Goal: Transaction & Acquisition: Purchase product/service

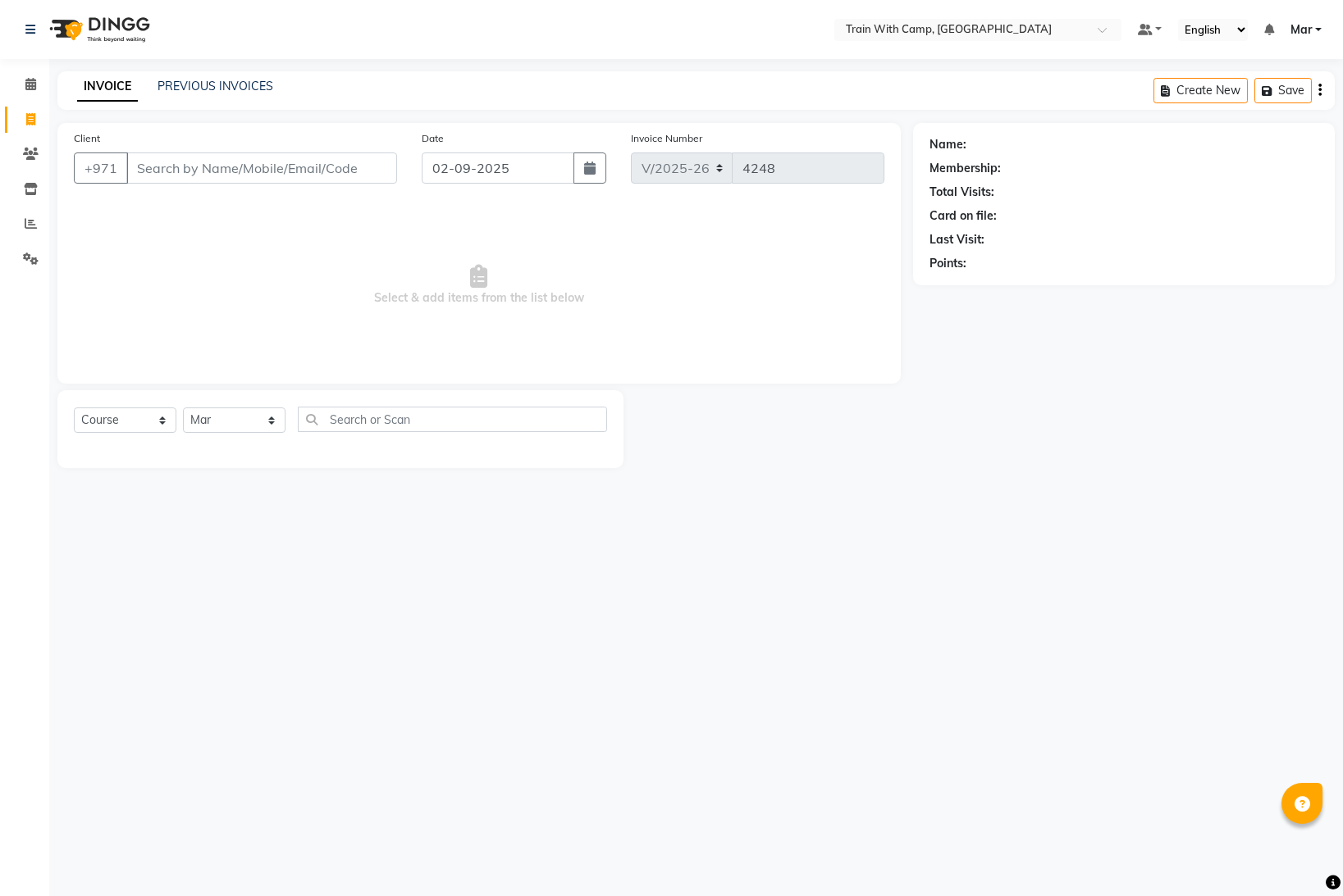
select select "910"
select select "service"
select select "14898"
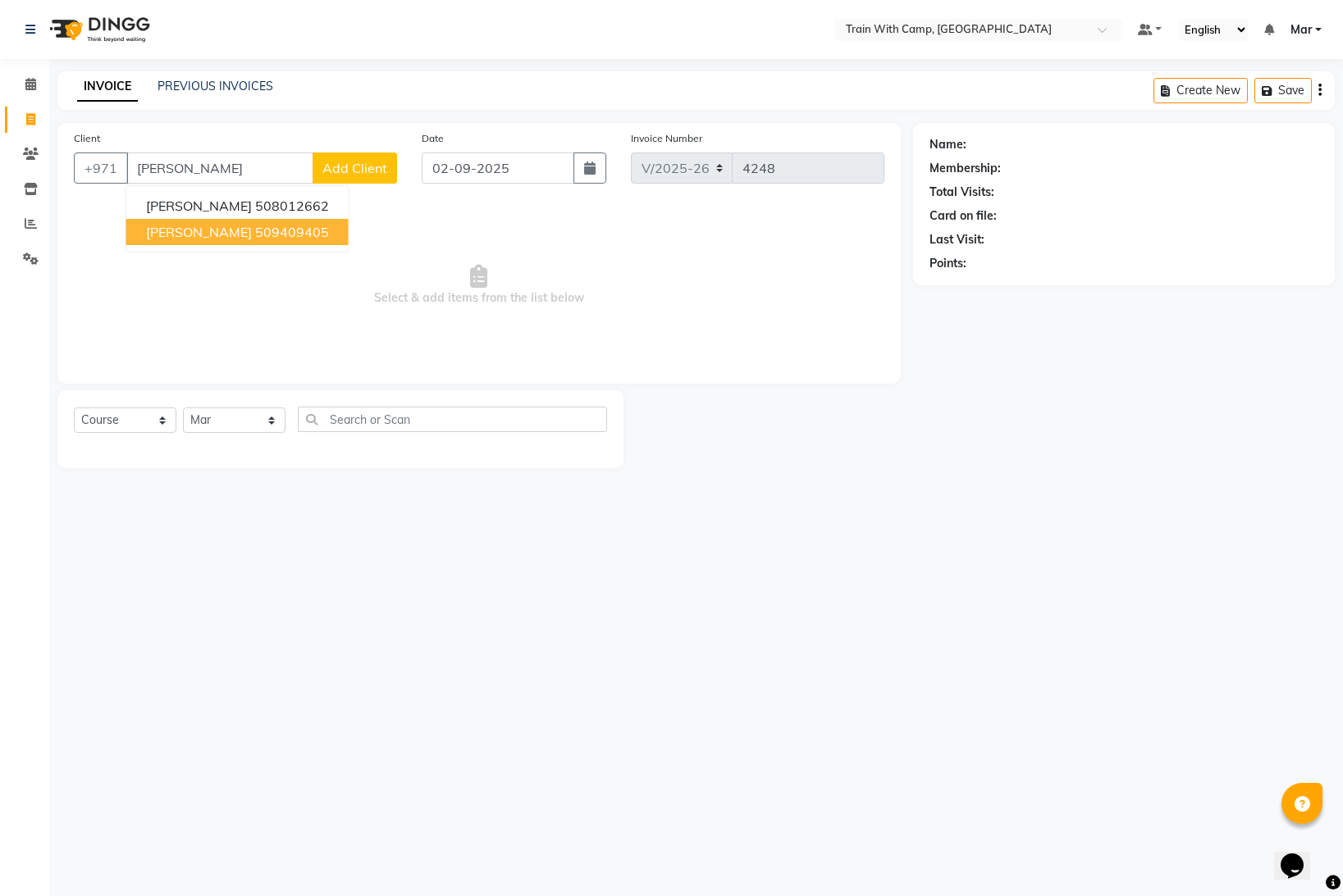
click at [161, 238] on span "[PERSON_NAME]" at bounding box center [199, 232] width 106 height 17
type input "509409405"
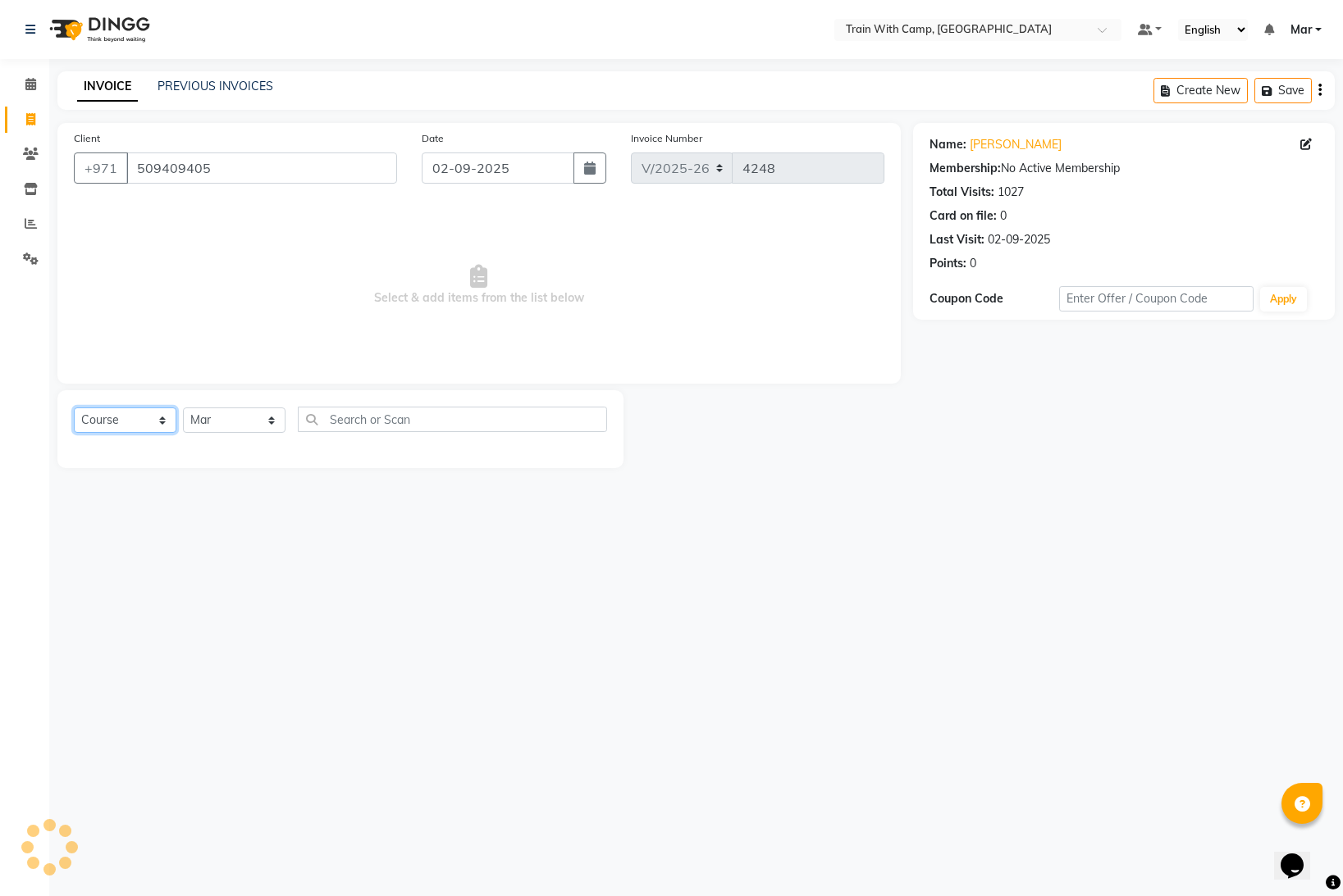
click at [144, 425] on select "Select Course Product Membership Package Voucher Prepaid Gift Card" at bounding box center [125, 420] width 103 height 25
select select "product"
click at [74, 408] on select "Select Course Product Membership Package Voucher Prepaid Gift Card" at bounding box center [125, 420] width 103 height 25
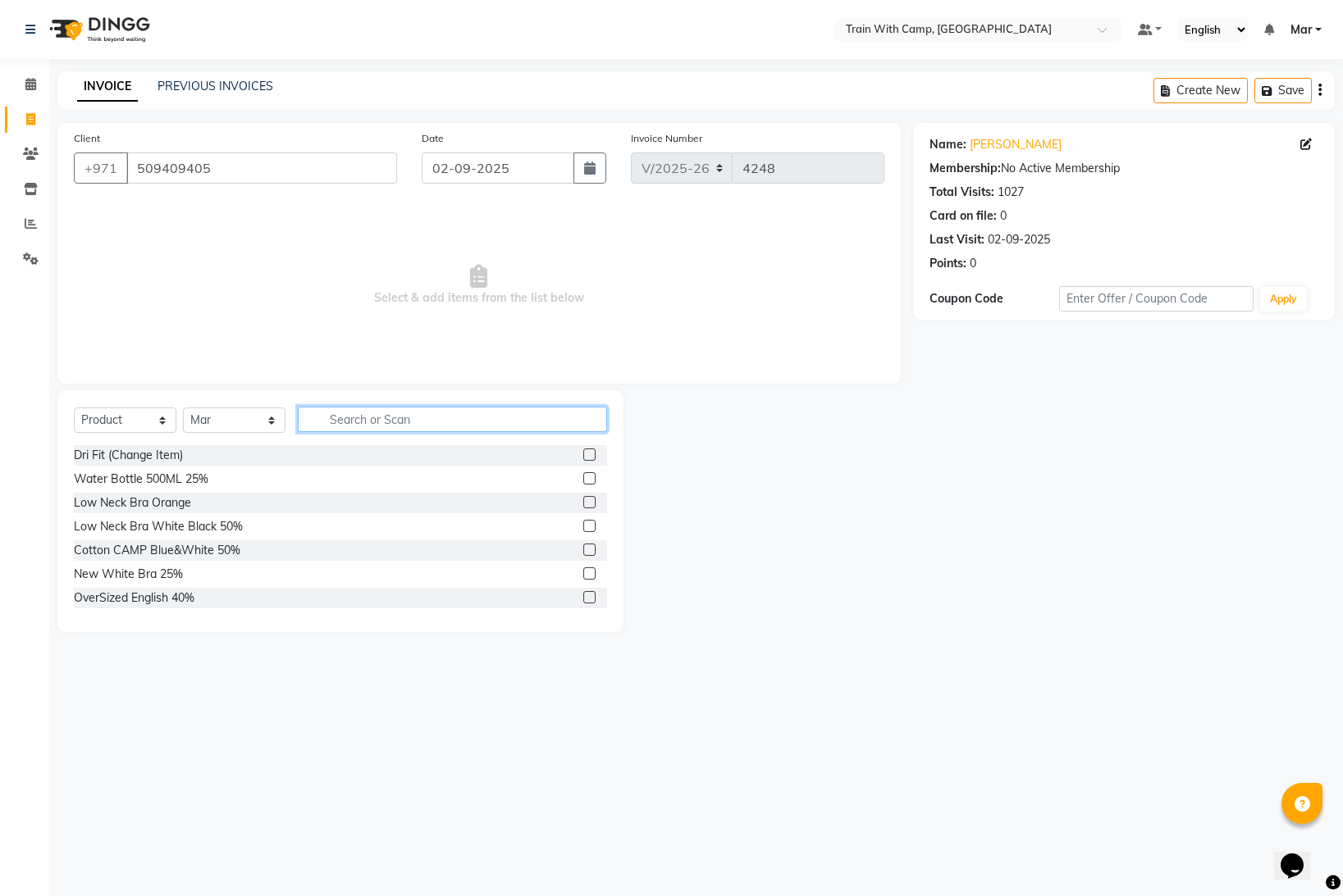
click at [367, 429] on input "text" at bounding box center [452, 420] width 309 height 25
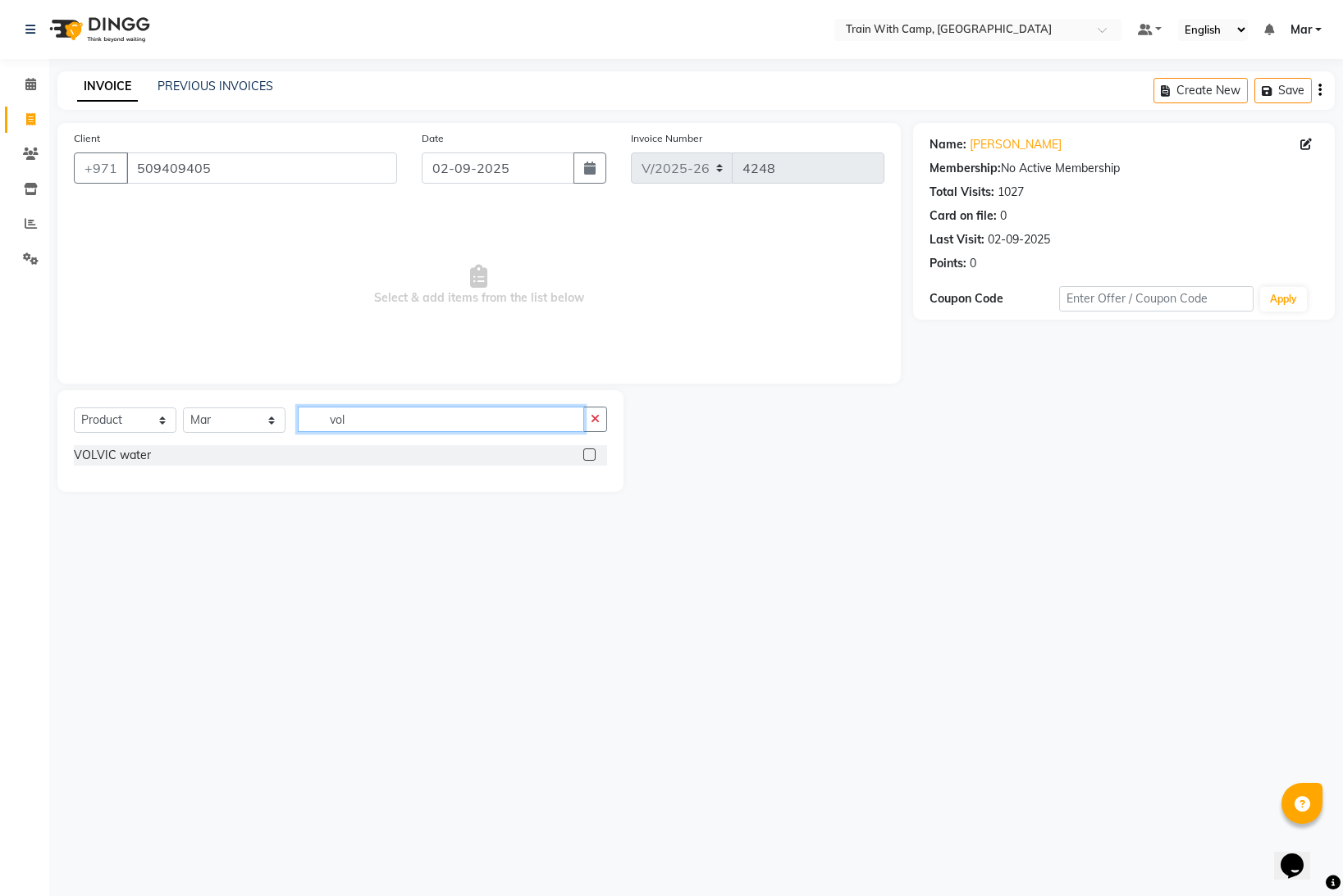
type input "vol"
click at [588, 456] on label at bounding box center [590, 455] width 13 height 13
click at [588, 456] on input "checkbox" at bounding box center [589, 456] width 11 height 11
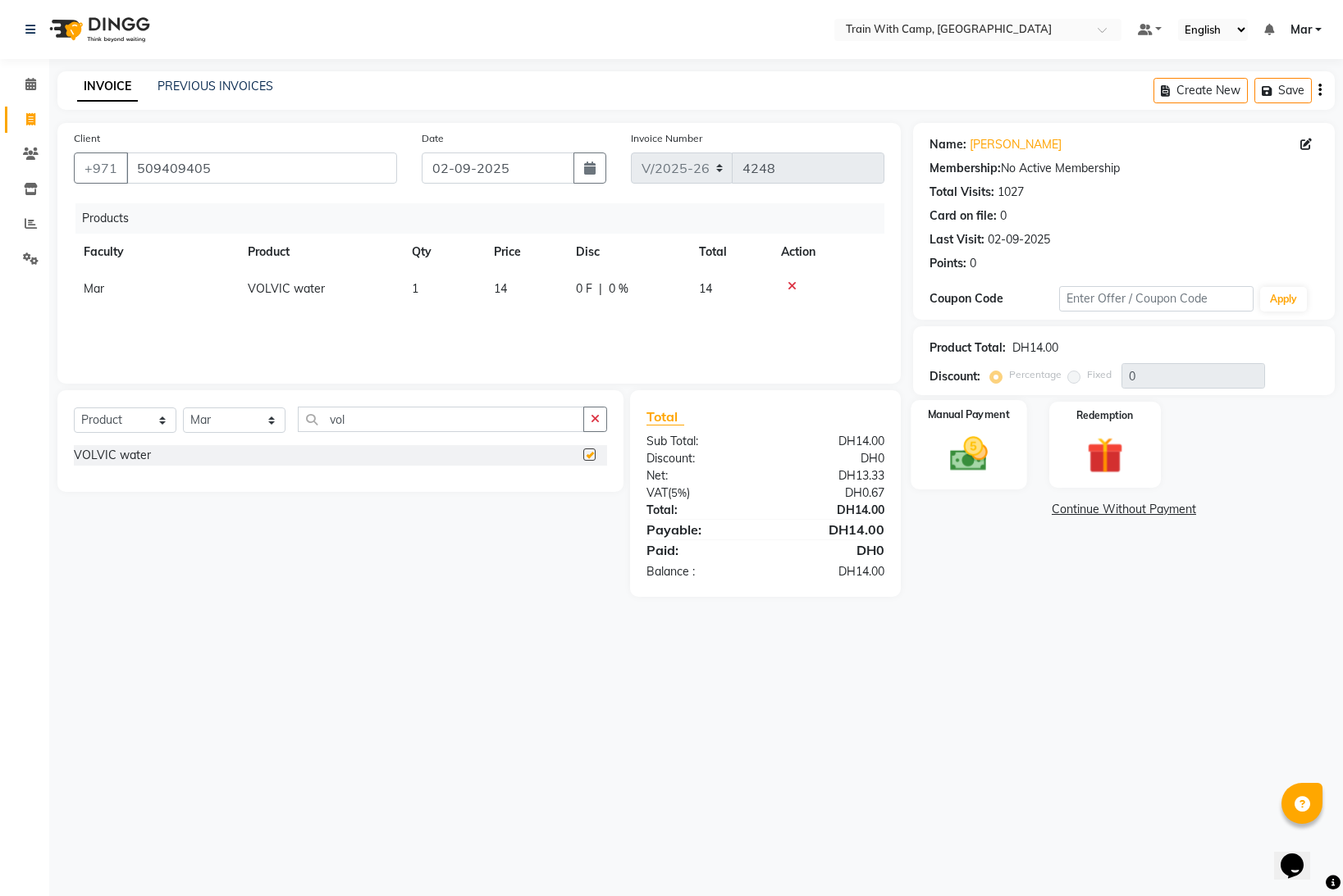
checkbox input "false"
click at [981, 470] on img at bounding box center [969, 454] width 62 height 43
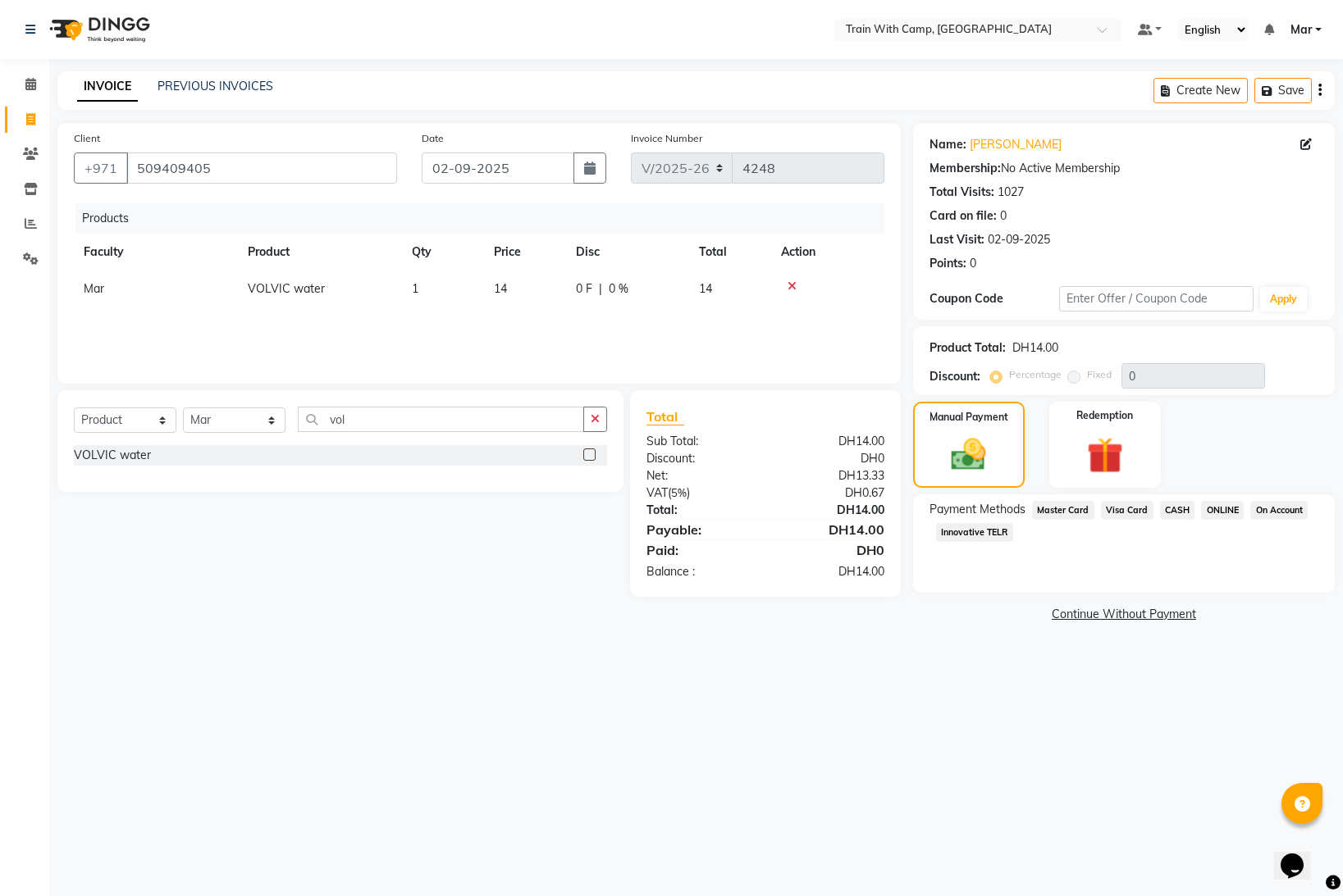
drag, startPoint x: 1116, startPoint y: 512, endPoint x: 1119, endPoint y: 542, distance: 30.1
click at [1116, 512] on span "Visa Card" at bounding box center [1127, 510] width 53 height 19
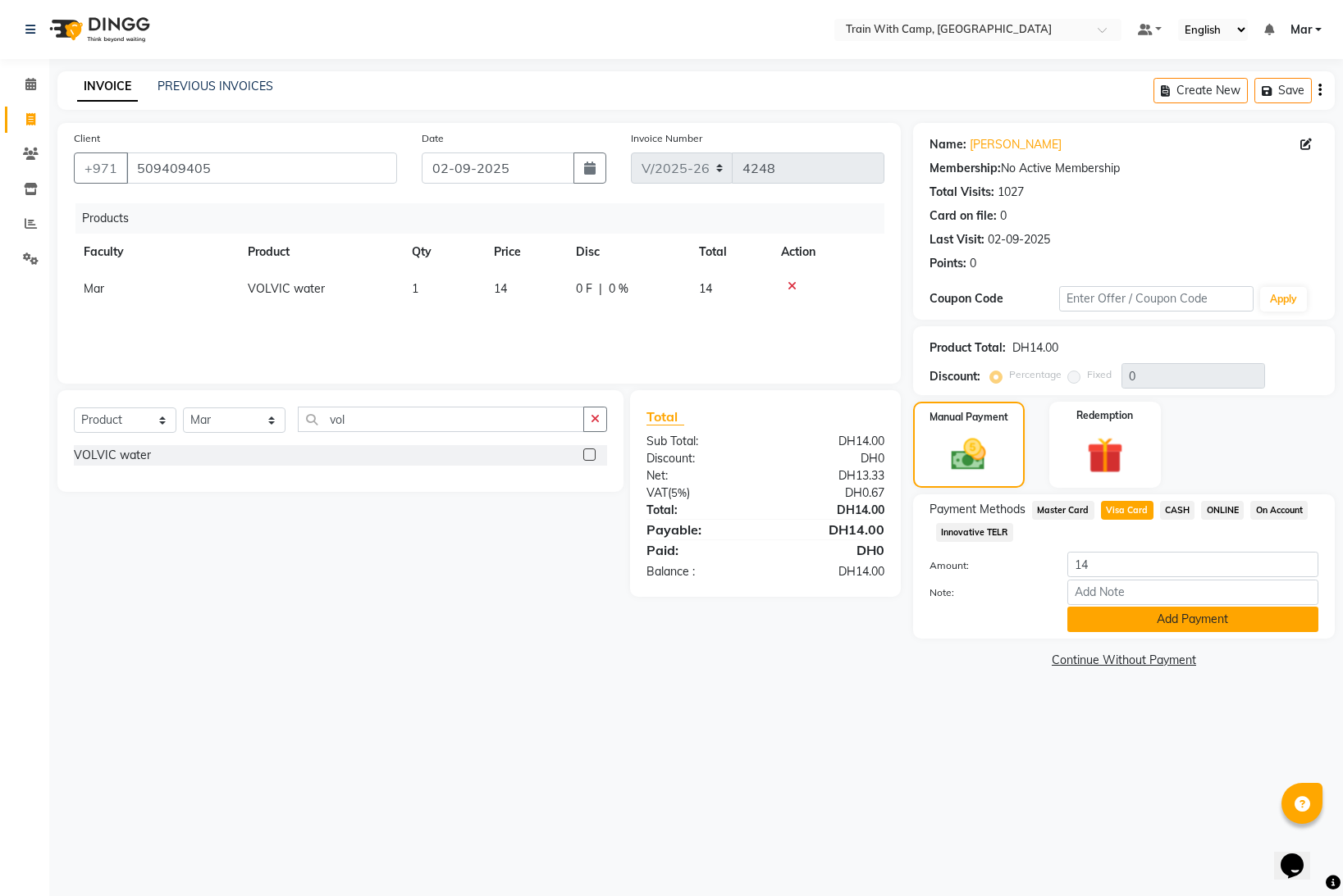
click at [1122, 620] on button "Add Payment" at bounding box center [1193, 619] width 251 height 25
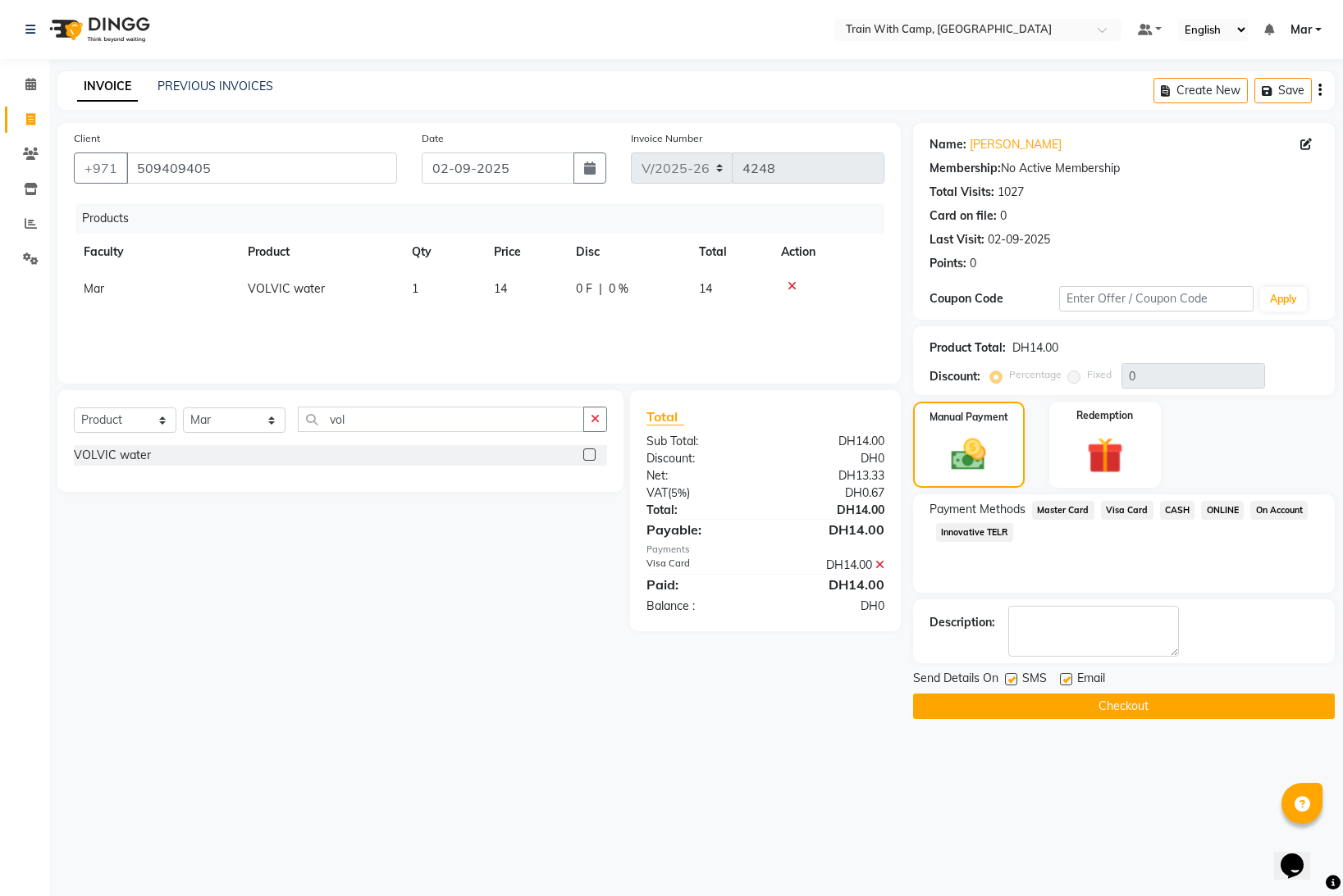
drag, startPoint x: 1069, startPoint y: 681, endPoint x: 1033, endPoint y: 682, distance: 36.0
click at [1068, 683] on label at bounding box center [1066, 680] width 13 height 13
click at [1068, 683] on input "checkbox" at bounding box center [1065, 680] width 11 height 11
checkbox input "false"
drag, startPoint x: 1012, startPoint y: 680, endPoint x: 1029, endPoint y: 696, distance: 23.3
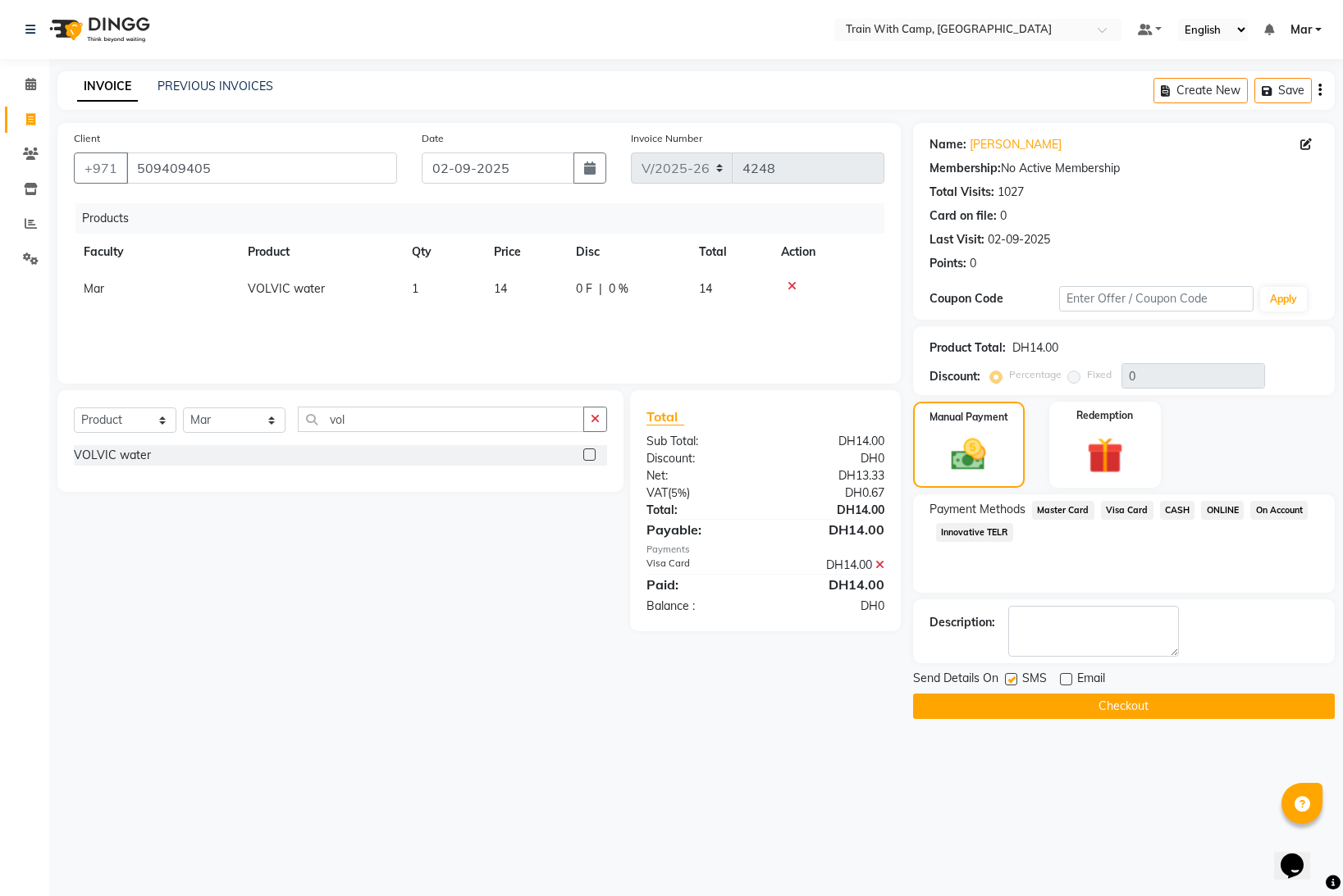
click at [1014, 683] on label at bounding box center [1011, 680] width 13 height 13
click at [1014, 683] on input "checkbox" at bounding box center [1010, 680] width 11 height 11
checkbox input "false"
click at [1035, 705] on button "Checkout" at bounding box center [1124, 706] width 421 height 25
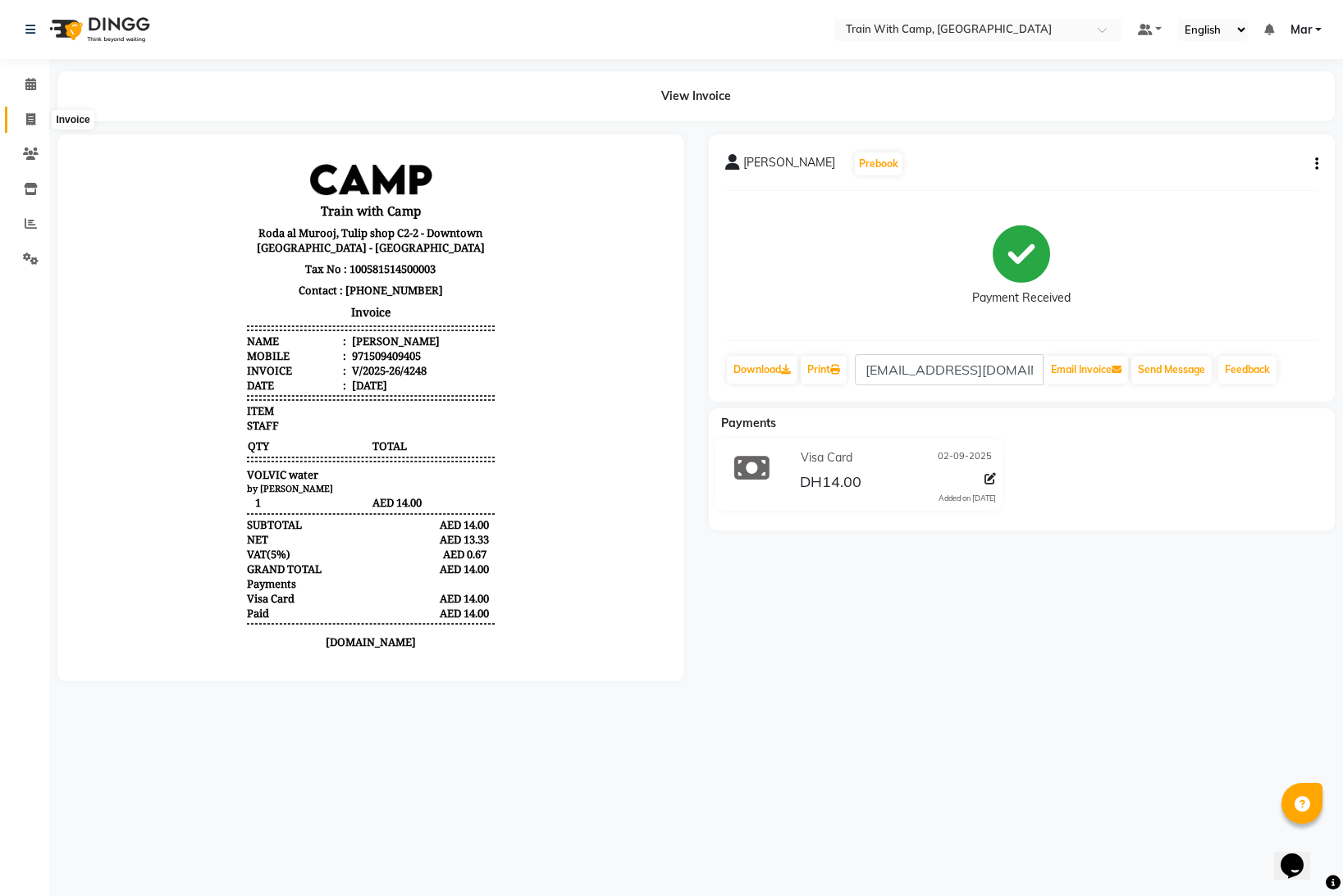
click at [30, 118] on icon at bounding box center [30, 119] width 9 height 13
select select "910"
select select "service"
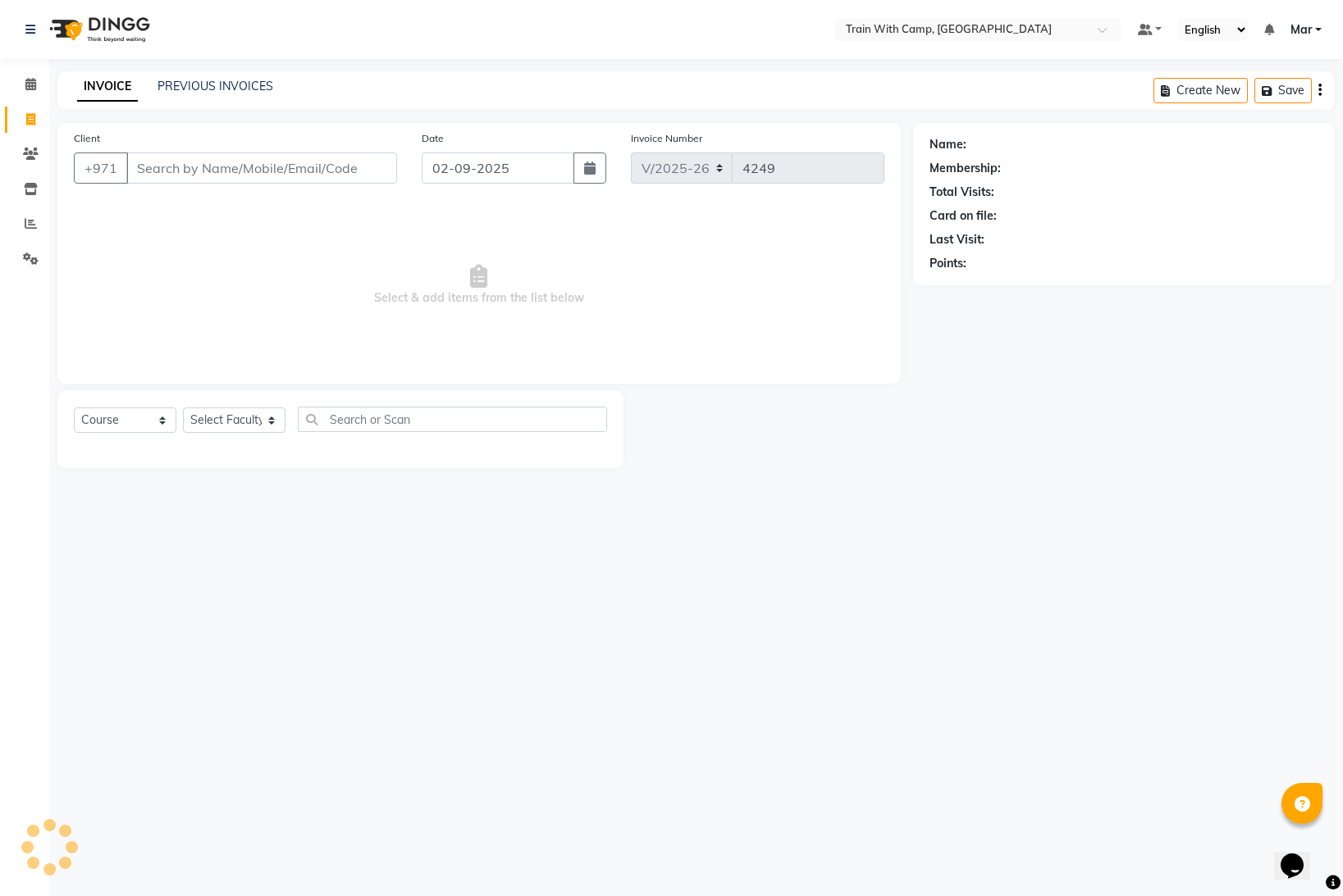
select select "14898"
click at [25, 224] on icon at bounding box center [30, 223] width 13 height 13
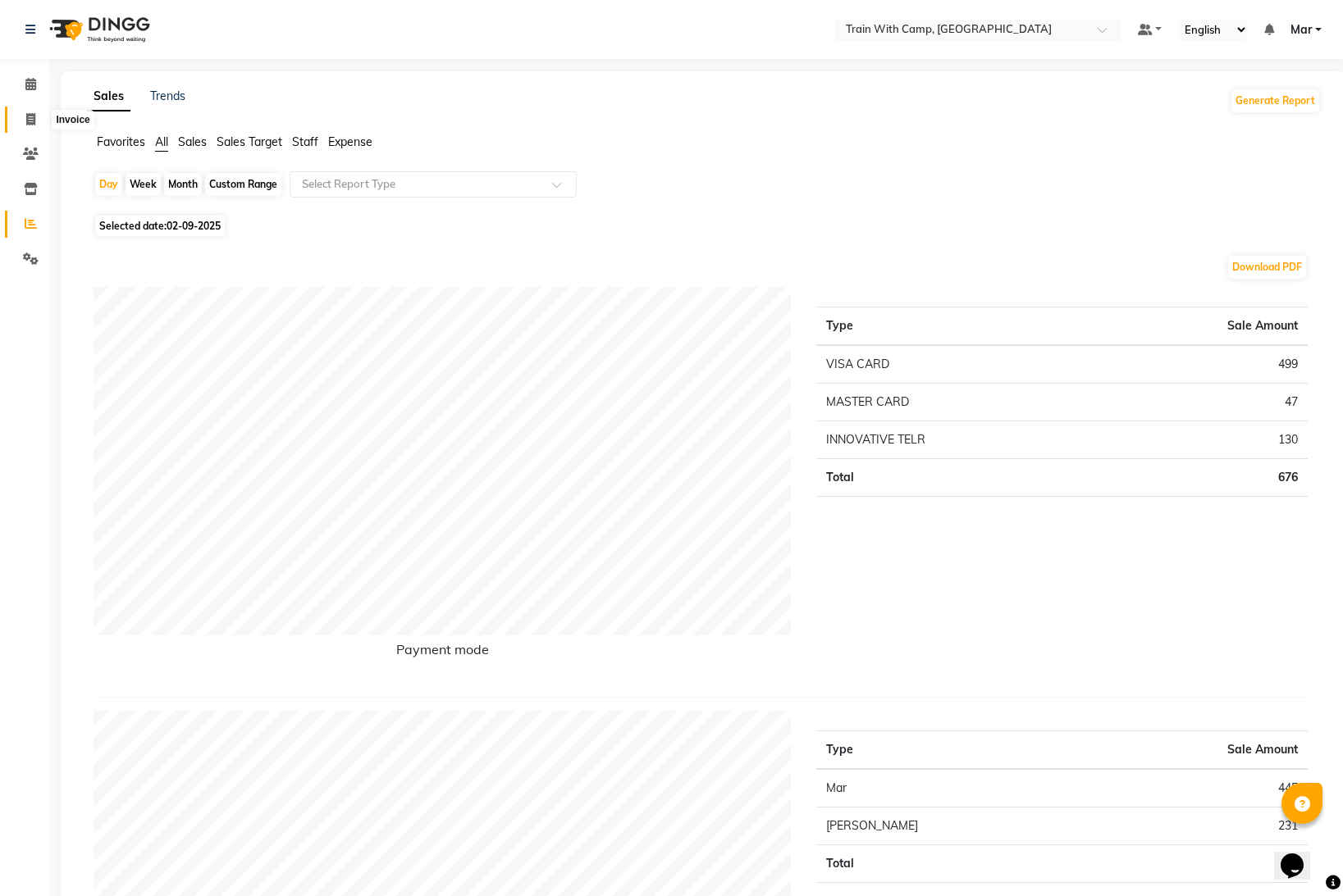
click at [21, 119] on span at bounding box center [31, 120] width 28 height 19
select select "910"
select select "service"
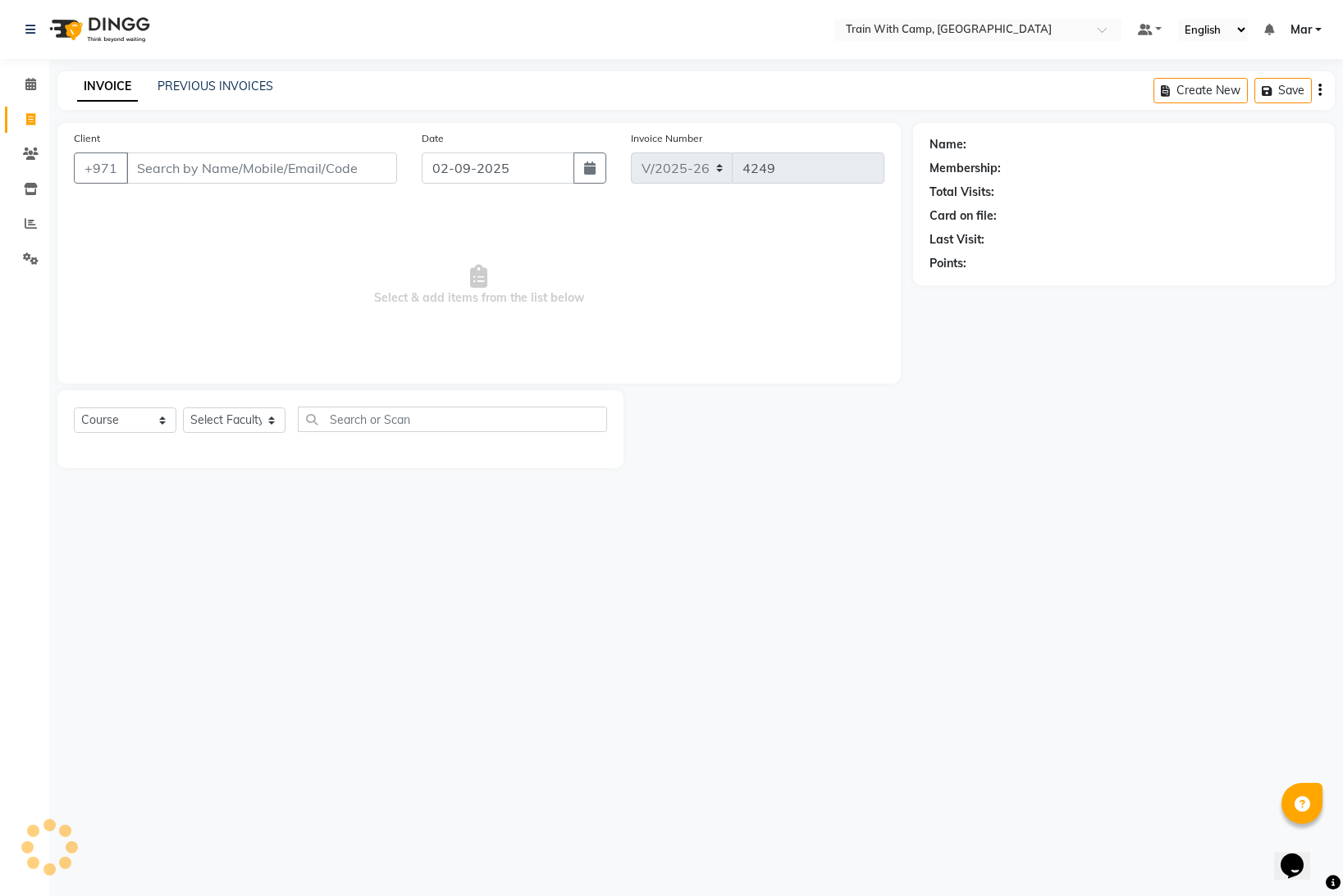
select select "14898"
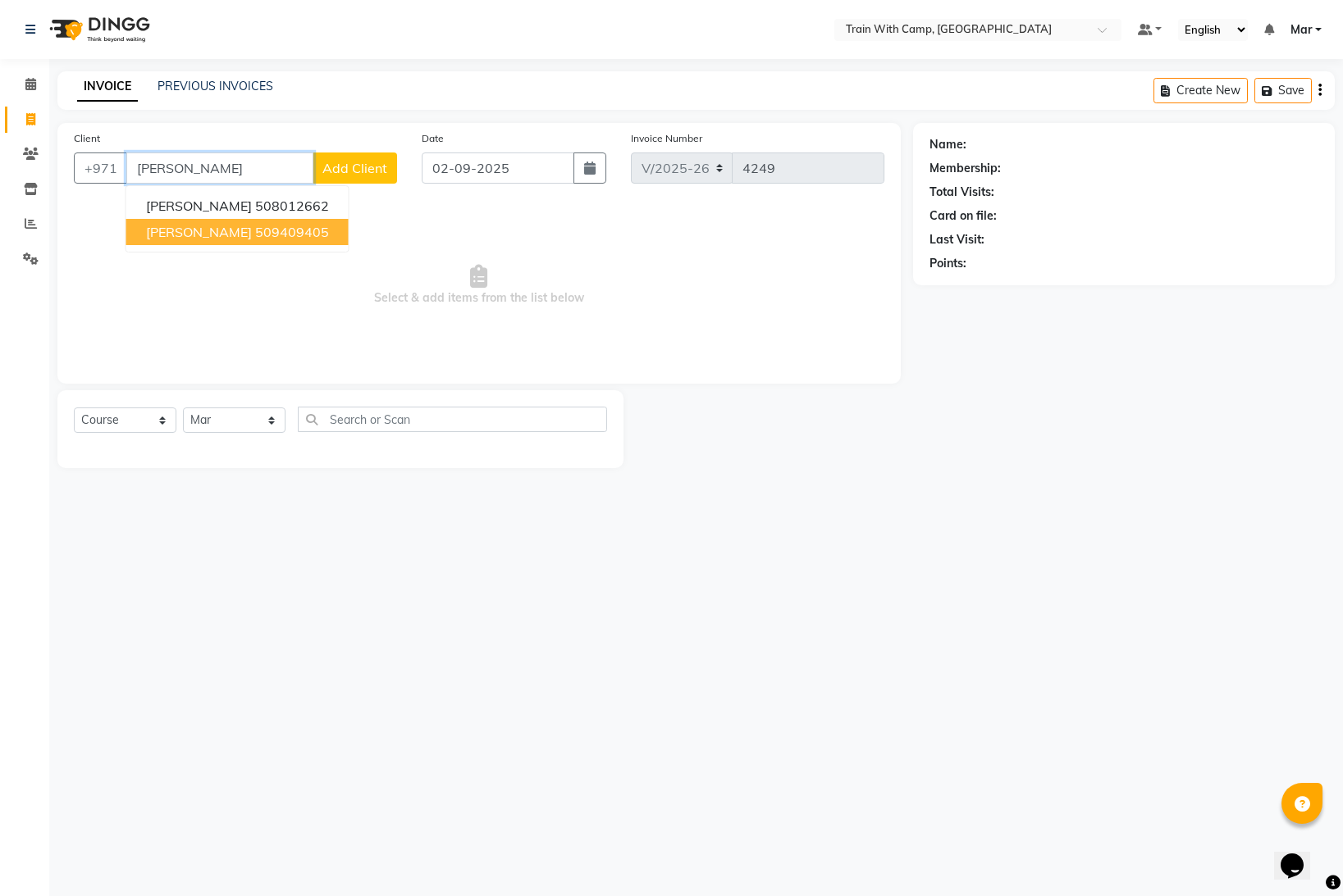
drag, startPoint x: 168, startPoint y: 242, endPoint x: 136, endPoint y: 222, distance: 37.7
click at [169, 241] on button "[PERSON_NAME] 509409405" at bounding box center [237, 232] width 222 height 26
type input "509409405"
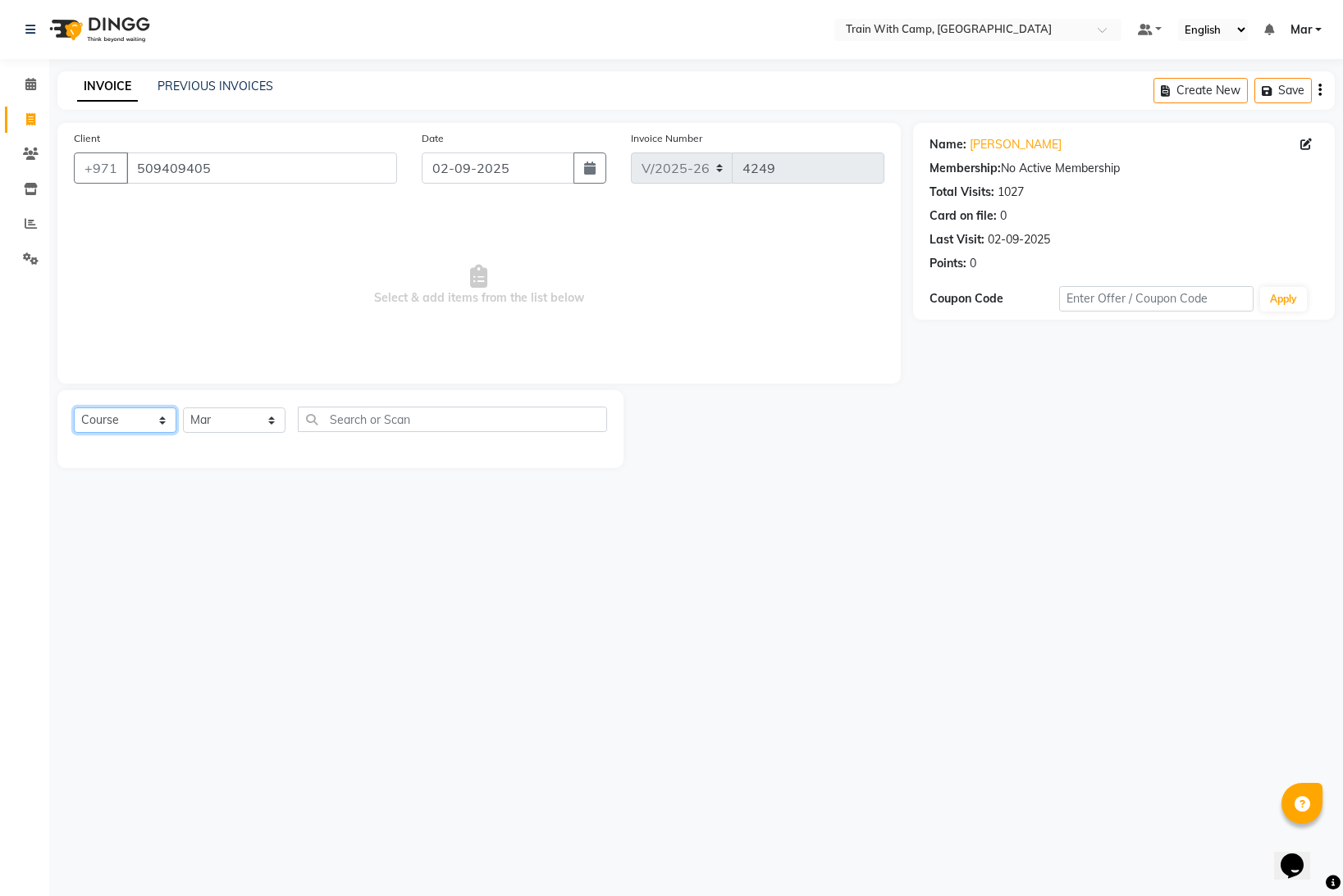
click at [120, 415] on select "Select Course Product Membership Package Voucher Prepaid Gift Card" at bounding box center [125, 420] width 103 height 25
select select "product"
click at [74, 408] on select "Select Course Product Membership Package Voucher Prepaid Gift Card" at bounding box center [125, 420] width 103 height 25
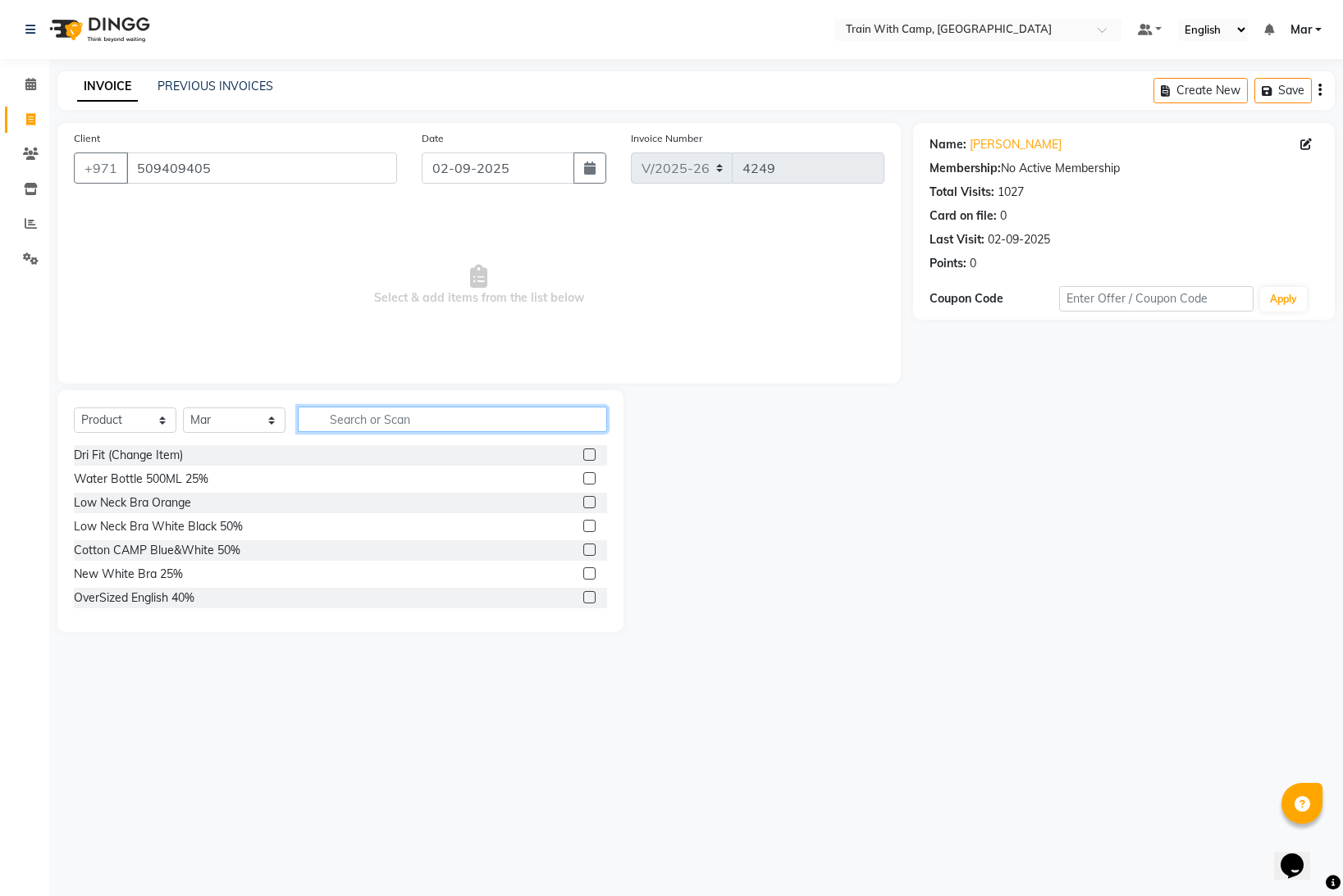
click at [363, 431] on input "text" at bounding box center [452, 420] width 309 height 25
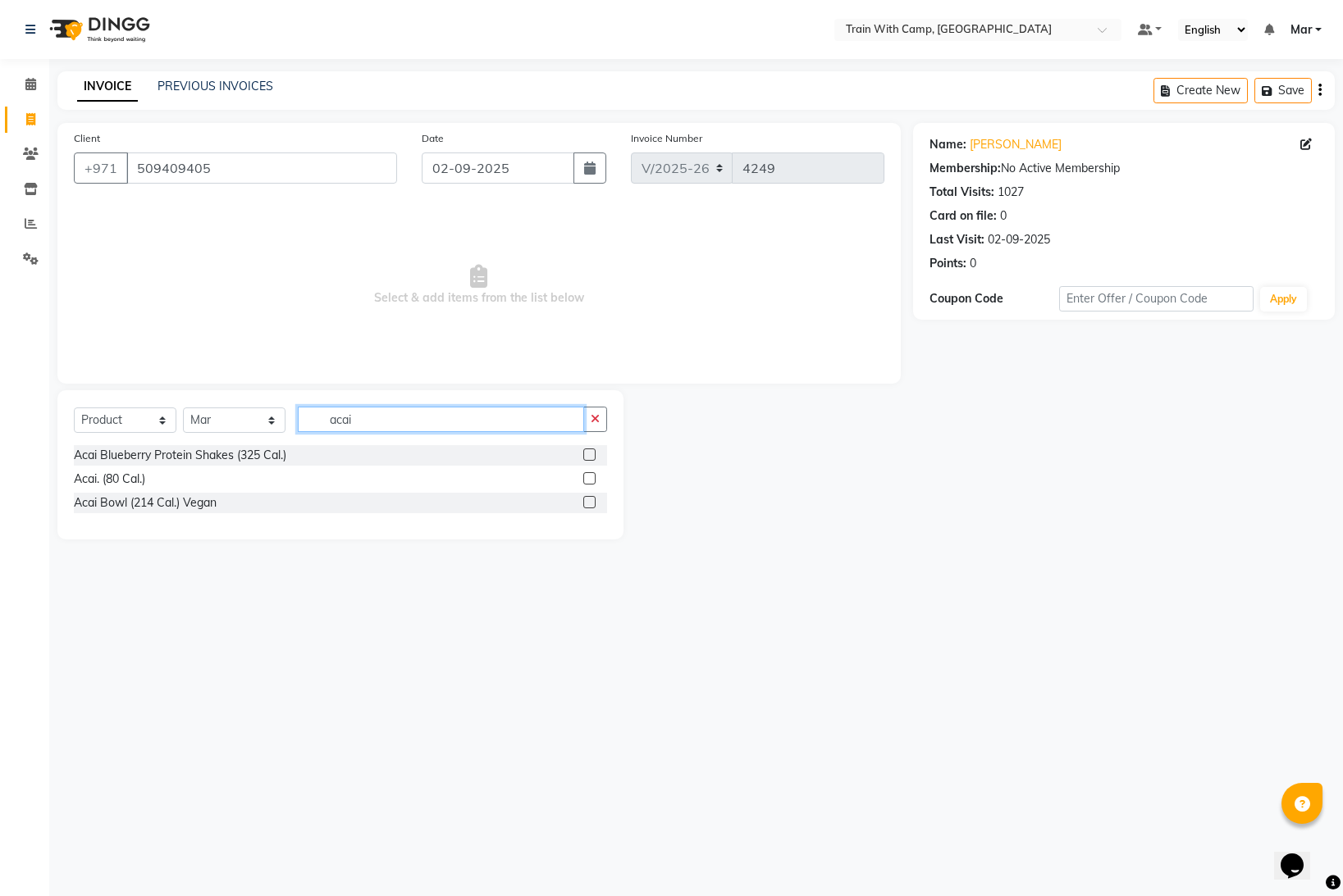
type input "acai"
drag, startPoint x: 590, startPoint y: 456, endPoint x: 457, endPoint y: 429, distance: 135.7
click at [590, 456] on label at bounding box center [590, 455] width 13 height 13
click at [590, 456] on input "checkbox" at bounding box center [589, 456] width 11 height 11
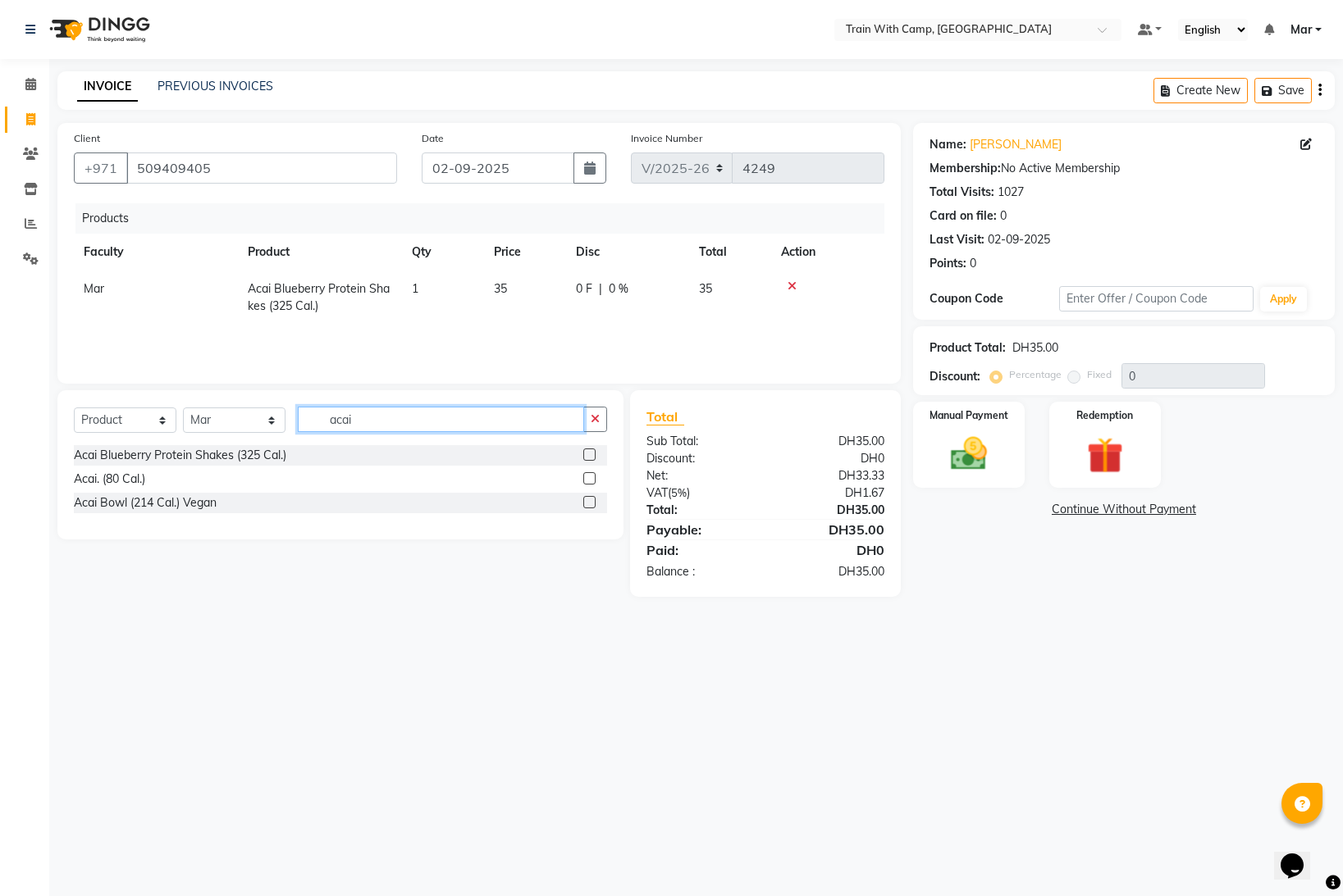
checkbox input "false"
drag, startPoint x: 410, startPoint y: 421, endPoint x: 255, endPoint y: 427, distance: 155.1
click at [255, 427] on div "Select Course Product Membership Package Voucher Prepaid Gift Card Select Facul…" at bounding box center [340, 426] width 534 height 38
type input "a"
type input "go"
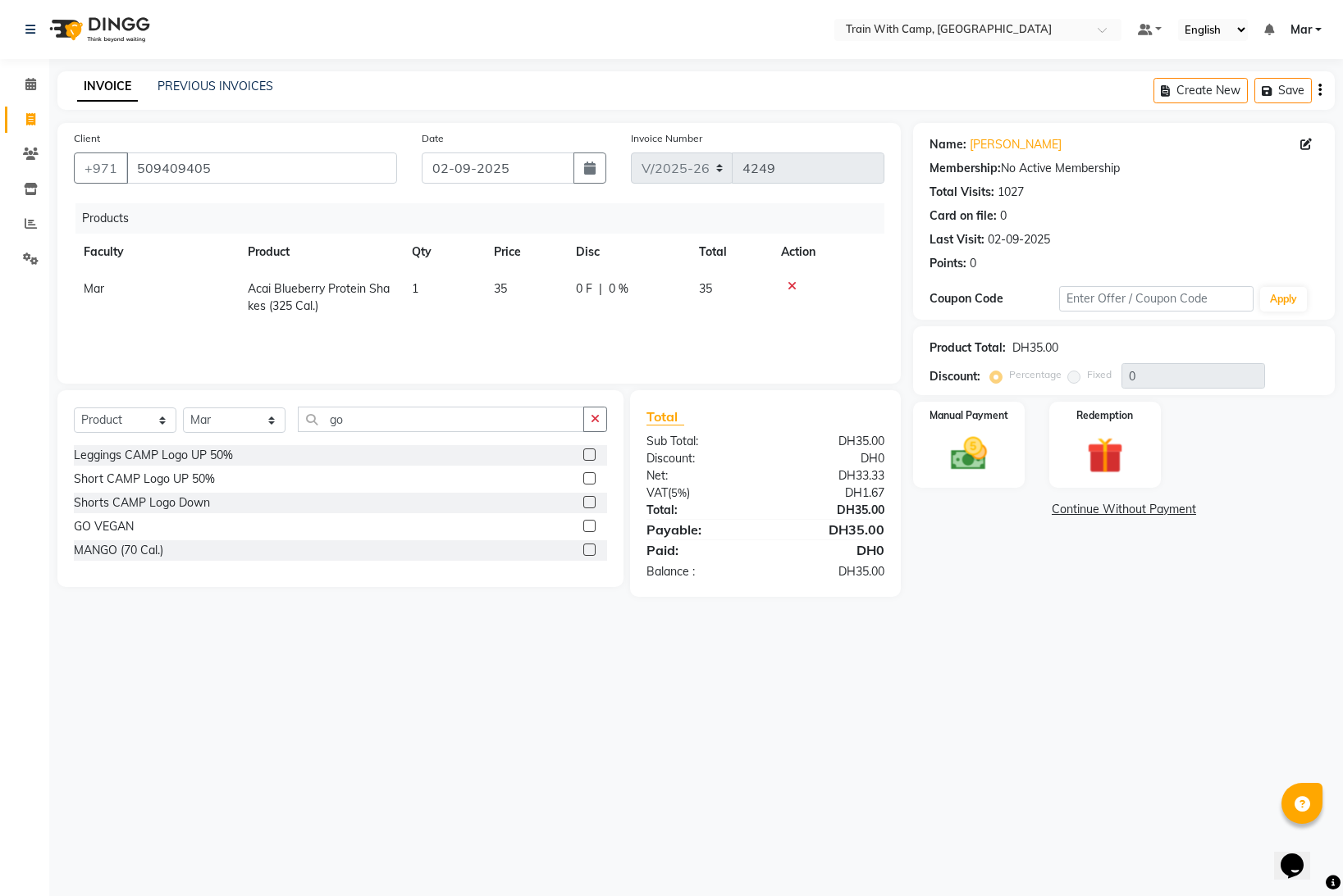
drag, startPoint x: 587, startPoint y: 527, endPoint x: 498, endPoint y: 501, distance: 92.7
click at [587, 527] on label at bounding box center [590, 526] width 13 height 13
click at [587, 527] on input "checkbox" at bounding box center [589, 527] width 11 height 11
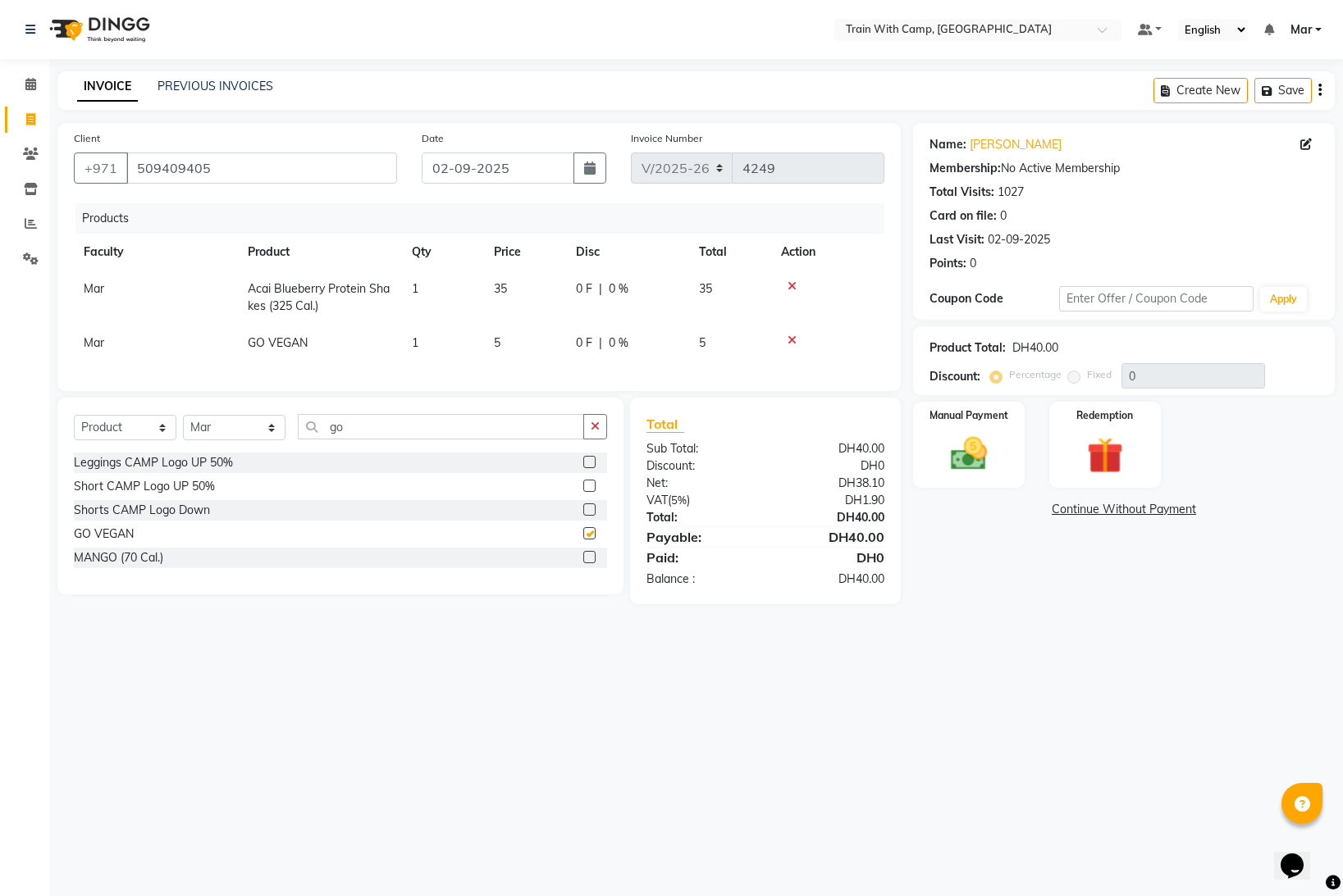
checkbox input "false"
drag, startPoint x: 352, startPoint y: 431, endPoint x: 289, endPoint y: 428, distance: 63.1
click at [286, 428] on div "Select Course Product Membership Package Voucher Prepaid Gift Card Select Facul…" at bounding box center [340, 433] width 534 height 38
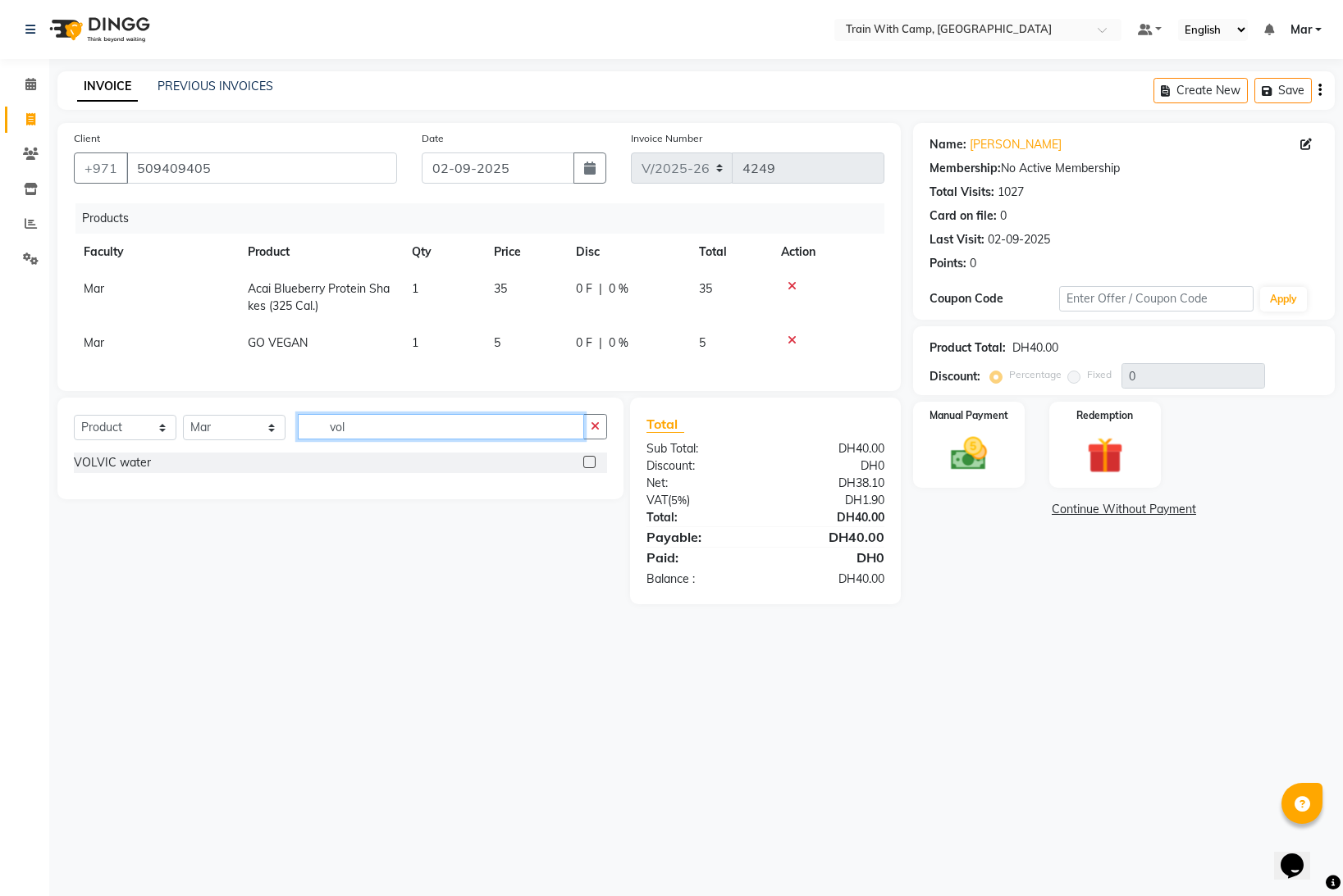
type input "vol"
drag, startPoint x: 588, startPoint y: 463, endPoint x: 550, endPoint y: 468, distance: 38.3
click at [589, 463] on label at bounding box center [590, 462] width 13 height 13
click at [589, 463] on input "checkbox" at bounding box center [589, 462] width 11 height 11
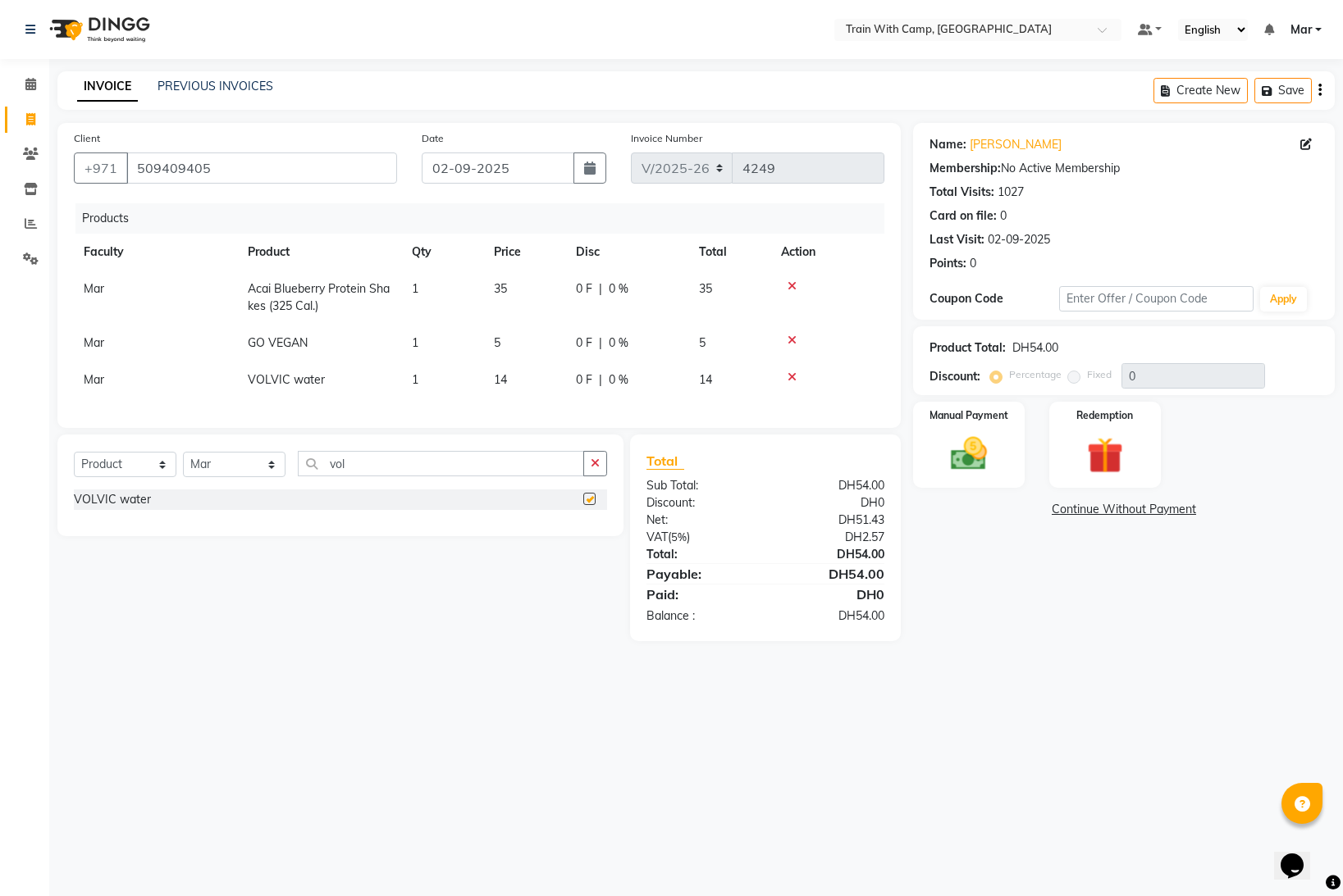
checkbox input "false"
click at [996, 447] on img at bounding box center [969, 454] width 62 height 43
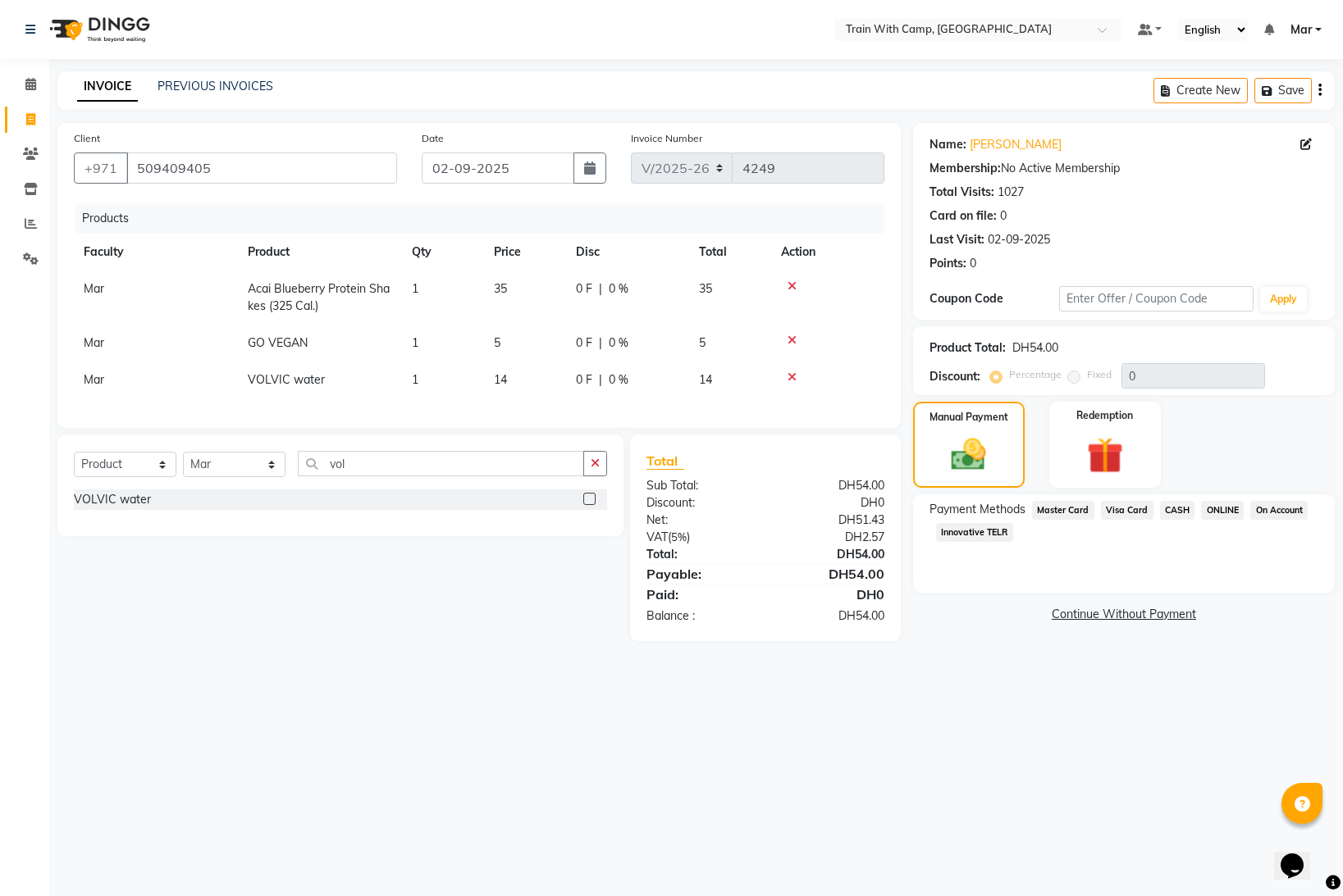
click at [1063, 513] on span "Master Card" at bounding box center [1063, 510] width 63 height 19
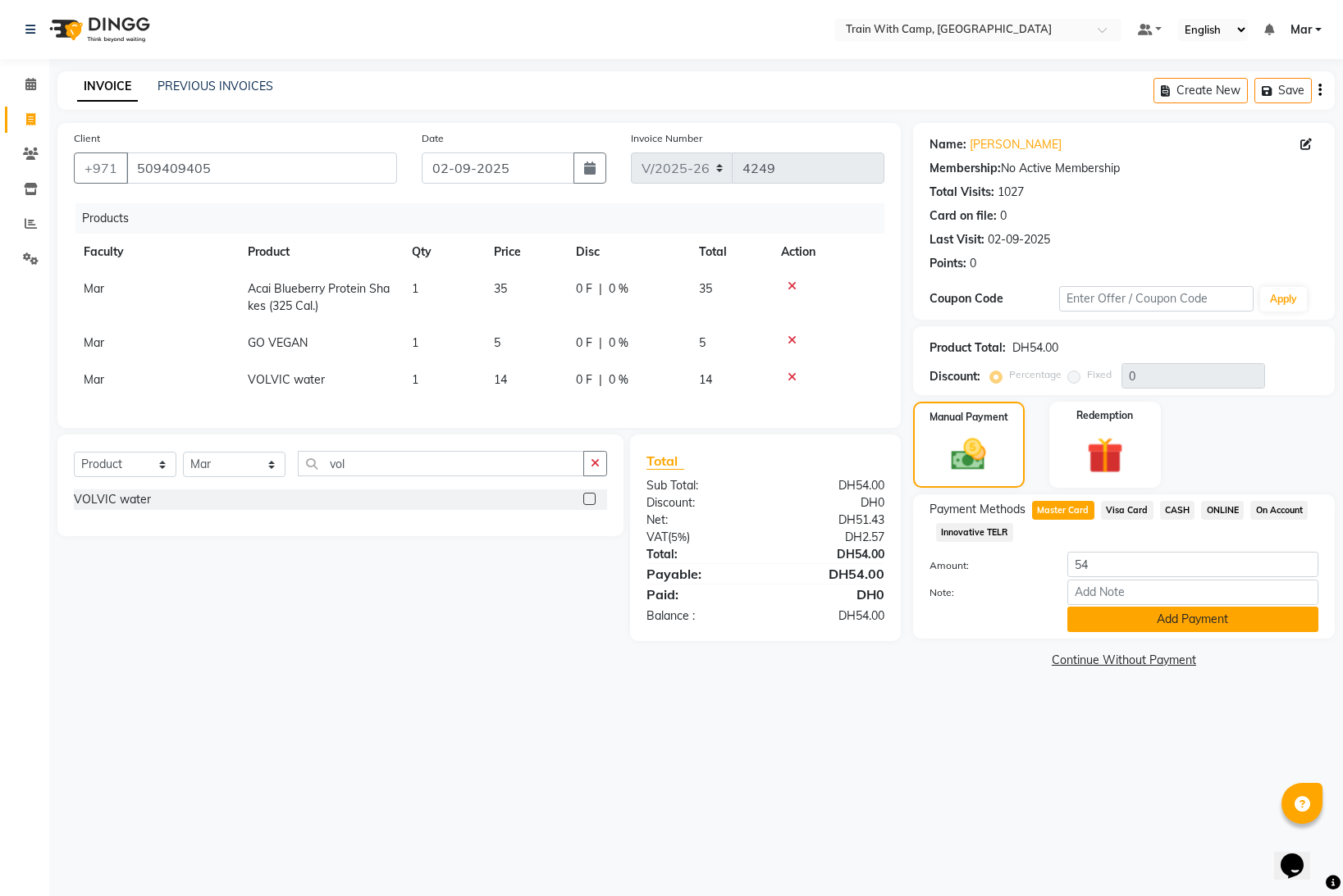
click at [1115, 619] on button "Add Payment" at bounding box center [1193, 619] width 251 height 25
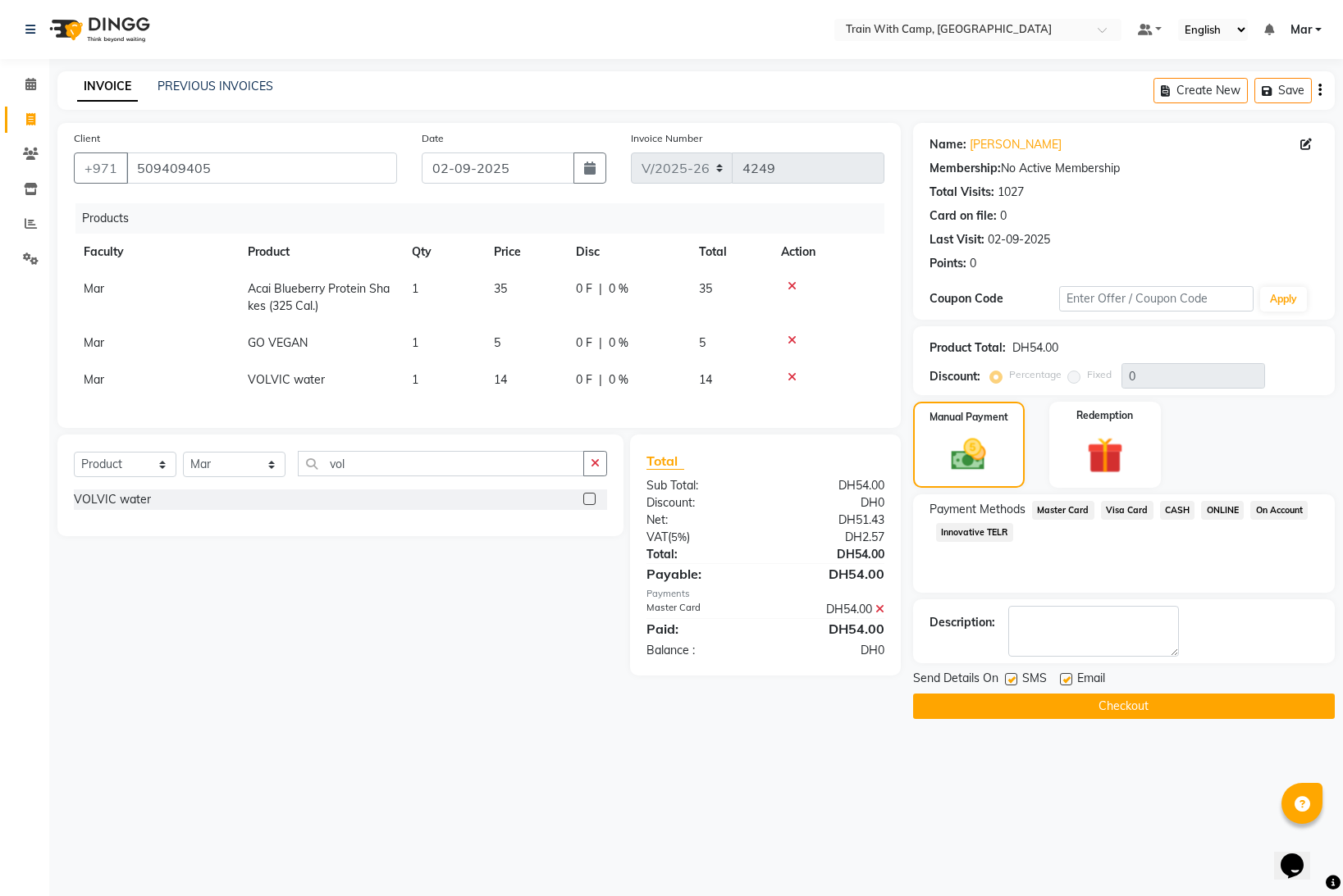
click at [1070, 679] on label at bounding box center [1066, 680] width 13 height 13
click at [1070, 679] on input "checkbox" at bounding box center [1065, 680] width 11 height 11
checkbox input "false"
drag, startPoint x: 1011, startPoint y: 679, endPoint x: 1024, endPoint y: 692, distance: 18.4
click at [1012, 679] on label at bounding box center [1011, 680] width 13 height 13
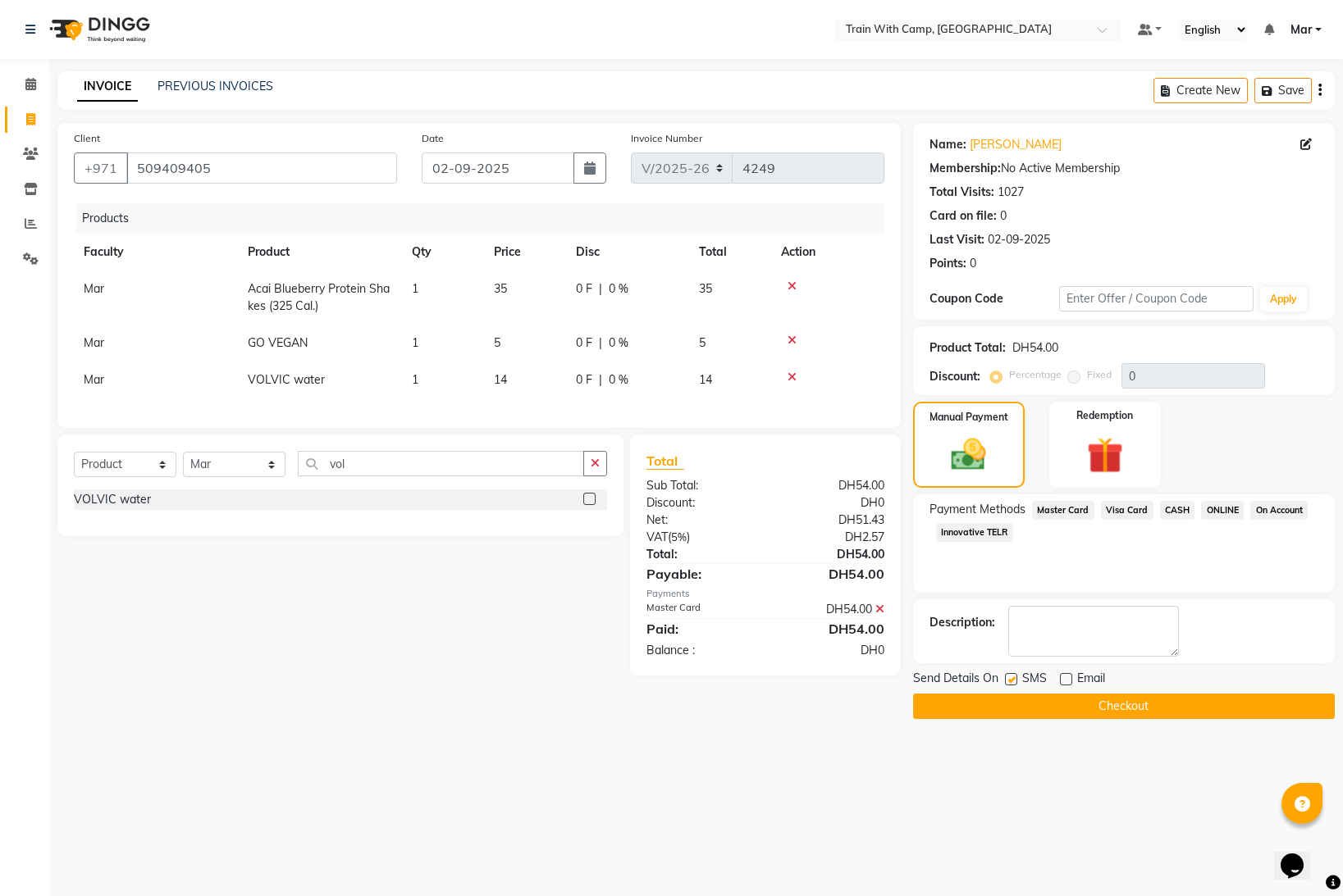
click at [1012, 679] on input "checkbox" at bounding box center [1010, 680] width 11 height 11
checkbox input "false"
click at [1028, 705] on button "Checkout" at bounding box center [1124, 706] width 421 height 25
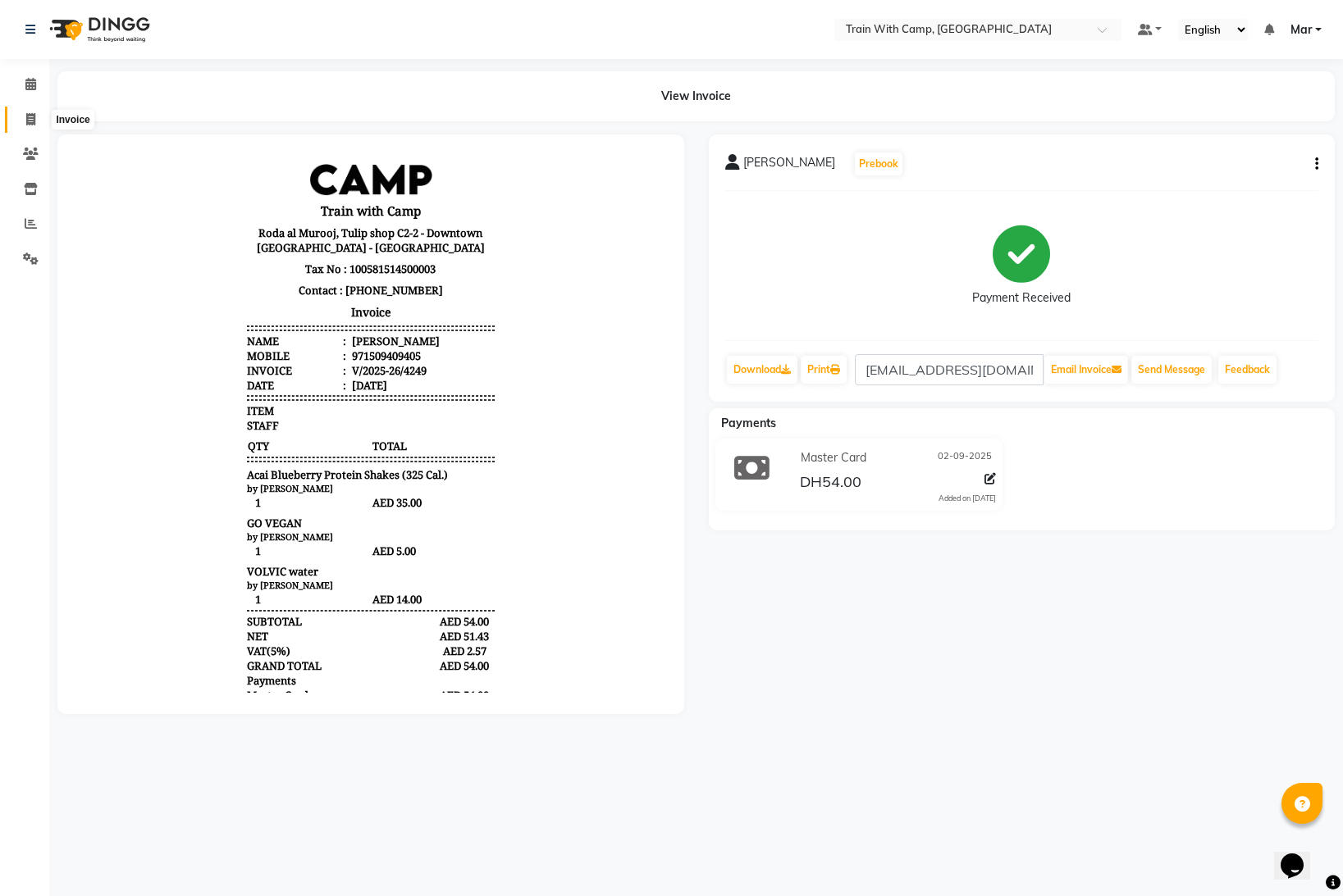
click at [28, 120] on icon at bounding box center [30, 119] width 9 height 13
select select "910"
select select "service"
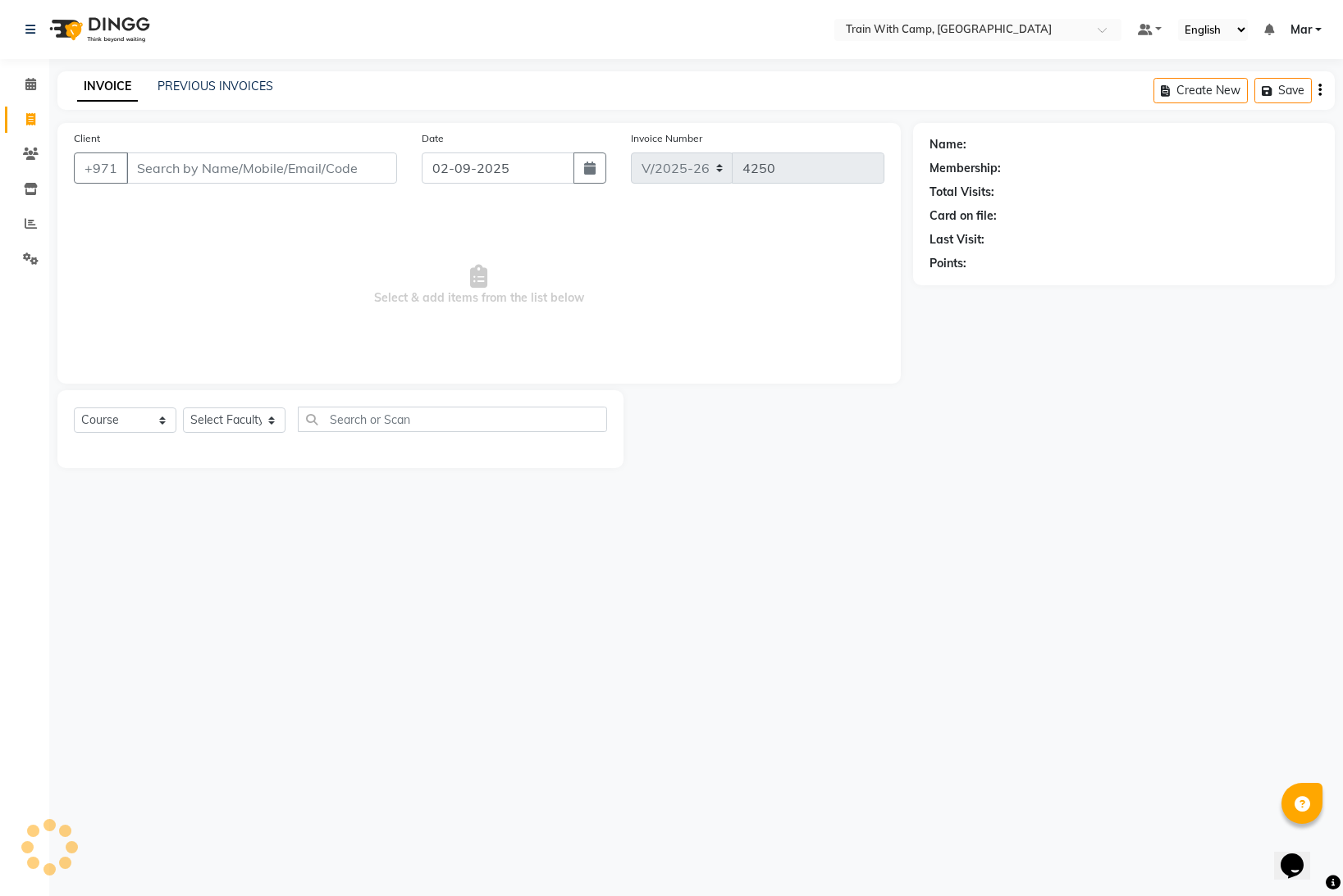
type input "e"
select select "14898"
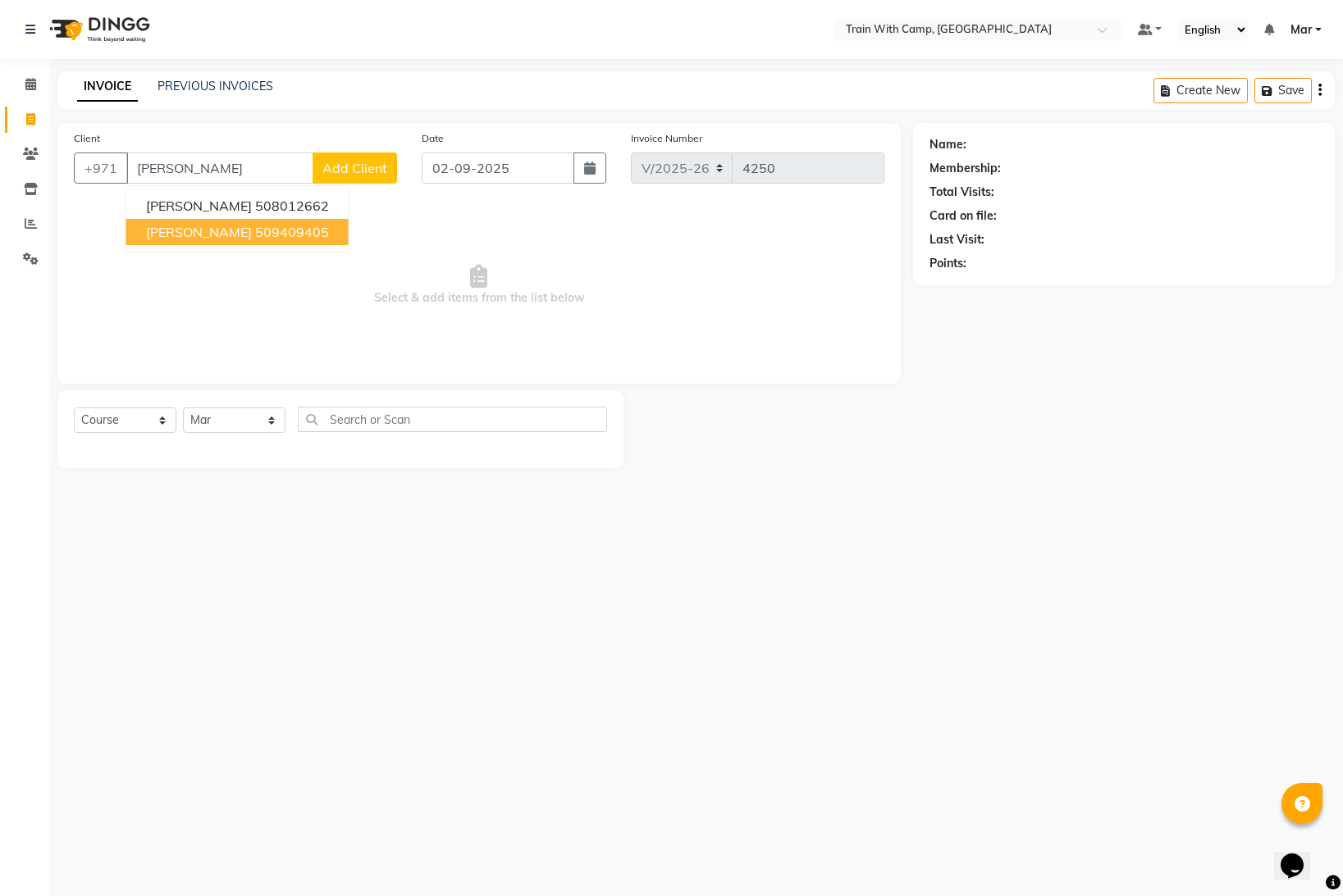
click at [177, 233] on span "[PERSON_NAME]" at bounding box center [199, 232] width 106 height 17
type input "509409405"
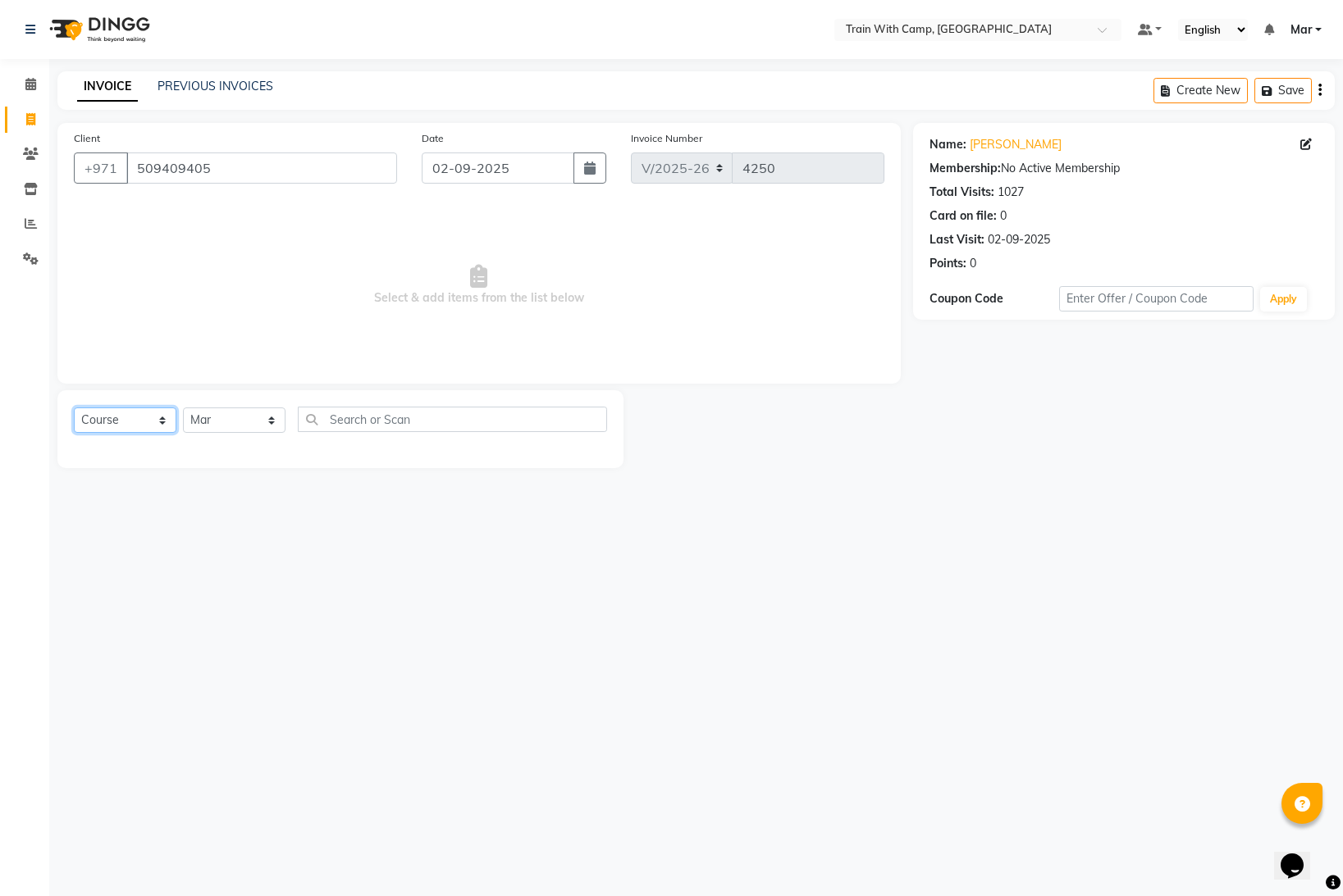
click at [145, 425] on select "Select Course Product Membership Package Voucher Prepaid Gift Card" at bounding box center [125, 420] width 103 height 25
select select "product"
click at [74, 408] on select "Select Course Product Membership Package Voucher Prepaid Gift Card" at bounding box center [125, 420] width 103 height 25
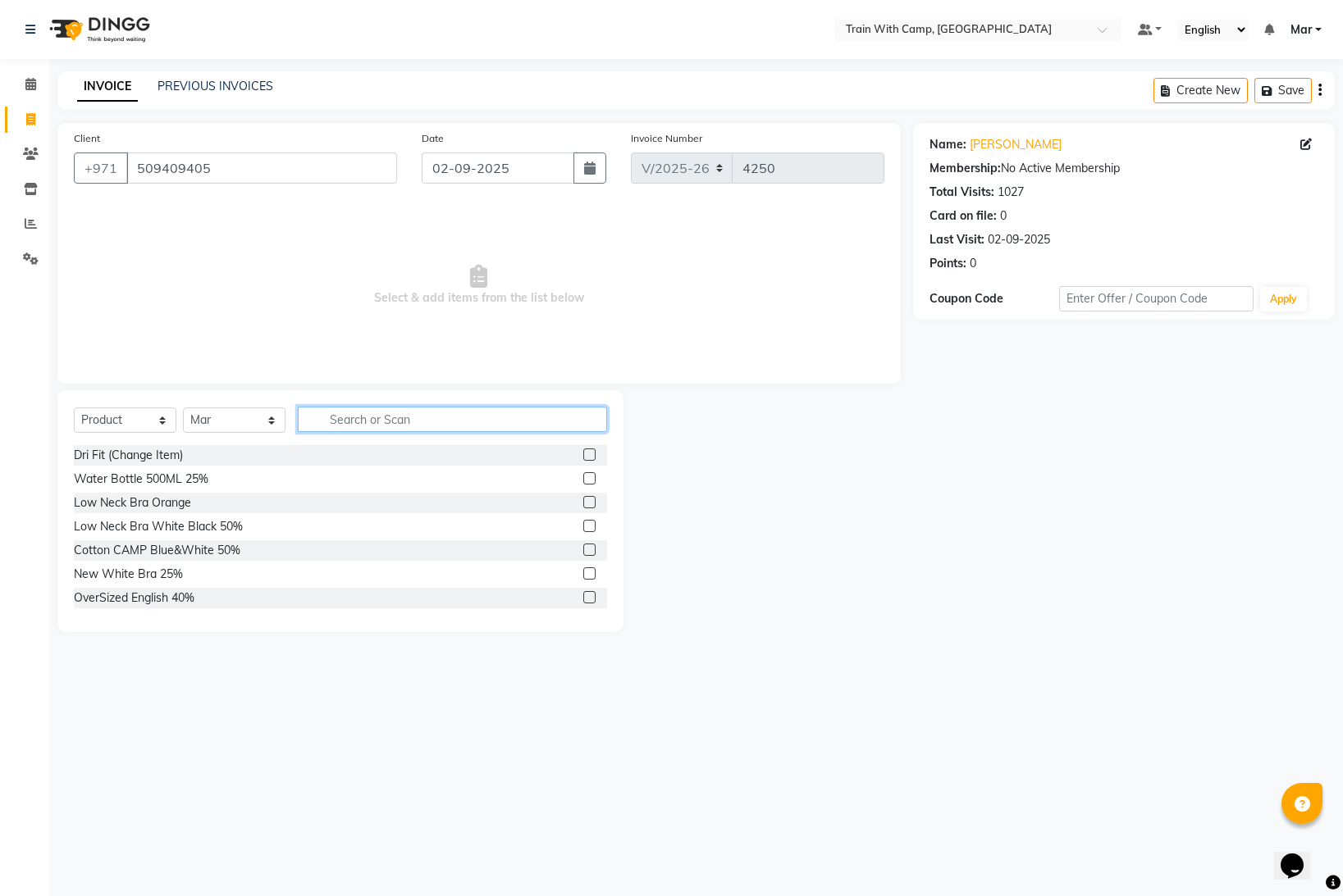
click at [387, 423] on input "text" at bounding box center [452, 420] width 309 height 25
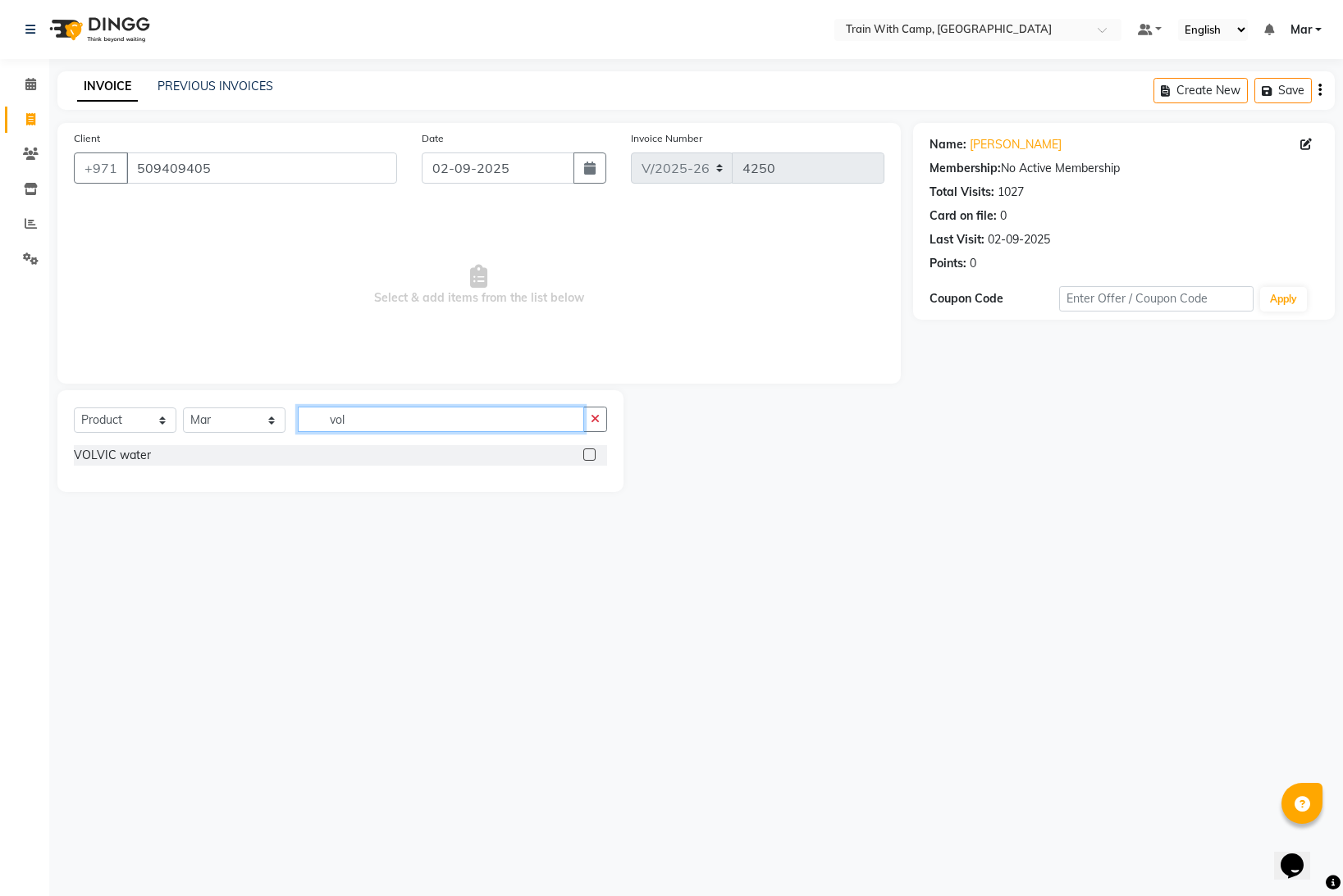
type input "vol"
click at [590, 455] on label at bounding box center [590, 455] width 13 height 13
click at [590, 455] on input "checkbox" at bounding box center [589, 456] width 11 height 11
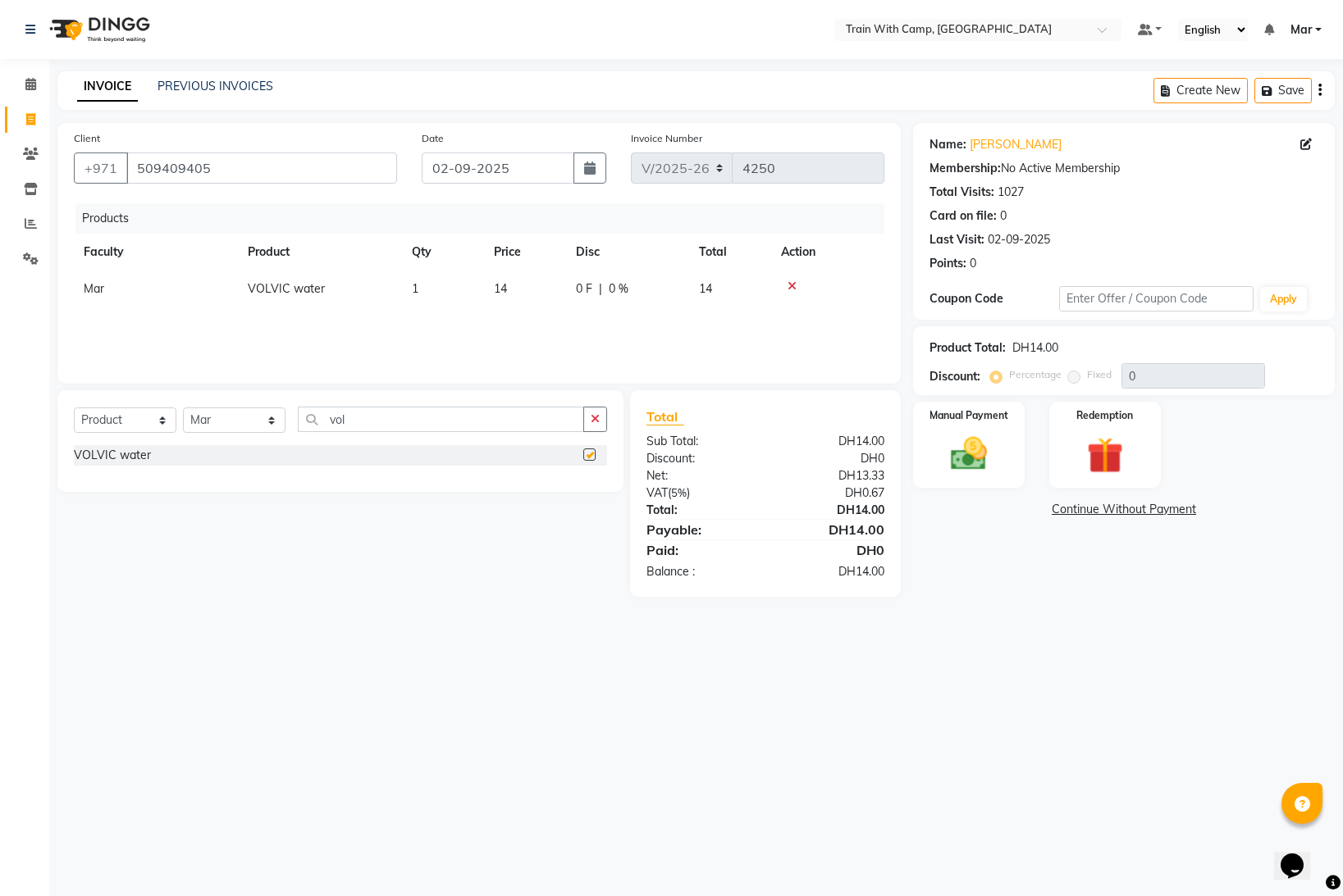
checkbox input "false"
click at [958, 446] on img at bounding box center [969, 454] width 62 height 43
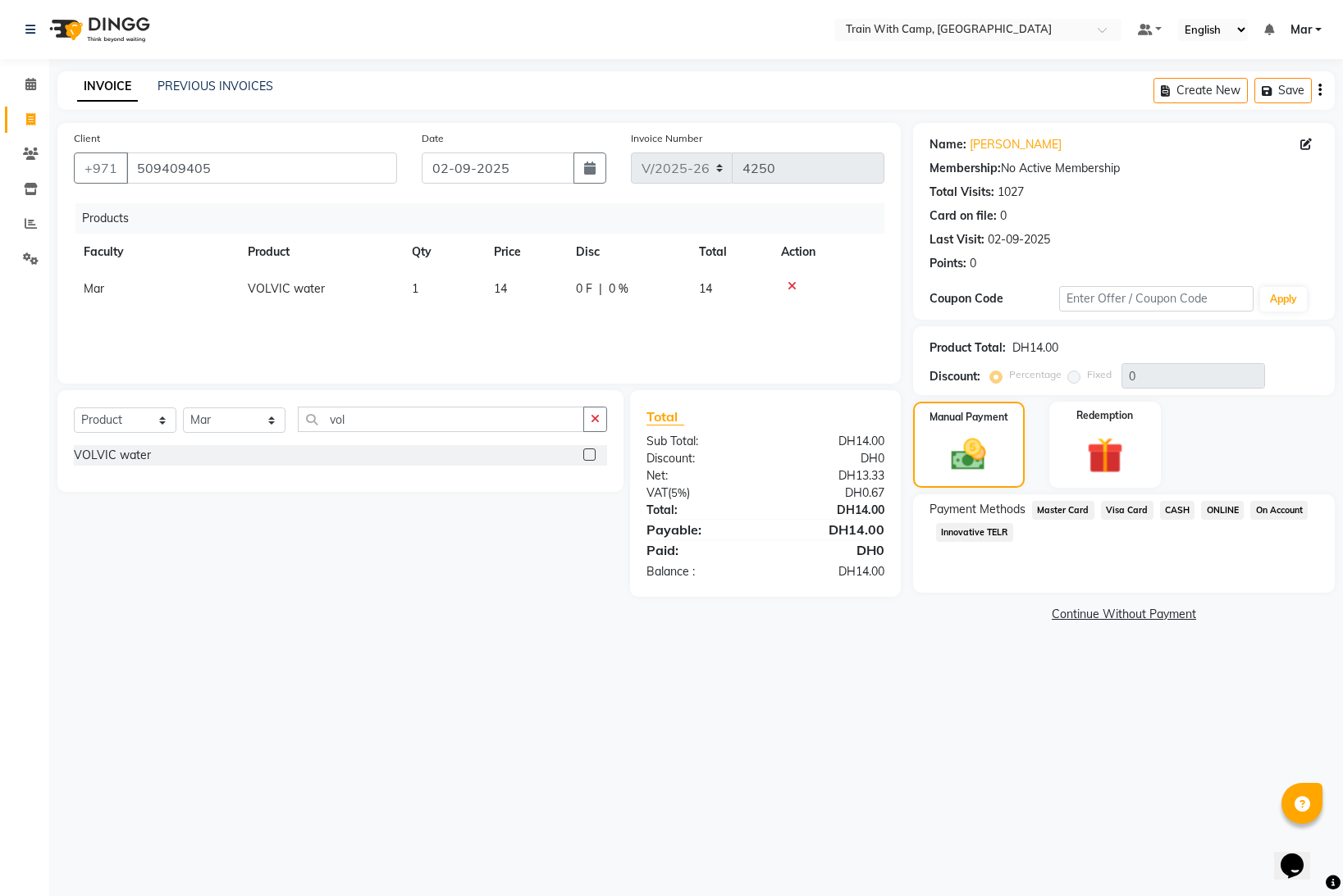
click at [1065, 503] on span "Master Card" at bounding box center [1063, 510] width 63 height 19
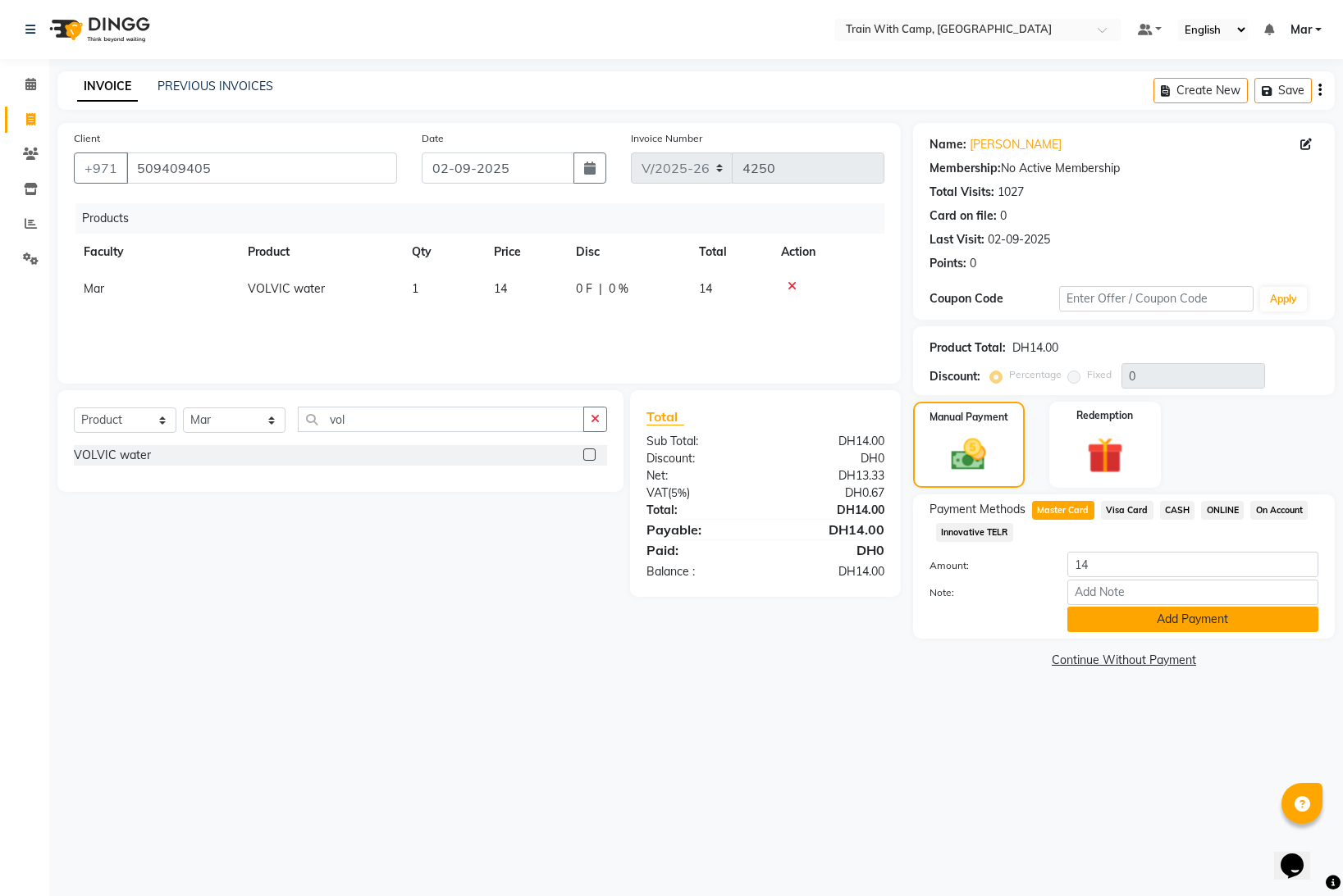
click at [1137, 624] on button "Add Payment" at bounding box center [1193, 619] width 251 height 25
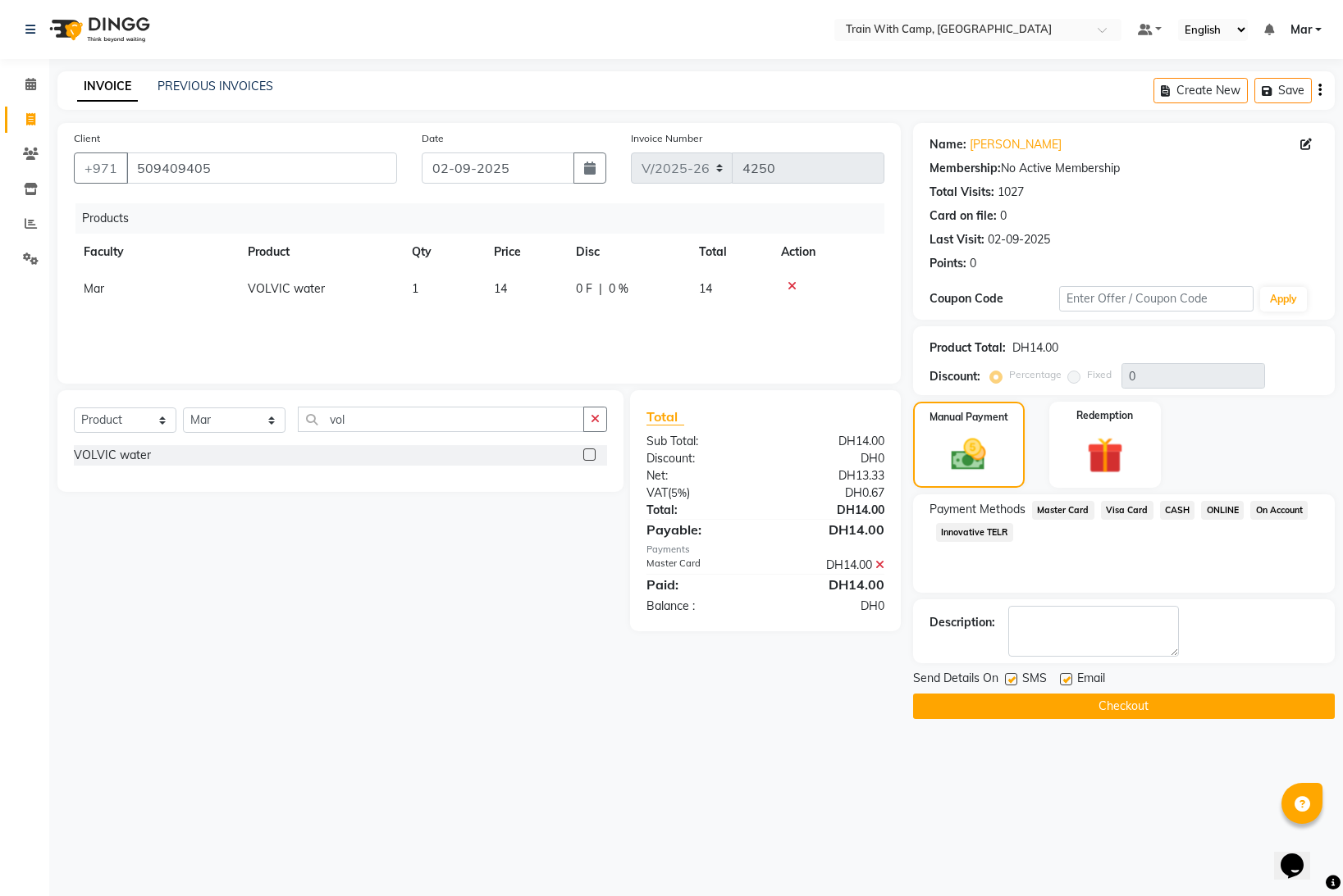
click at [1068, 678] on label at bounding box center [1066, 680] width 13 height 13
click at [1068, 678] on input "checkbox" at bounding box center [1065, 680] width 11 height 11
checkbox input "false"
click at [1009, 680] on label at bounding box center [1011, 680] width 13 height 13
click at [1009, 680] on input "checkbox" at bounding box center [1010, 680] width 11 height 11
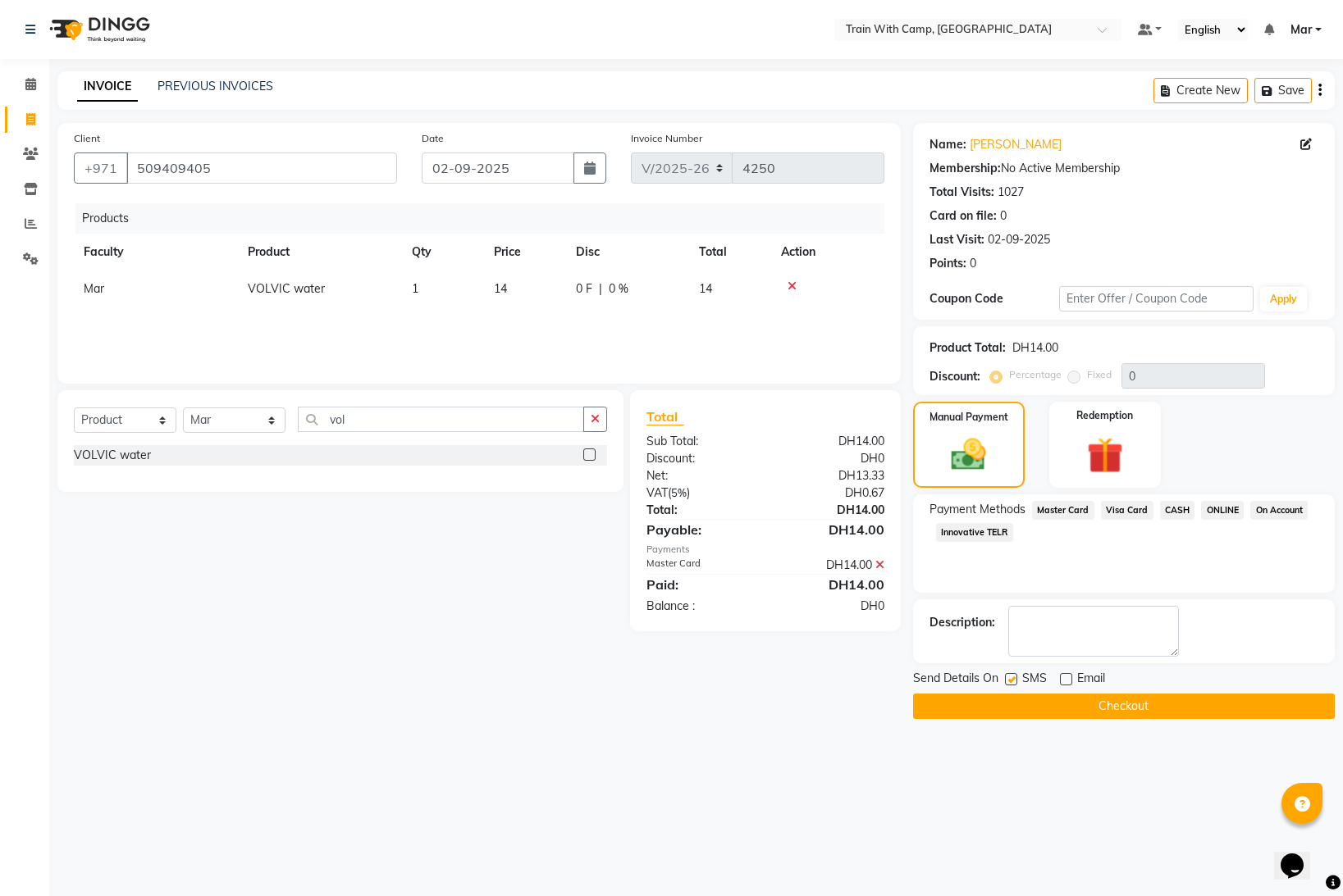
checkbox input "false"
click at [1044, 717] on button "Checkout" at bounding box center [1124, 706] width 421 height 25
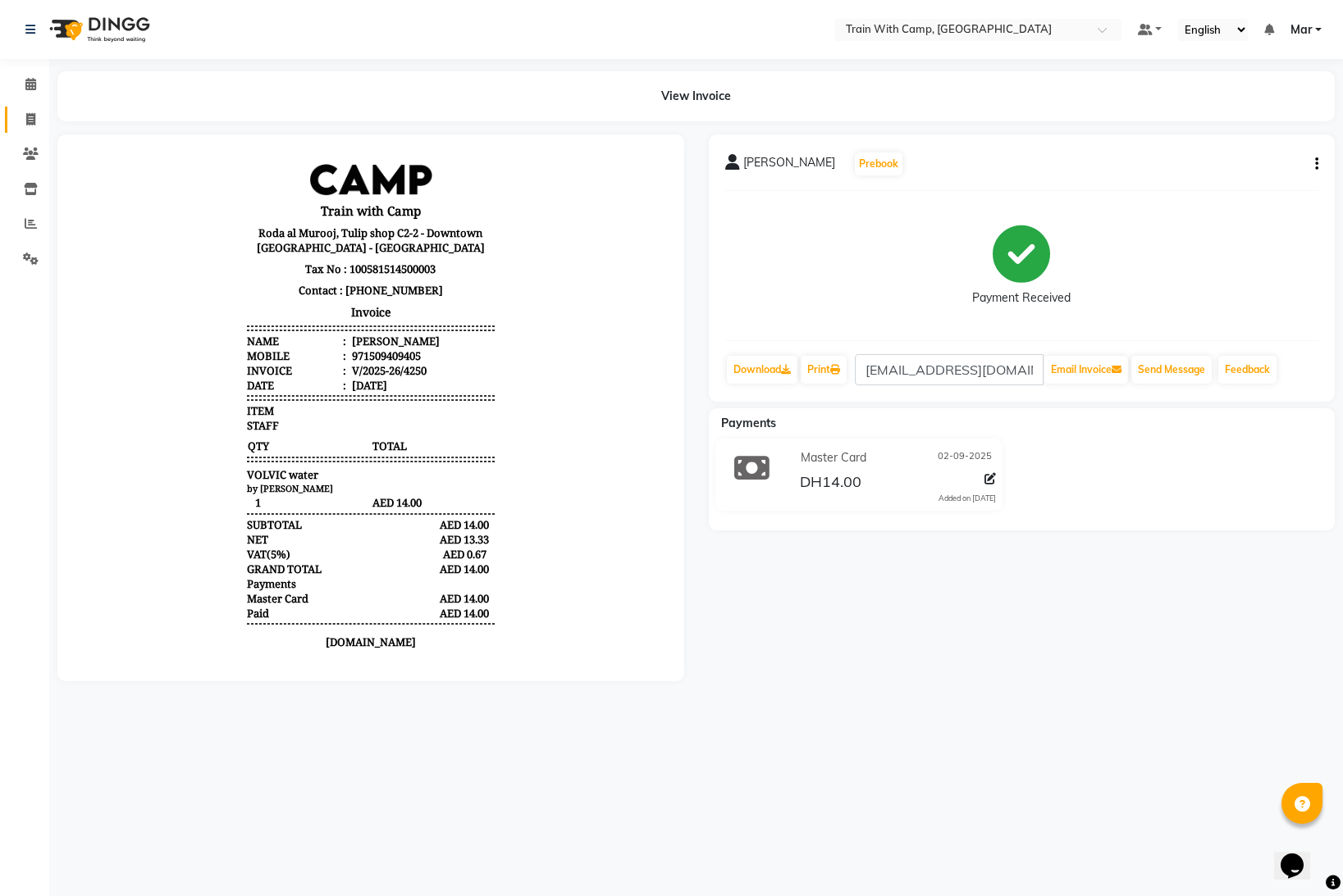
click at [40, 129] on link "Invoice" at bounding box center [24, 120] width 39 height 27
select select "service"
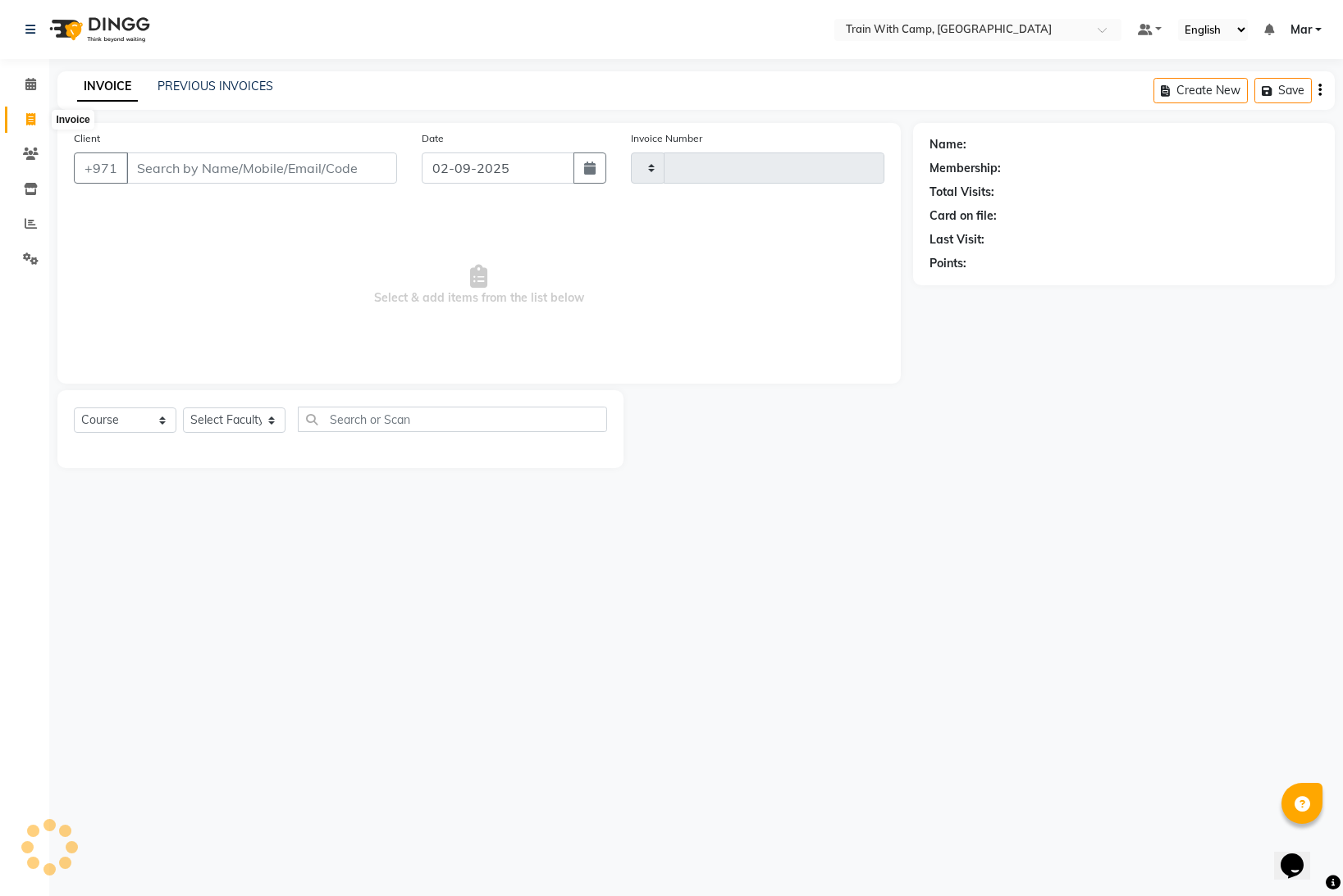
type input "4251"
select select "910"
select select "14898"
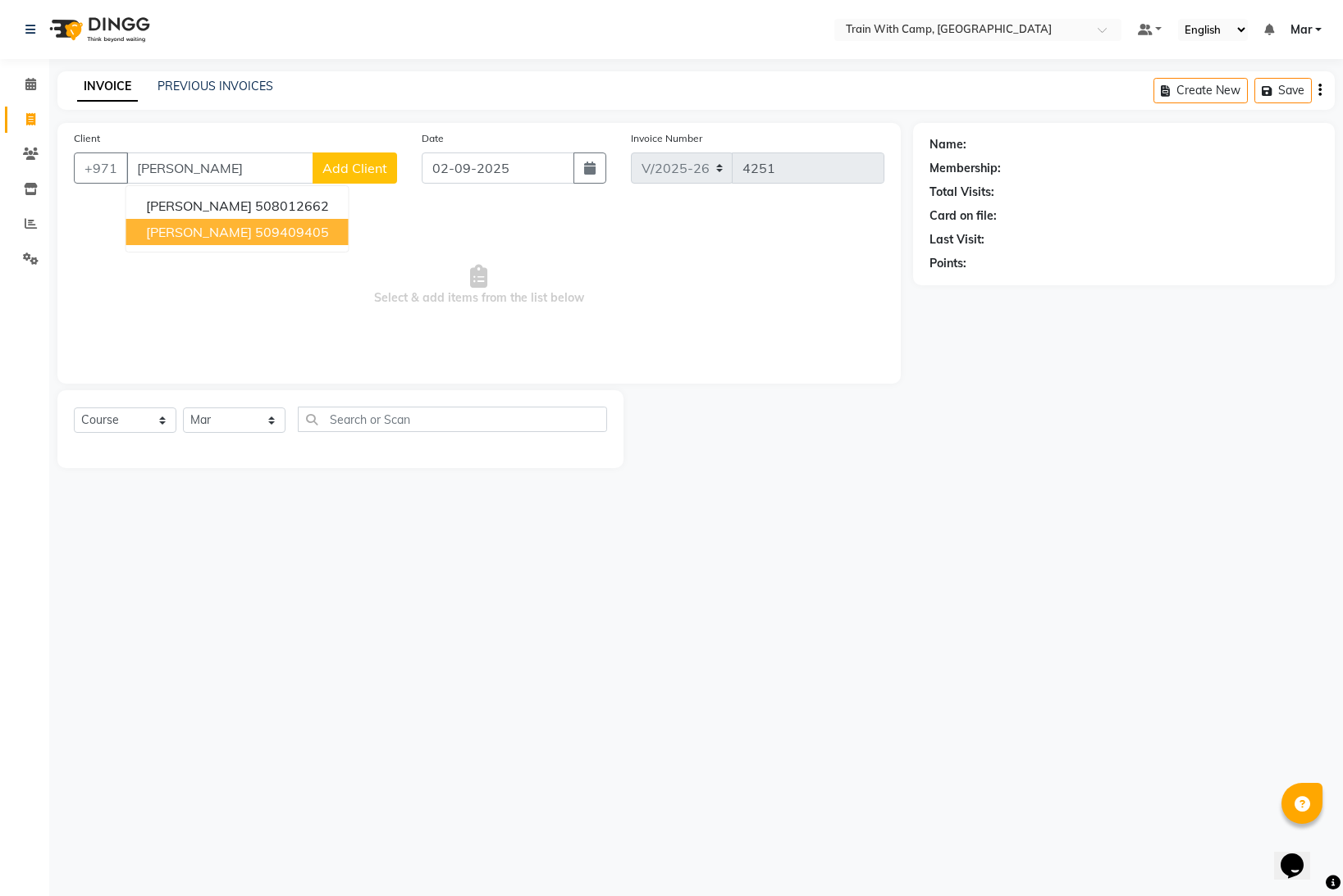
click at [175, 237] on span "[PERSON_NAME]" at bounding box center [199, 232] width 106 height 17
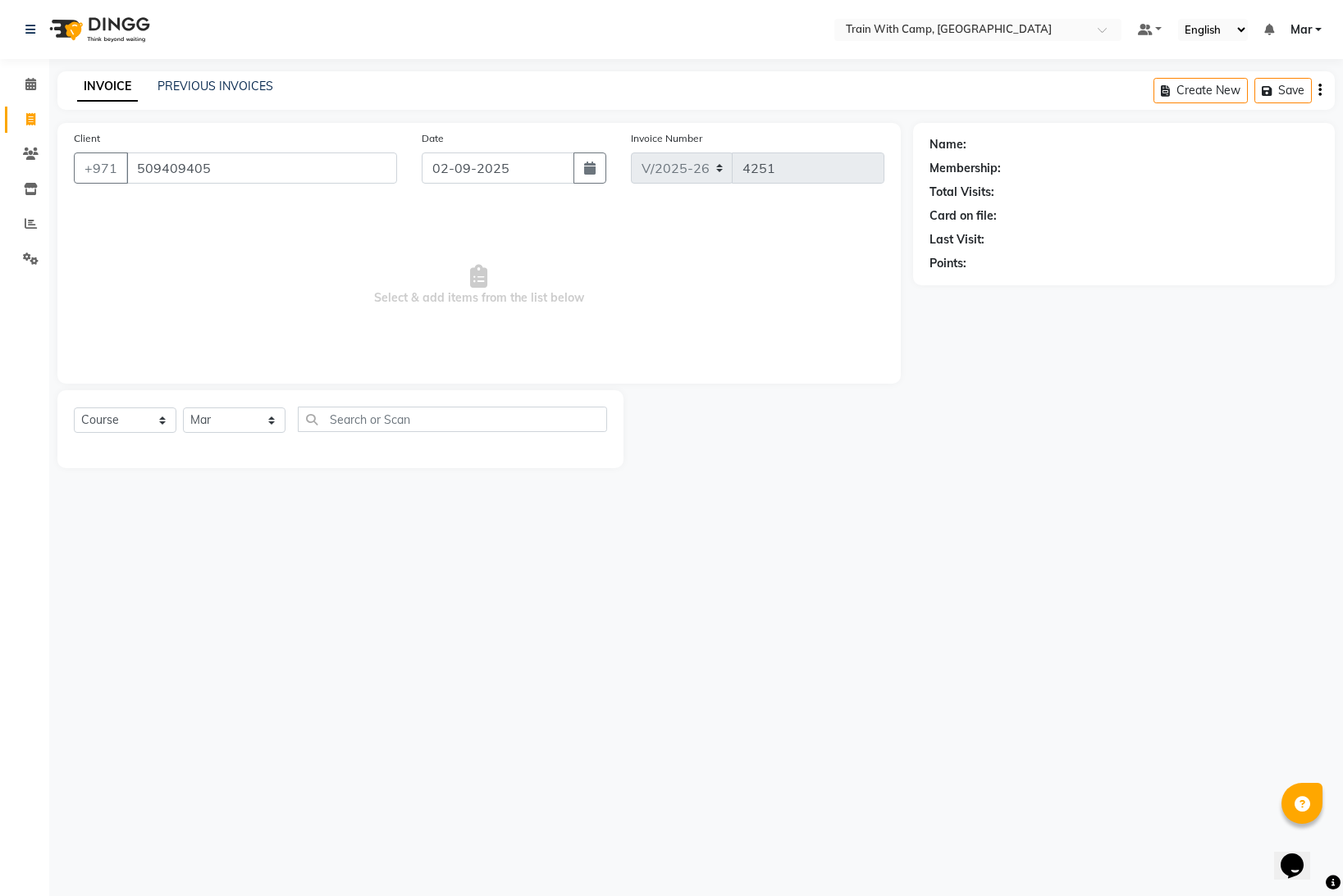
type input "509409405"
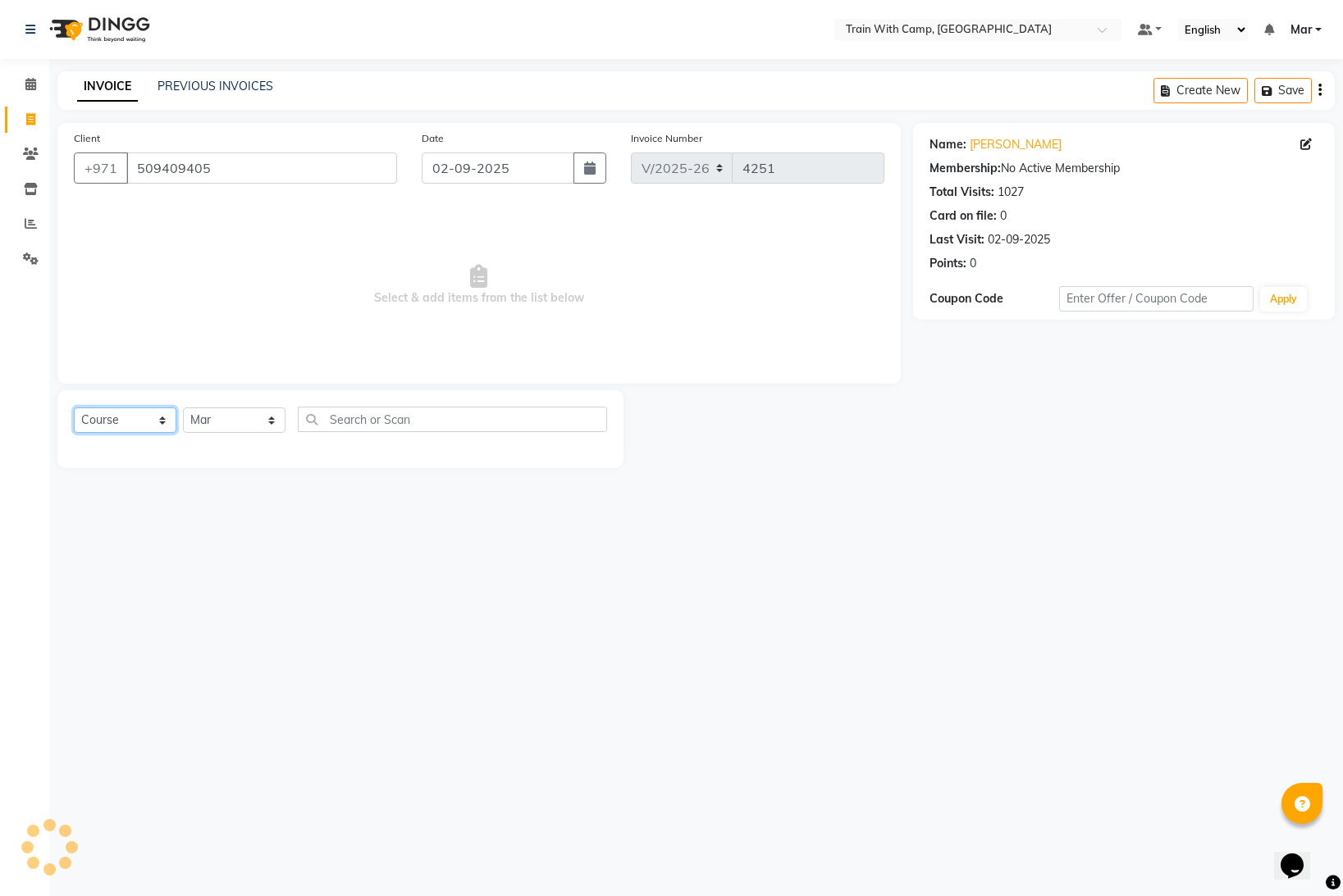
click at [151, 416] on select "Select Course Product Membership Package Voucher Prepaid Gift Card" at bounding box center [125, 420] width 103 height 25
select select "product"
click at [74, 408] on select "Select Course Product Membership Package Voucher Prepaid Gift Card" at bounding box center [125, 420] width 103 height 25
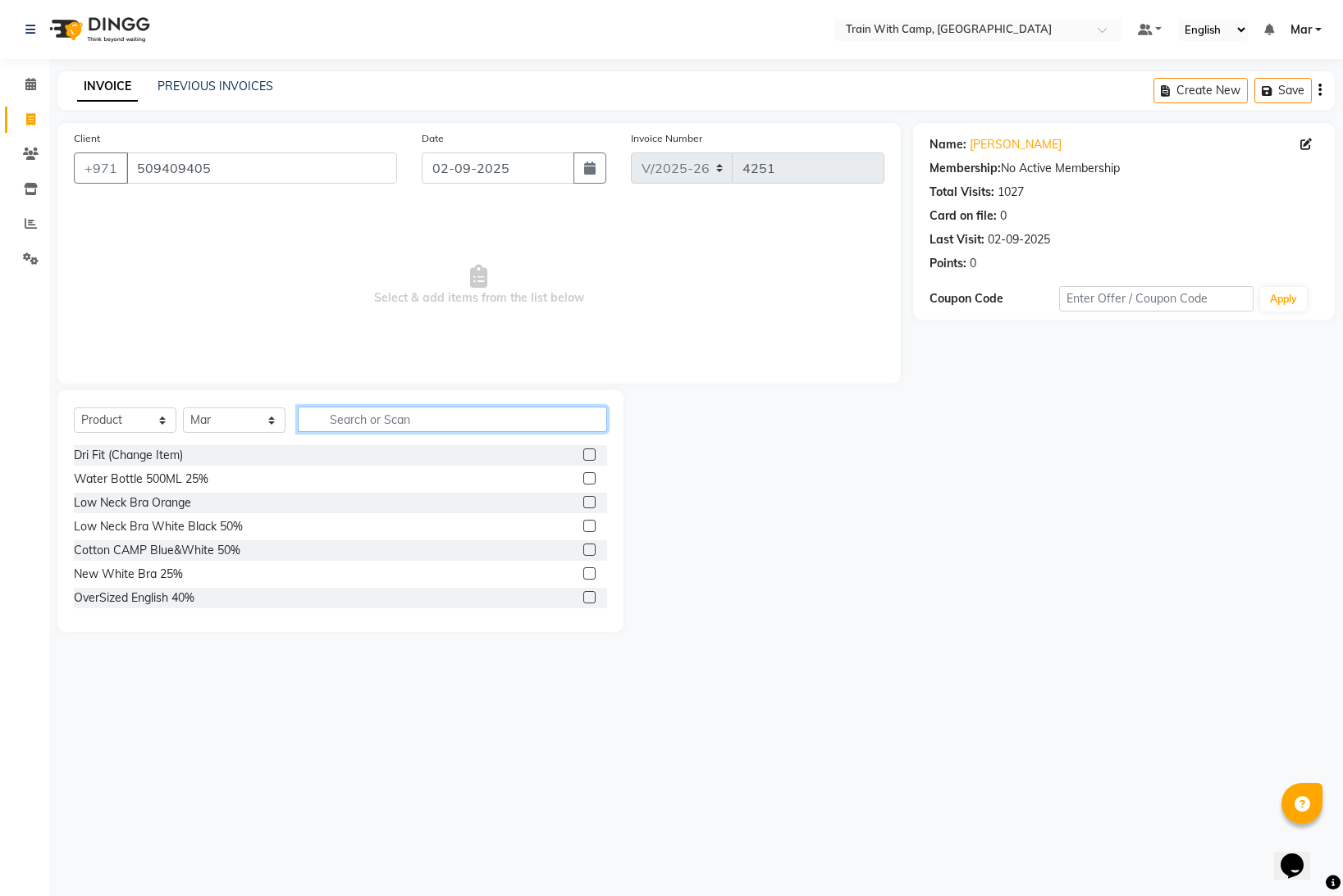
click at [340, 420] on input "text" at bounding box center [452, 420] width 309 height 25
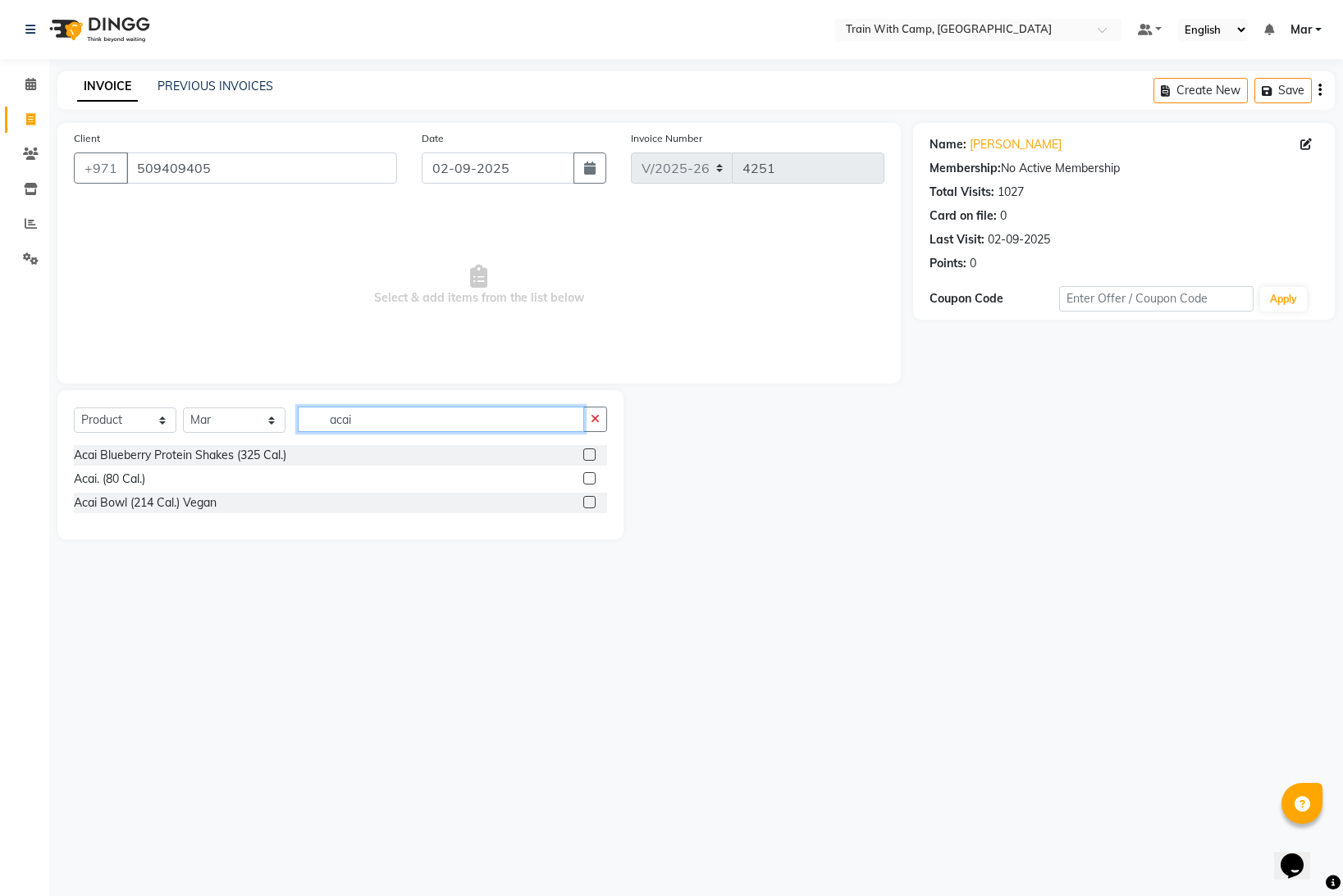
type input "acai"
drag, startPoint x: 591, startPoint y: 454, endPoint x: 435, endPoint y: 444, distance: 156.3
click at [591, 454] on label at bounding box center [590, 455] width 13 height 13
click at [591, 454] on input "checkbox" at bounding box center [589, 456] width 11 height 11
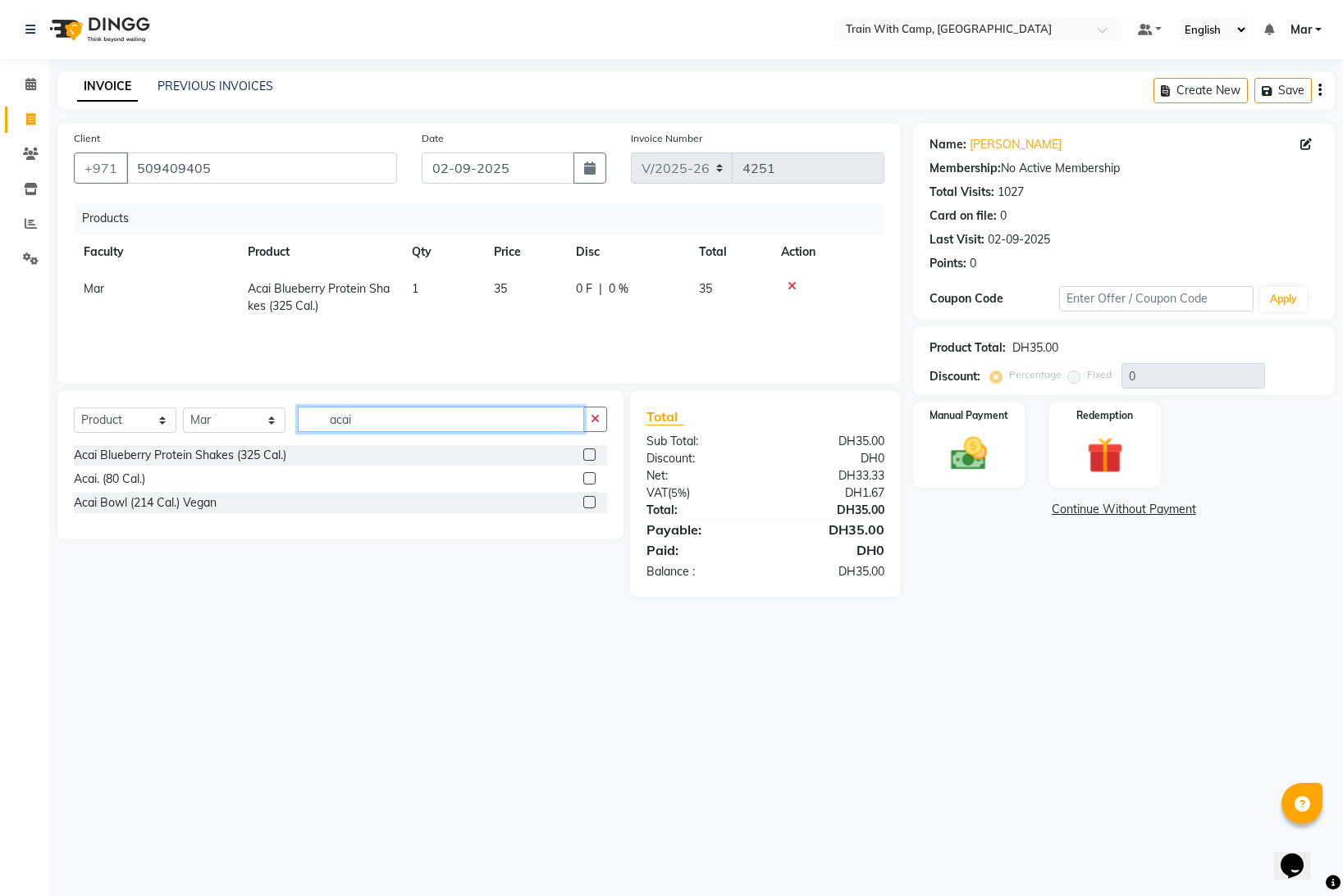
checkbox input "false"
drag, startPoint x: 378, startPoint y: 425, endPoint x: 247, endPoint y: 417, distance: 131.2
click at [247, 417] on div "Select Course Product Membership Package Voucher Prepaid Gift Card Select Facul…" at bounding box center [340, 426] width 534 height 38
type input "go"
drag, startPoint x: 590, startPoint y: 527, endPoint x: 571, endPoint y: 521, distance: 19.9
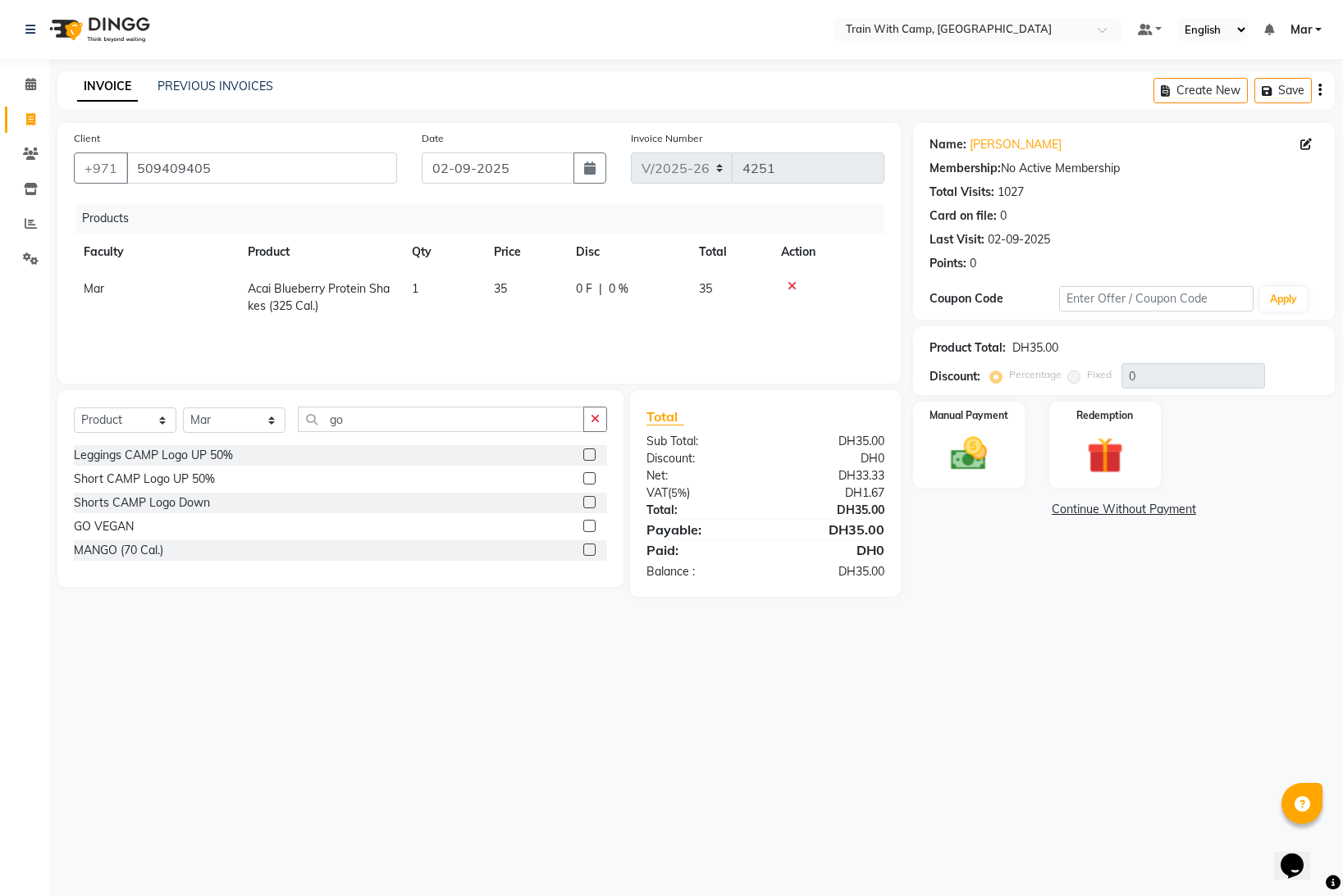
click at [590, 527] on label at bounding box center [590, 526] width 13 height 13
click at [590, 527] on input "checkbox" at bounding box center [589, 527] width 11 height 11
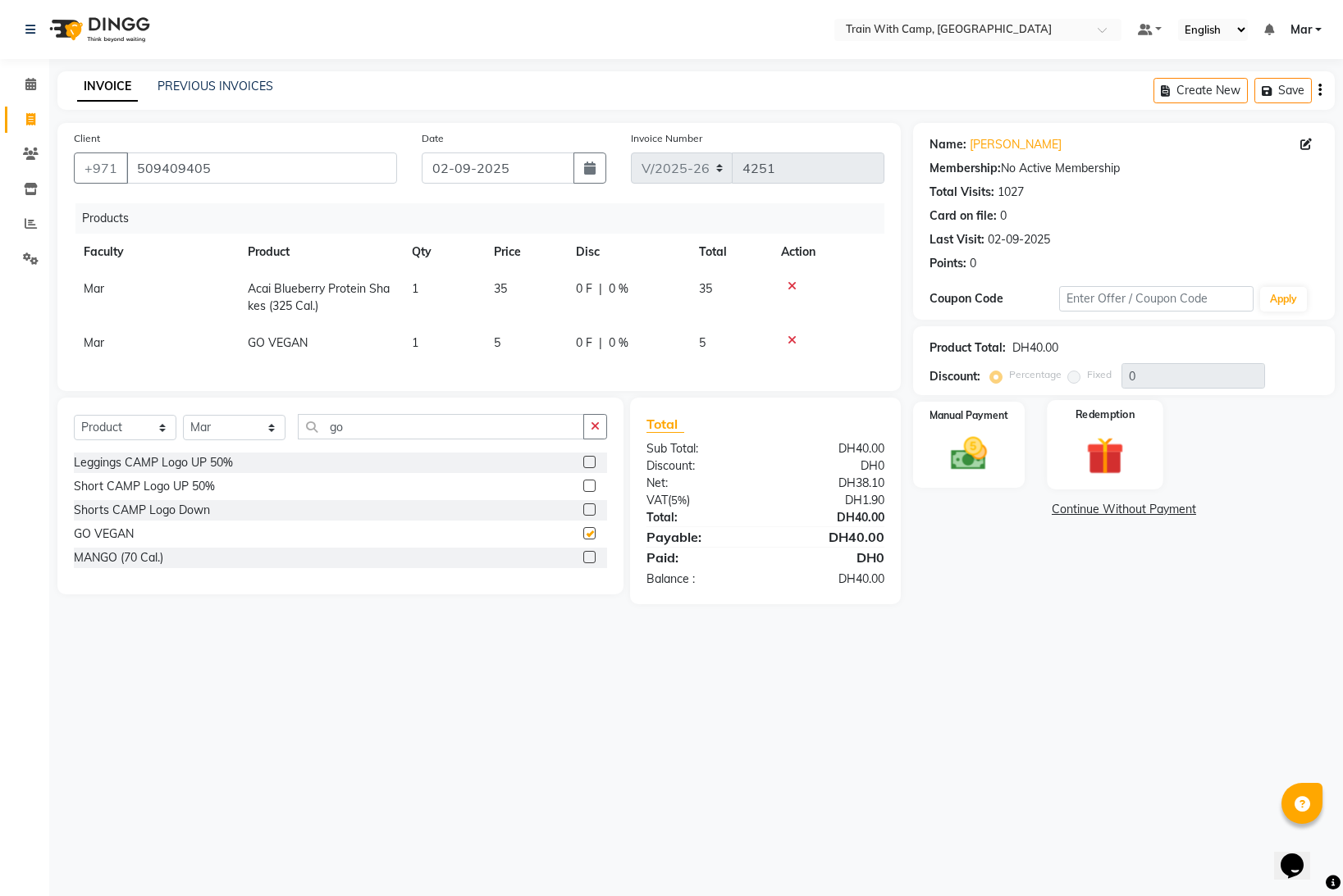
checkbox input "false"
drag, startPoint x: 974, startPoint y: 438, endPoint x: 984, endPoint y: 442, distance: 10.8
click at [974, 439] on img at bounding box center [969, 454] width 62 height 43
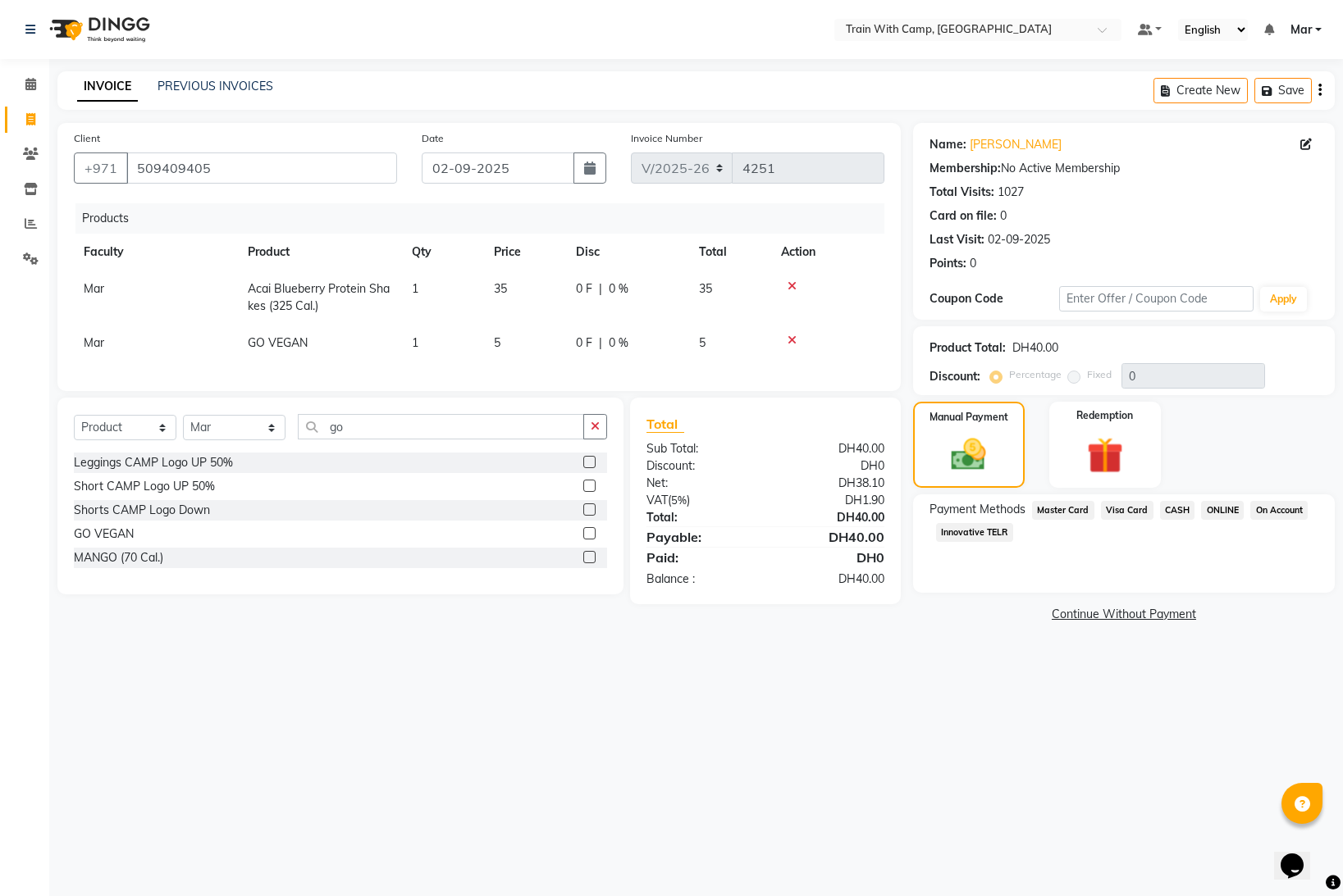
click at [1136, 512] on span "Visa Card" at bounding box center [1127, 510] width 53 height 19
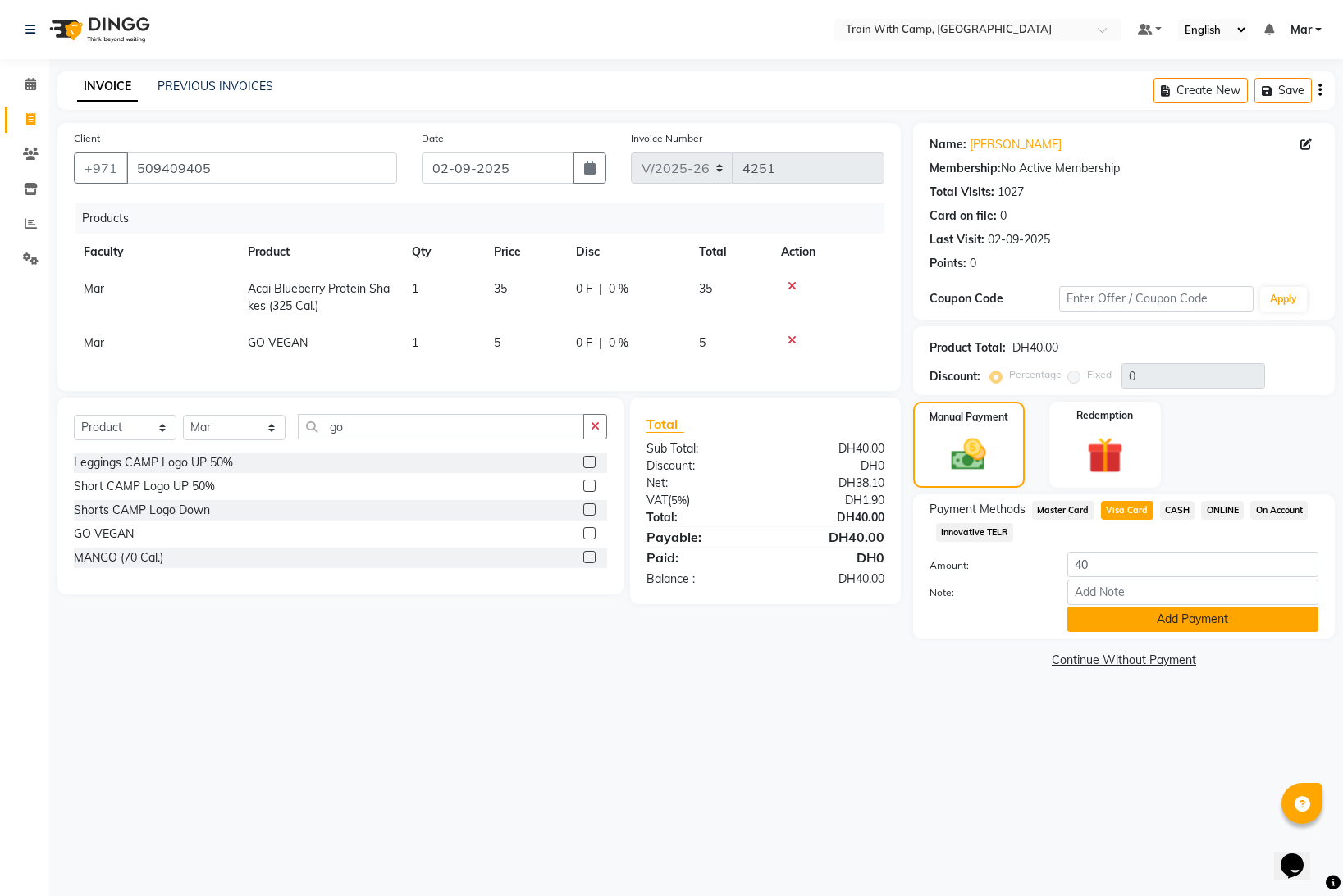
click at [1164, 622] on button "Add Payment" at bounding box center [1193, 619] width 251 height 25
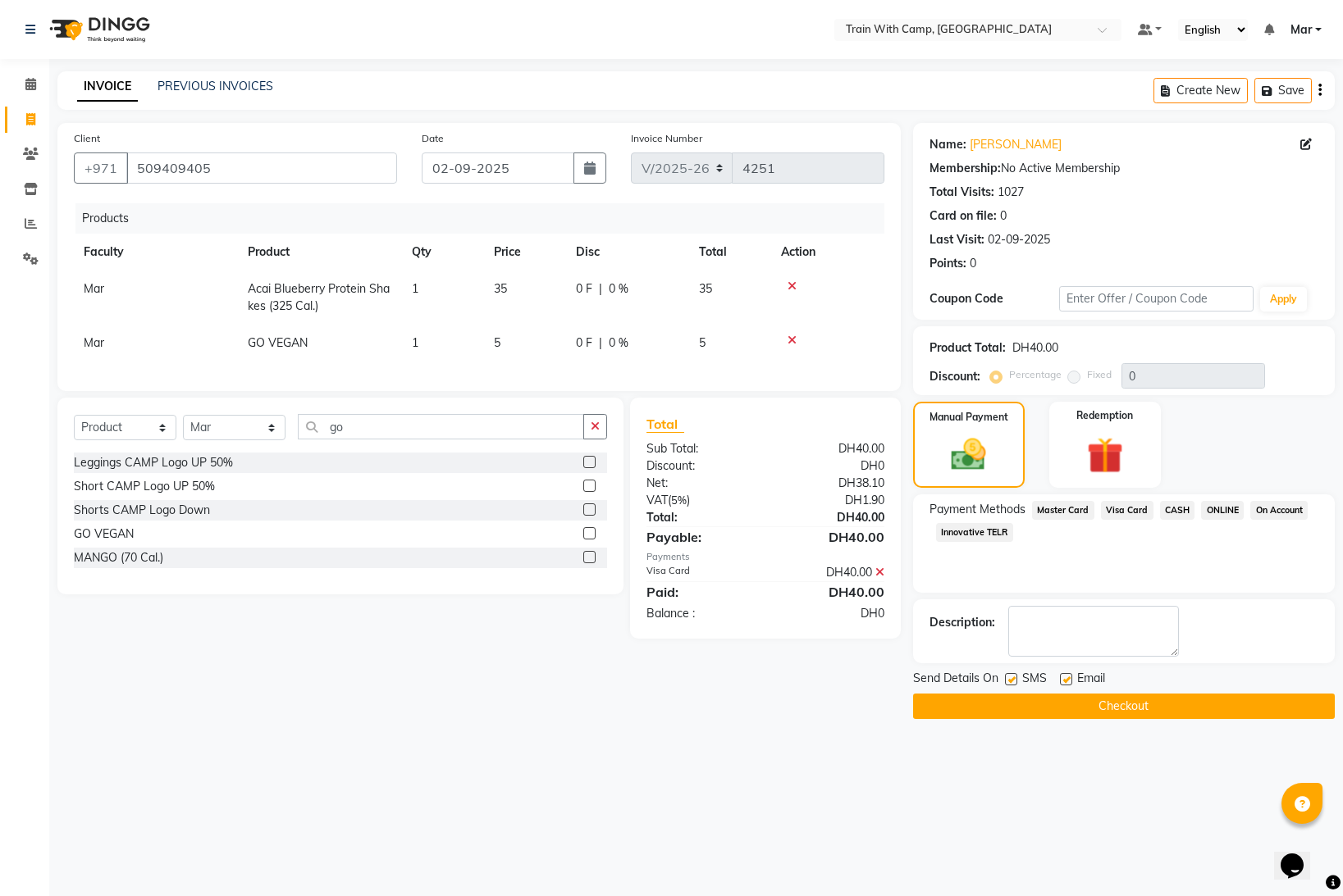
click at [1060, 680] on label at bounding box center [1066, 680] width 13 height 13
click at [1060, 680] on input "checkbox" at bounding box center [1065, 680] width 11 height 11
checkbox input "false"
click at [1016, 681] on label at bounding box center [1011, 680] width 13 height 13
click at [1016, 681] on input "checkbox" at bounding box center [1010, 680] width 11 height 11
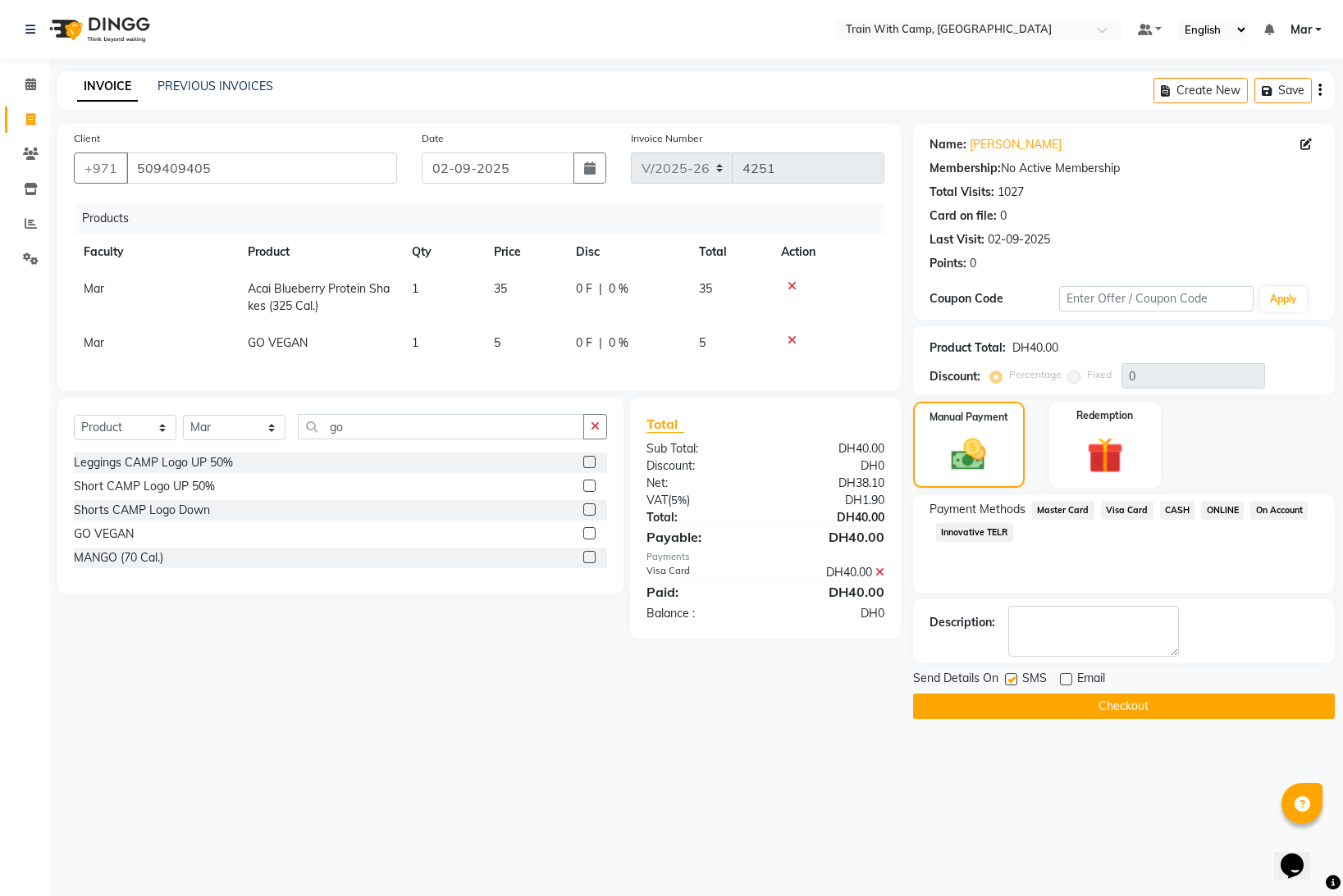
checkbox input "false"
click at [1029, 705] on button "Checkout" at bounding box center [1124, 706] width 421 height 25
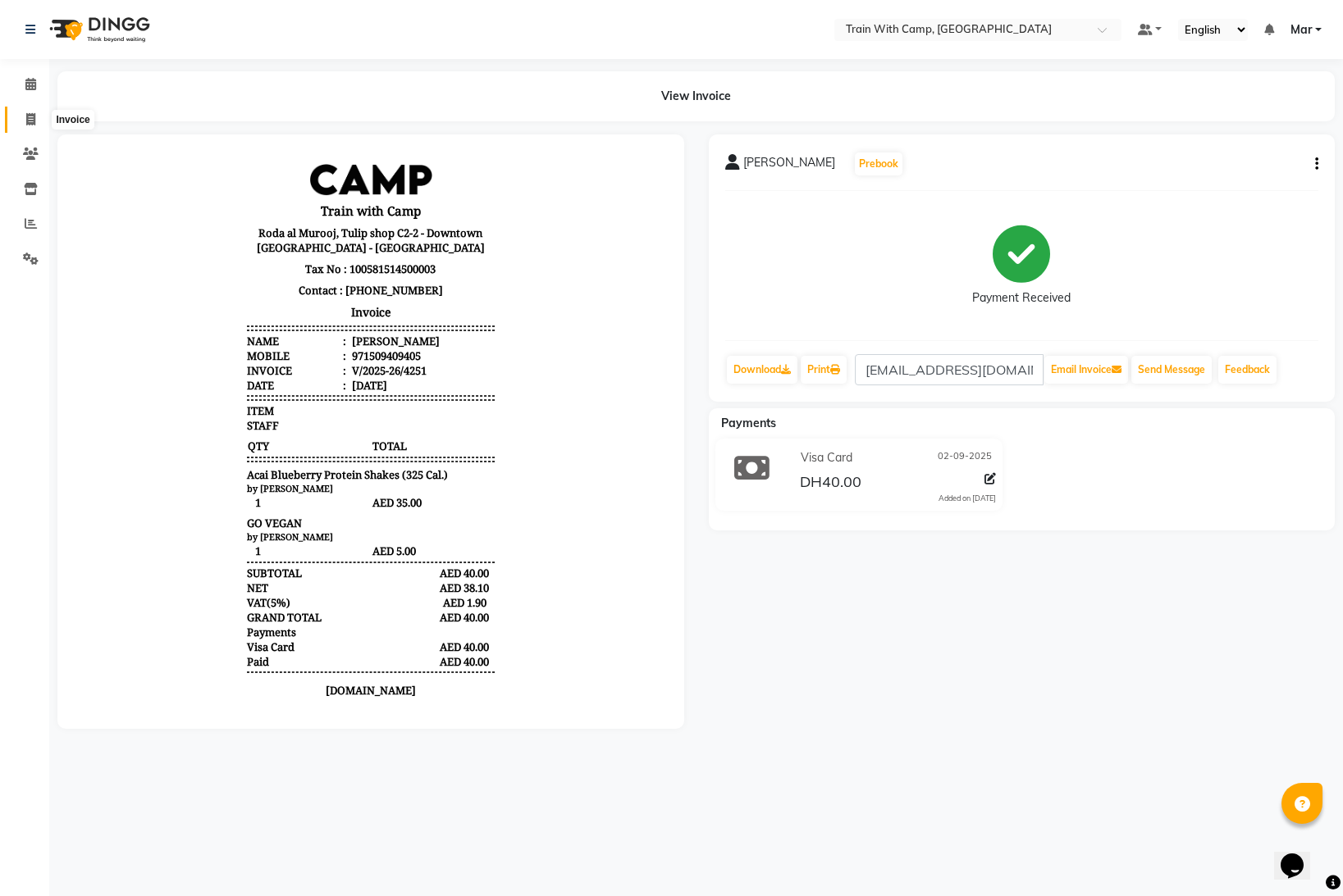
click at [26, 110] on span at bounding box center [31, 120] width 28 height 19
select select "service"
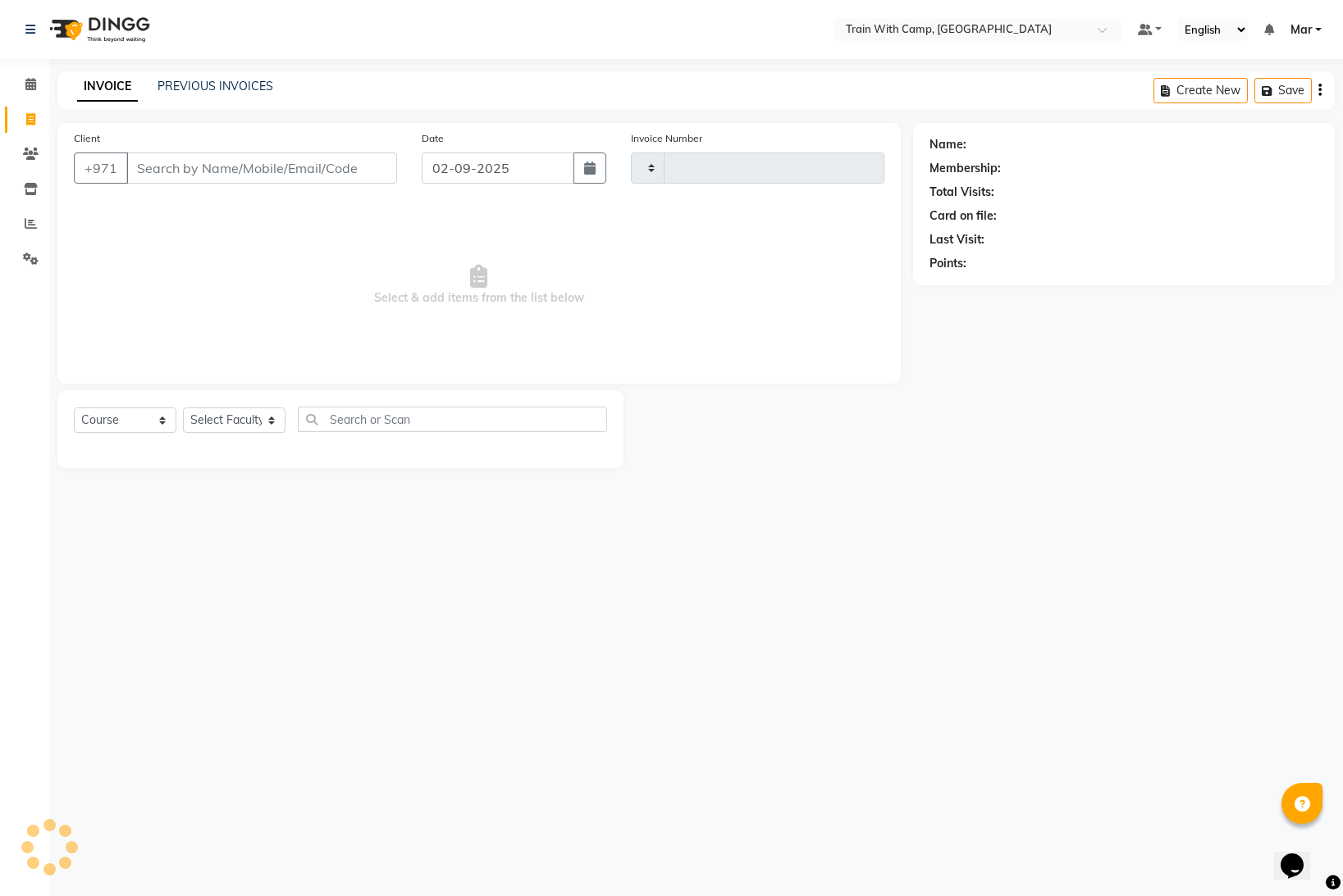
type input "4252"
select select "910"
select select "14898"
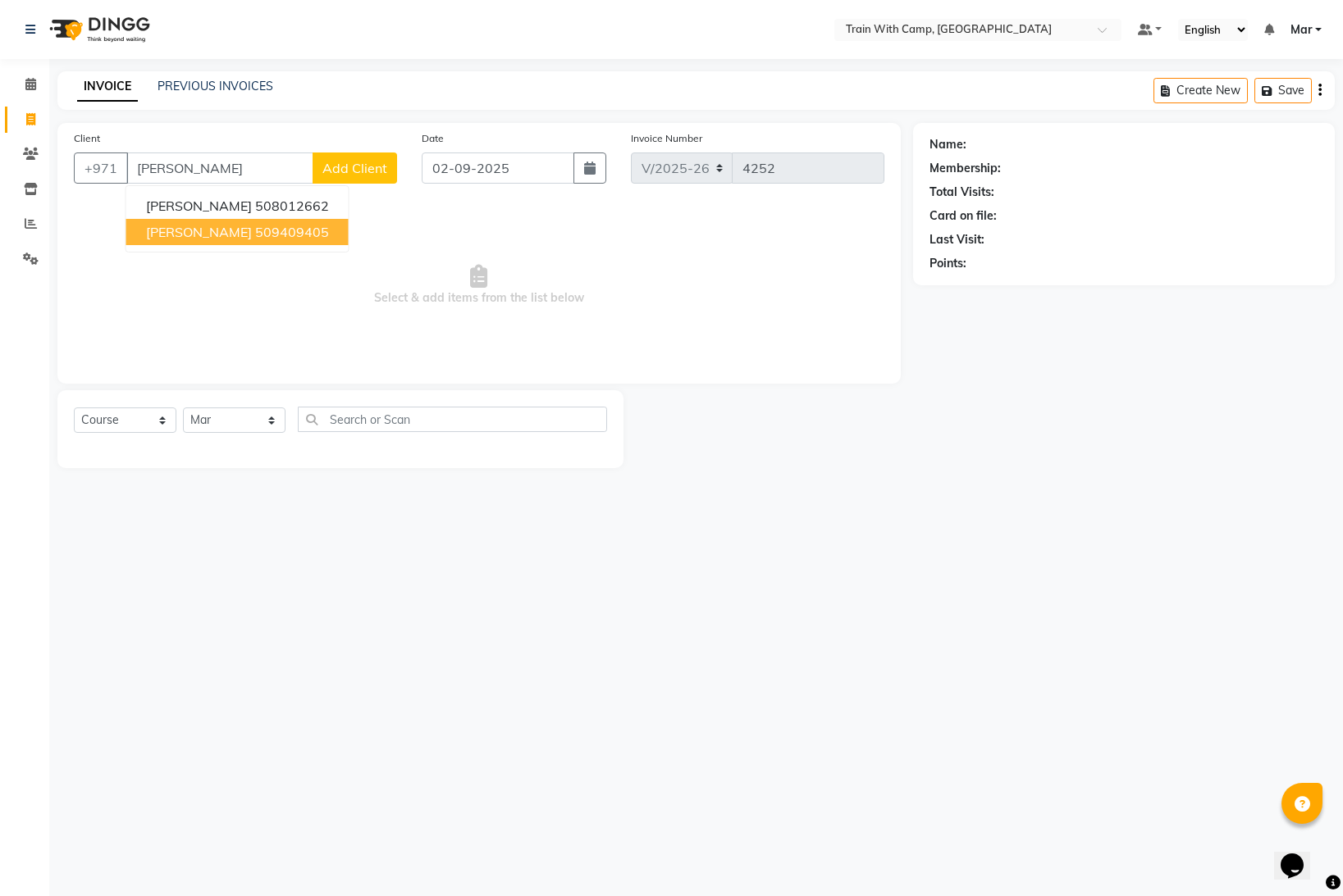
click at [171, 234] on span "[PERSON_NAME]" at bounding box center [199, 232] width 106 height 17
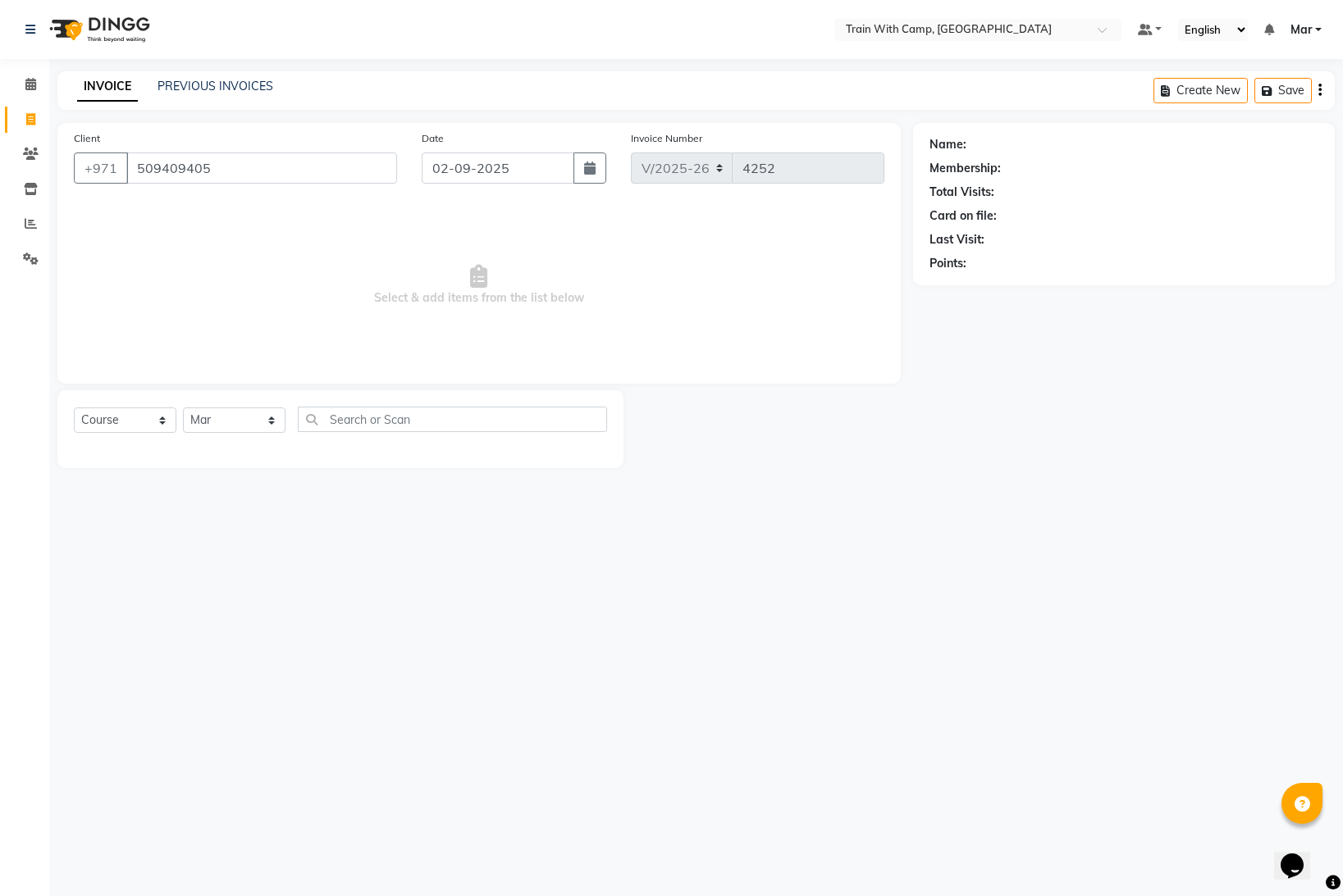
type input "509409405"
click at [125, 427] on select "Select Course Product Membership Package Voucher Prepaid Gift Card" at bounding box center [125, 420] width 103 height 25
select select "product"
click at [74, 408] on select "Select Course Product Membership Package Voucher Prepaid Gift Card" at bounding box center [125, 420] width 103 height 25
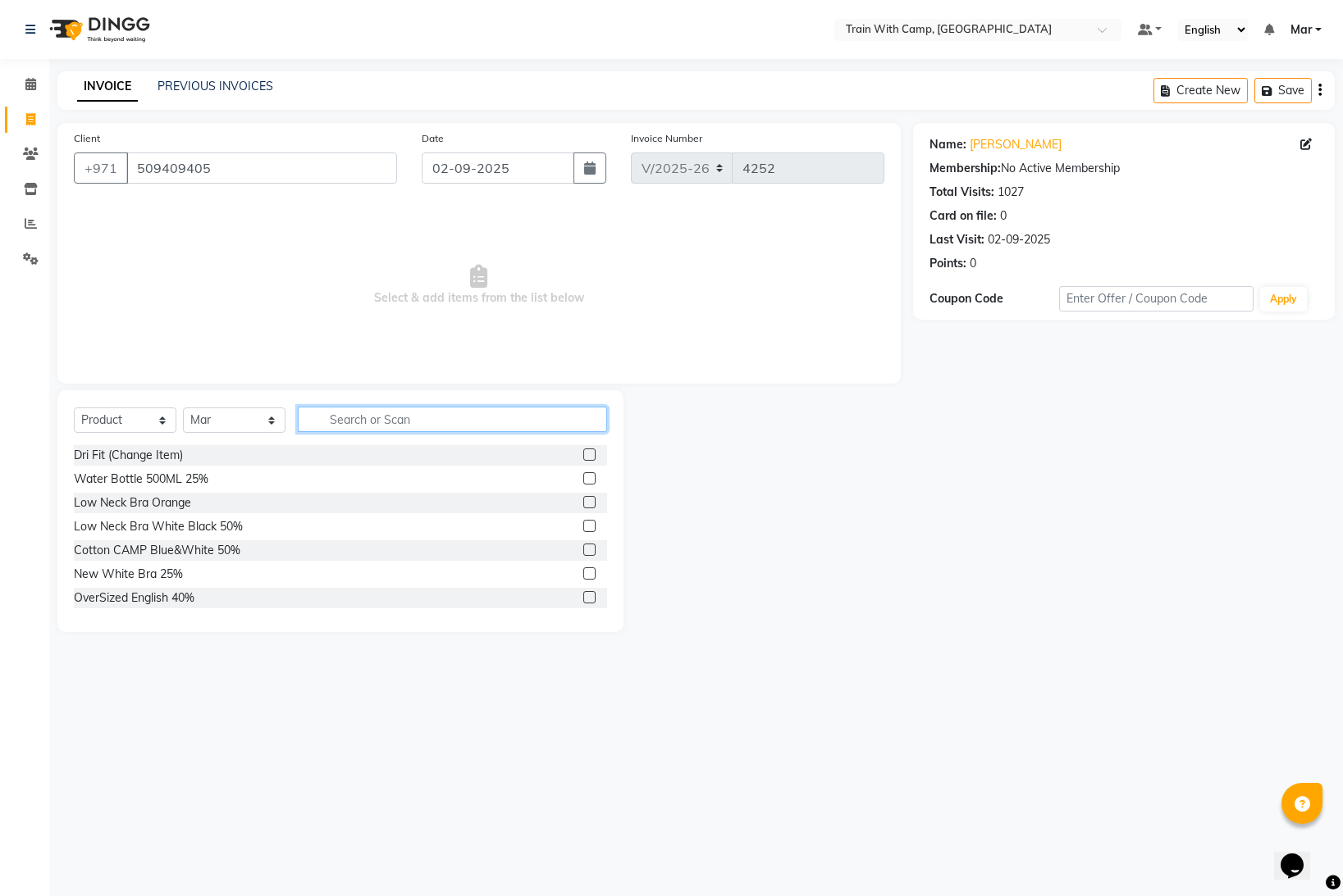
click at [407, 415] on input "text" at bounding box center [452, 420] width 309 height 25
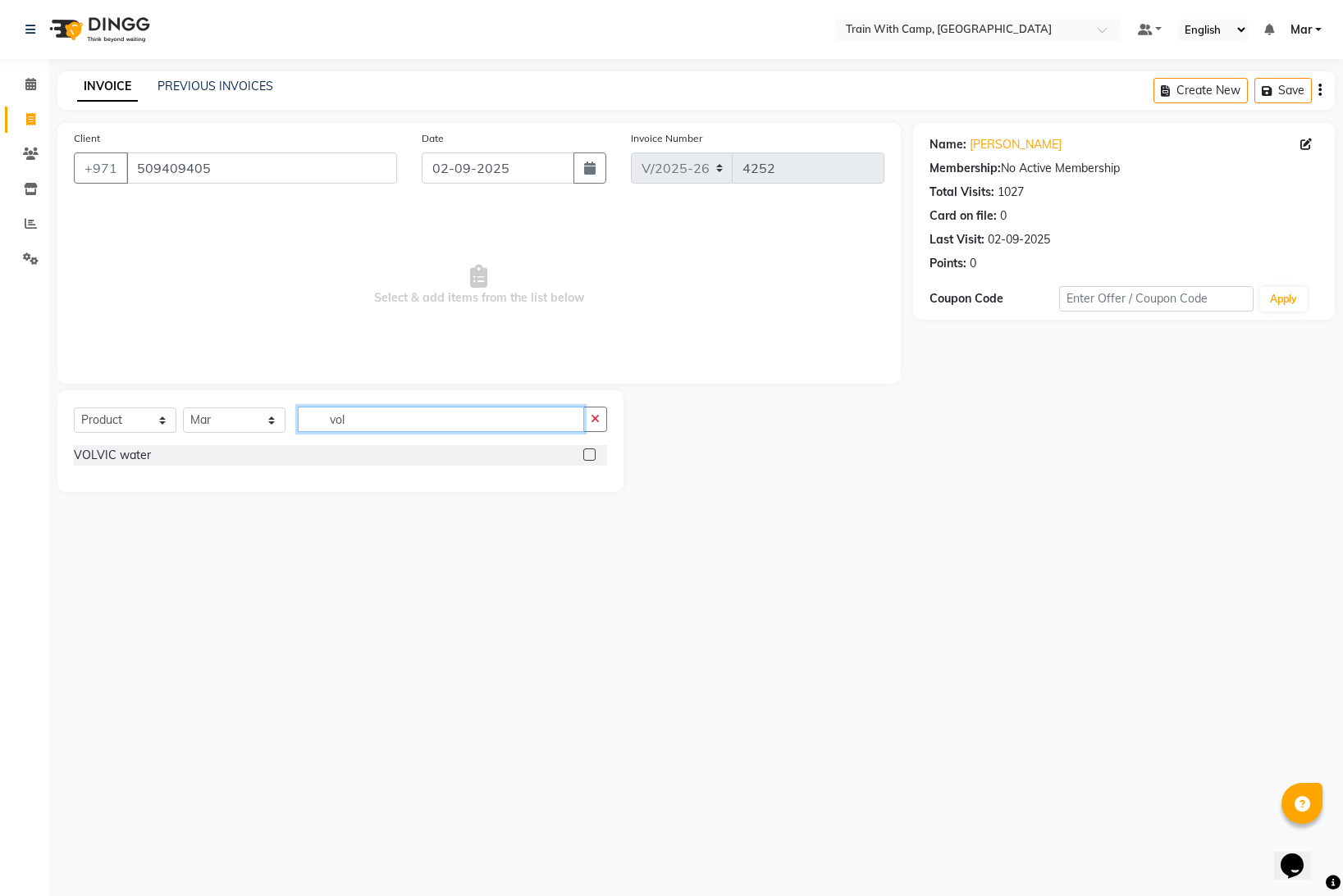
type input "vol"
click at [597, 456] on div at bounding box center [595, 456] width 23 height 21
click at [590, 456] on label at bounding box center [590, 455] width 13 height 13
click at [590, 456] on input "checkbox" at bounding box center [589, 456] width 11 height 11
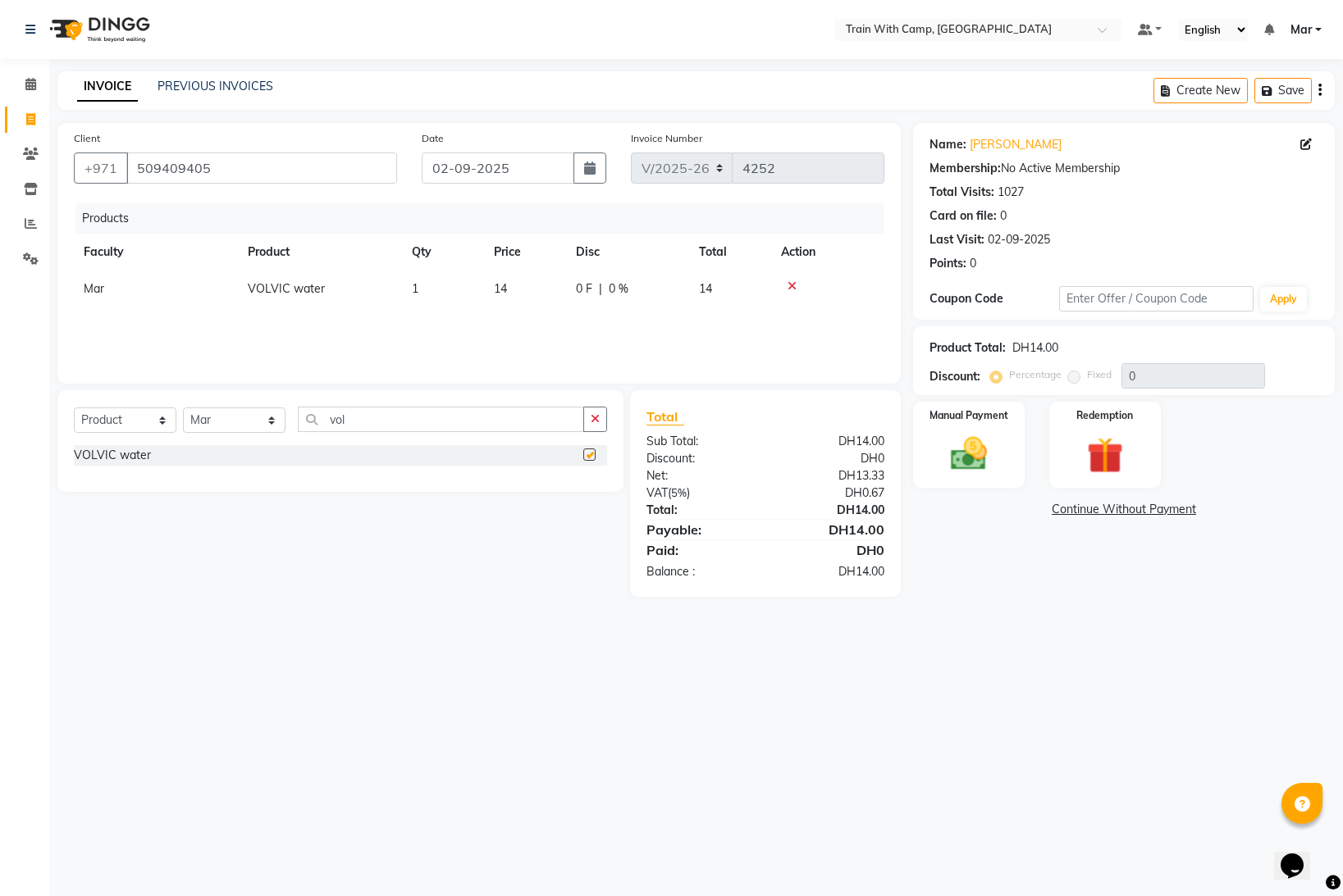
checkbox input "false"
drag, startPoint x: 377, startPoint y: 424, endPoint x: 287, endPoint y: 420, distance: 90.1
click at [287, 420] on div "Select Course Product Membership Package Voucher Prepaid Gift Card Select Facul…" at bounding box center [340, 426] width 534 height 38
type input "dates"
drag, startPoint x: 592, startPoint y: 453, endPoint x: 582, endPoint y: 456, distance: 10.4
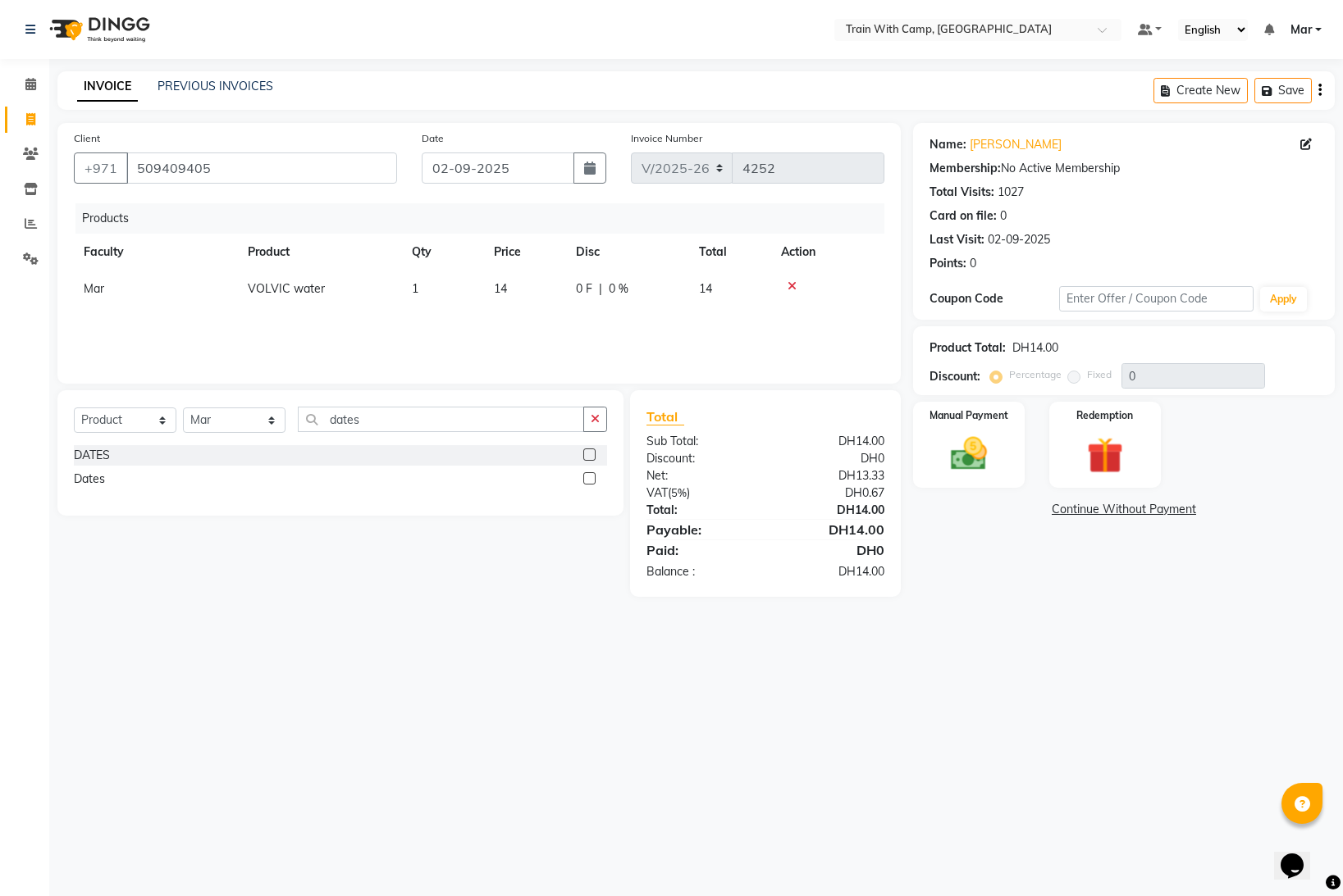
click at [595, 453] on div at bounding box center [595, 456] width 23 height 21
drag, startPoint x: 588, startPoint y: 453, endPoint x: 630, endPoint y: 455, distance: 42.0
click at [590, 453] on label at bounding box center [590, 455] width 13 height 13
click at [590, 453] on input "checkbox" at bounding box center [589, 456] width 11 height 11
checkbox input "false"
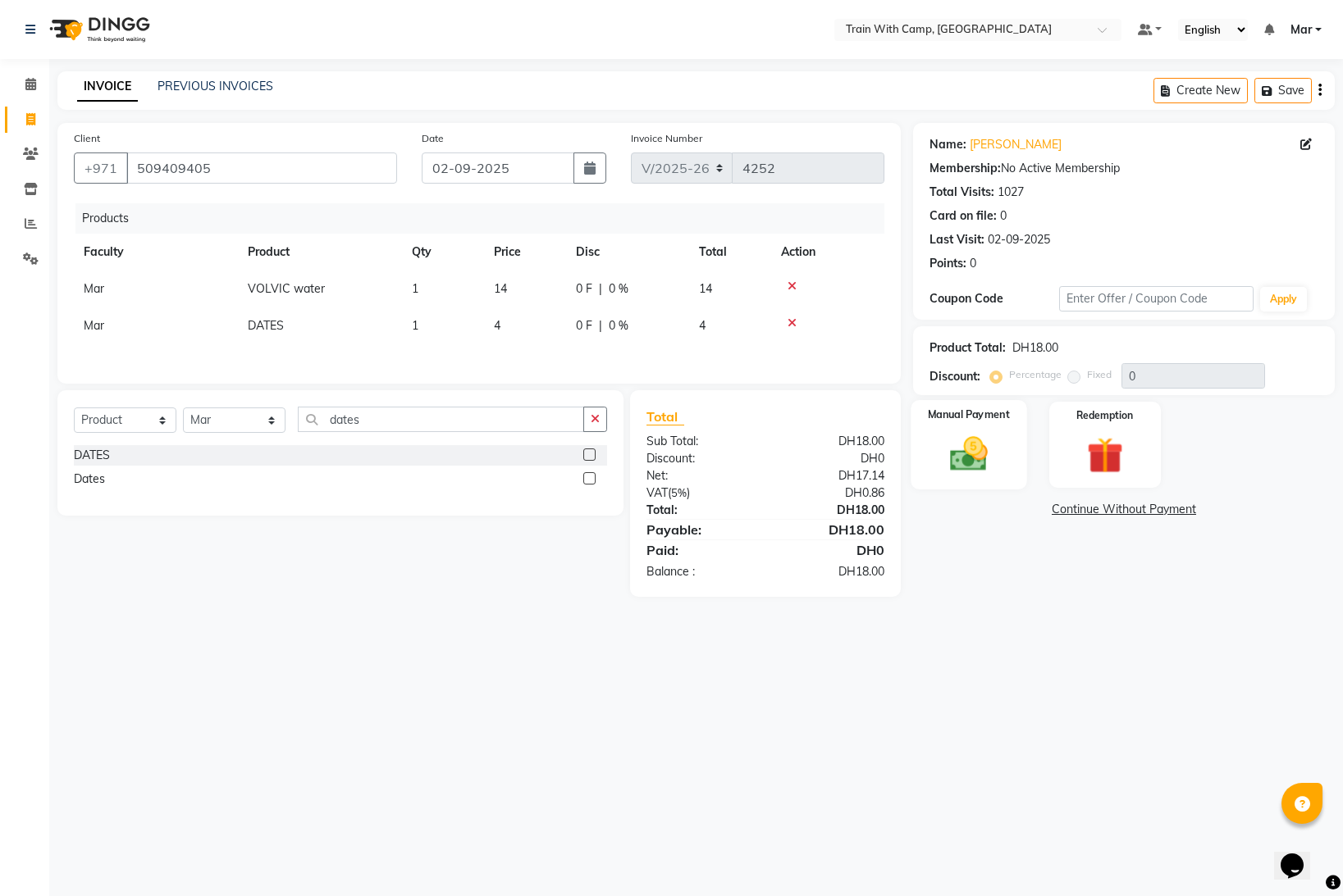
drag, startPoint x: 965, startPoint y: 445, endPoint x: 998, endPoint y: 462, distance: 37.1
click at [965, 445] on img at bounding box center [969, 454] width 62 height 43
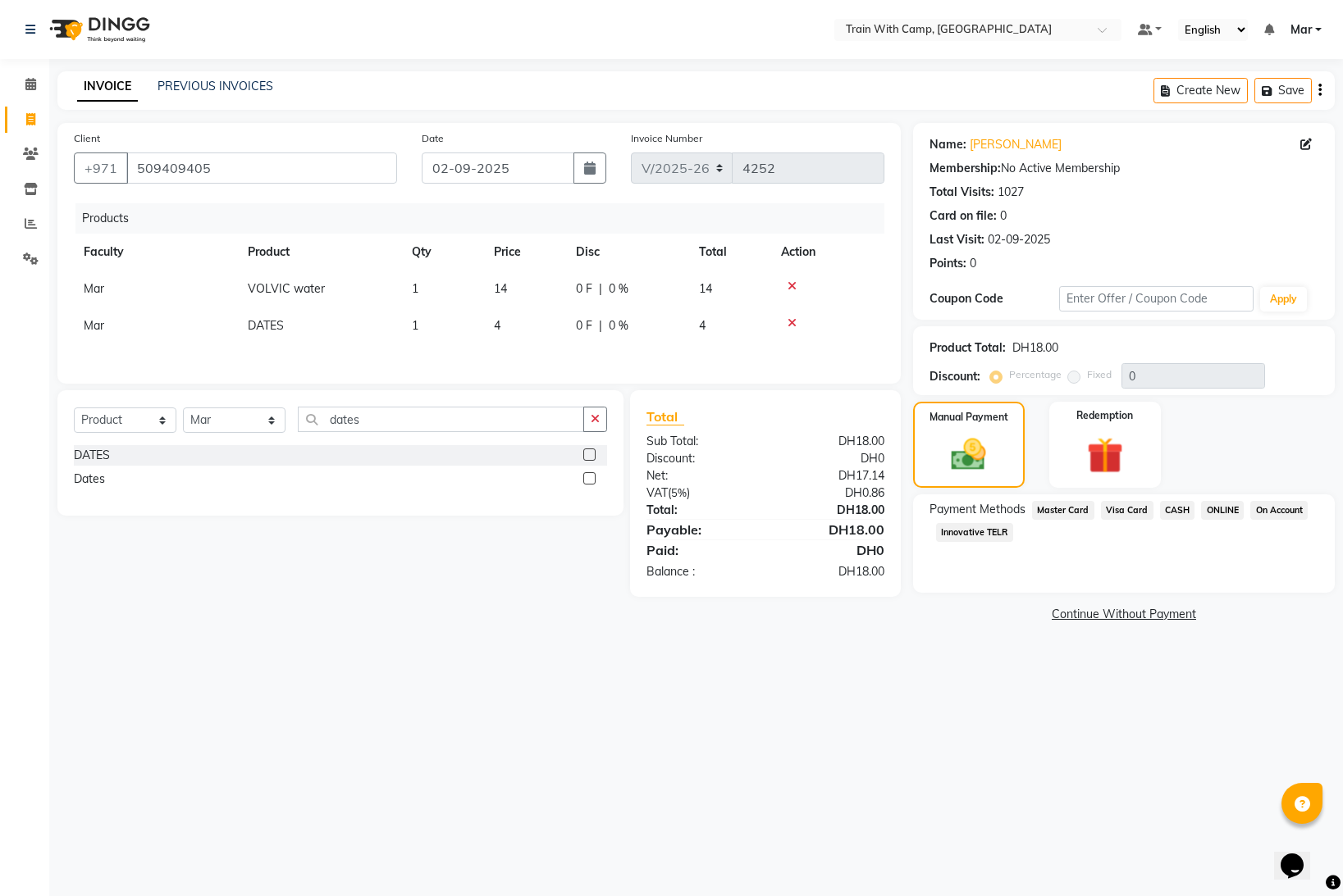
drag, startPoint x: 1115, startPoint y: 507, endPoint x: 1117, endPoint y: 548, distance: 41.0
click at [1115, 507] on span "Visa Card" at bounding box center [1127, 510] width 53 height 19
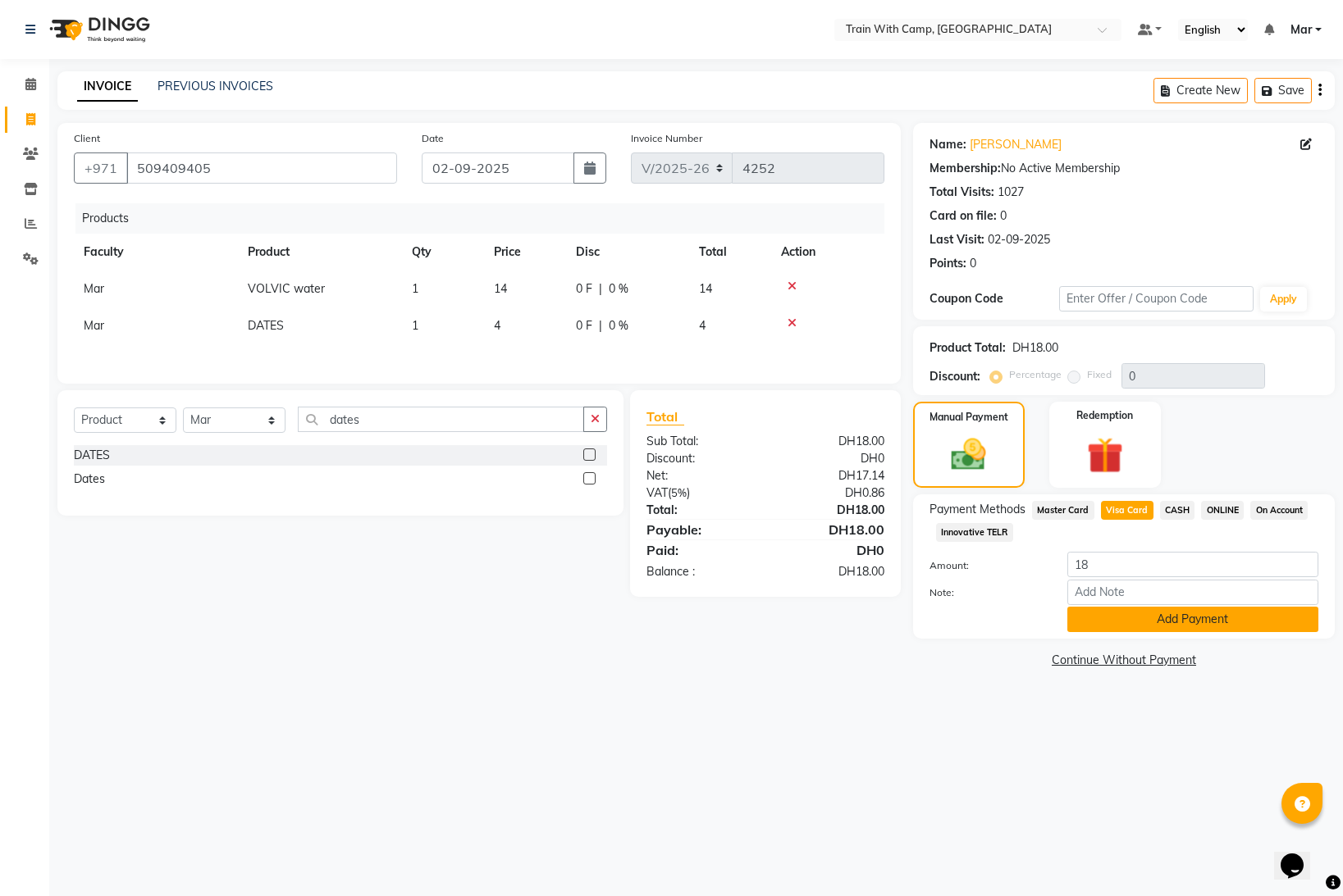
click at [1129, 629] on button "Add Payment" at bounding box center [1193, 619] width 251 height 25
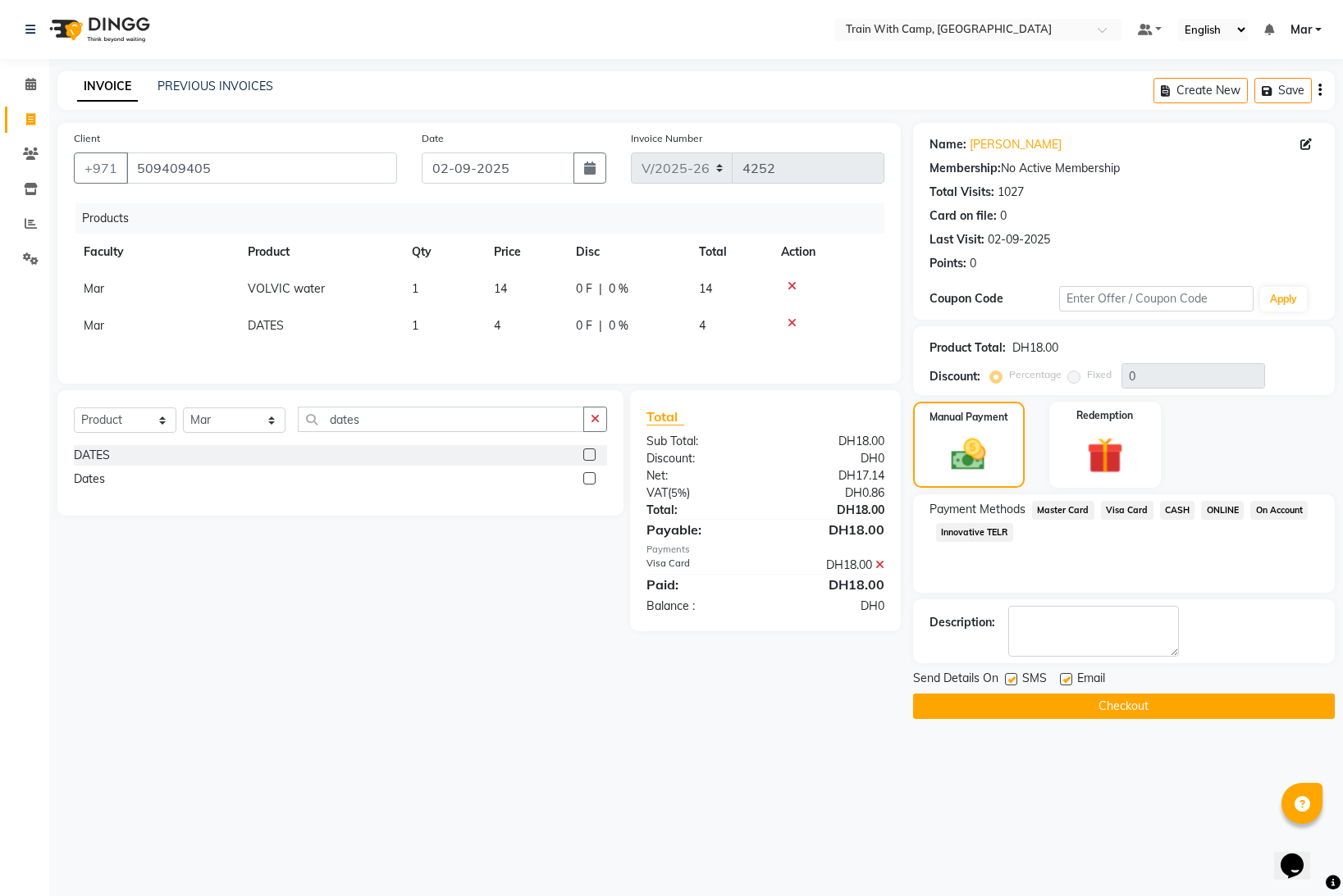
drag, startPoint x: 1063, startPoint y: 677, endPoint x: 1027, endPoint y: 683, distance: 36.5
click at [1063, 678] on label at bounding box center [1066, 680] width 13 height 13
click at [1063, 678] on input "checkbox" at bounding box center [1065, 680] width 11 height 11
checkbox input "false"
click at [1020, 681] on div "SMS" at bounding box center [1033, 680] width 55 height 21
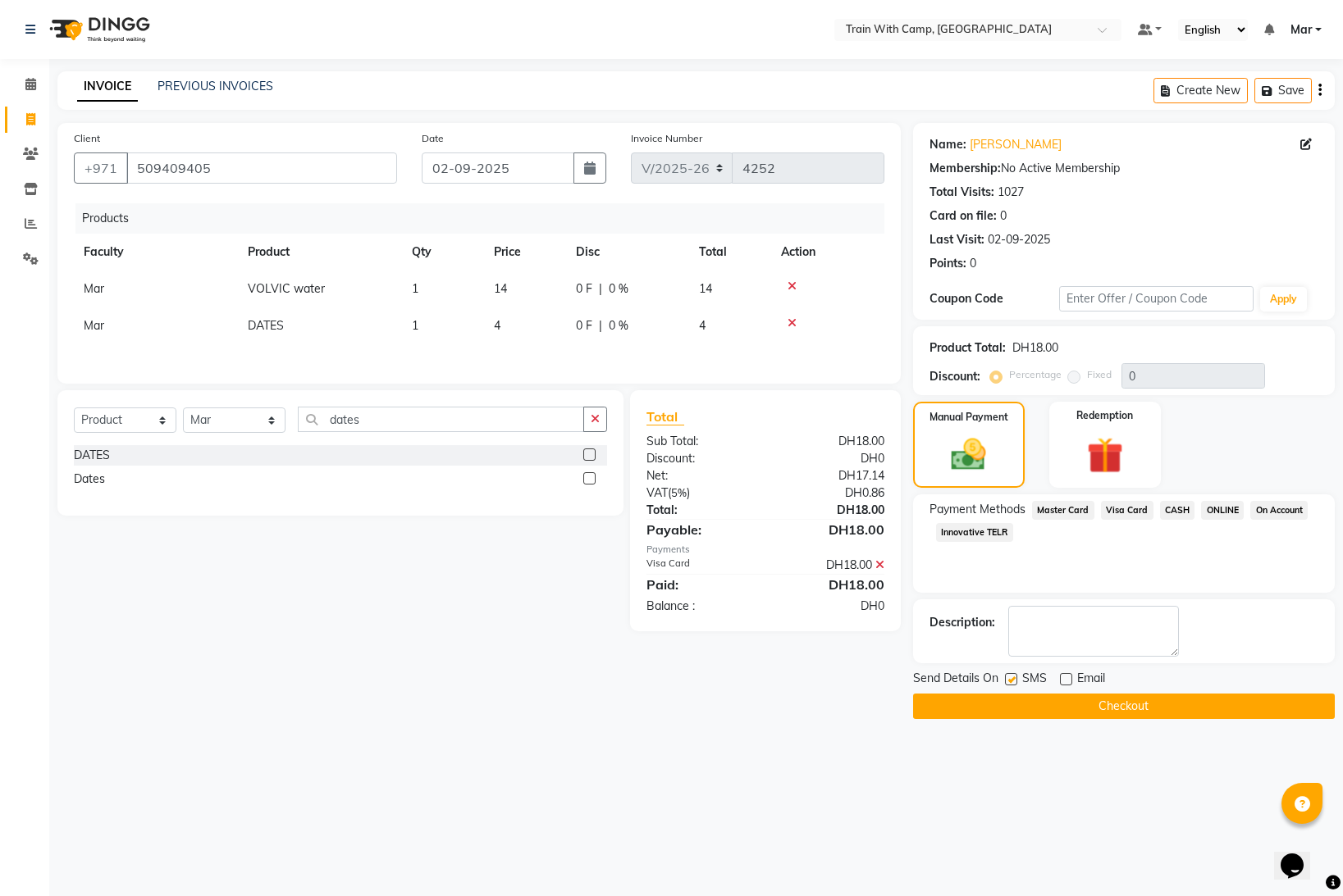
click at [1014, 681] on label at bounding box center [1011, 680] width 13 height 13
click at [1014, 681] on input "checkbox" at bounding box center [1010, 680] width 11 height 11
checkbox input "false"
click at [1034, 703] on button "Checkout" at bounding box center [1124, 706] width 421 height 25
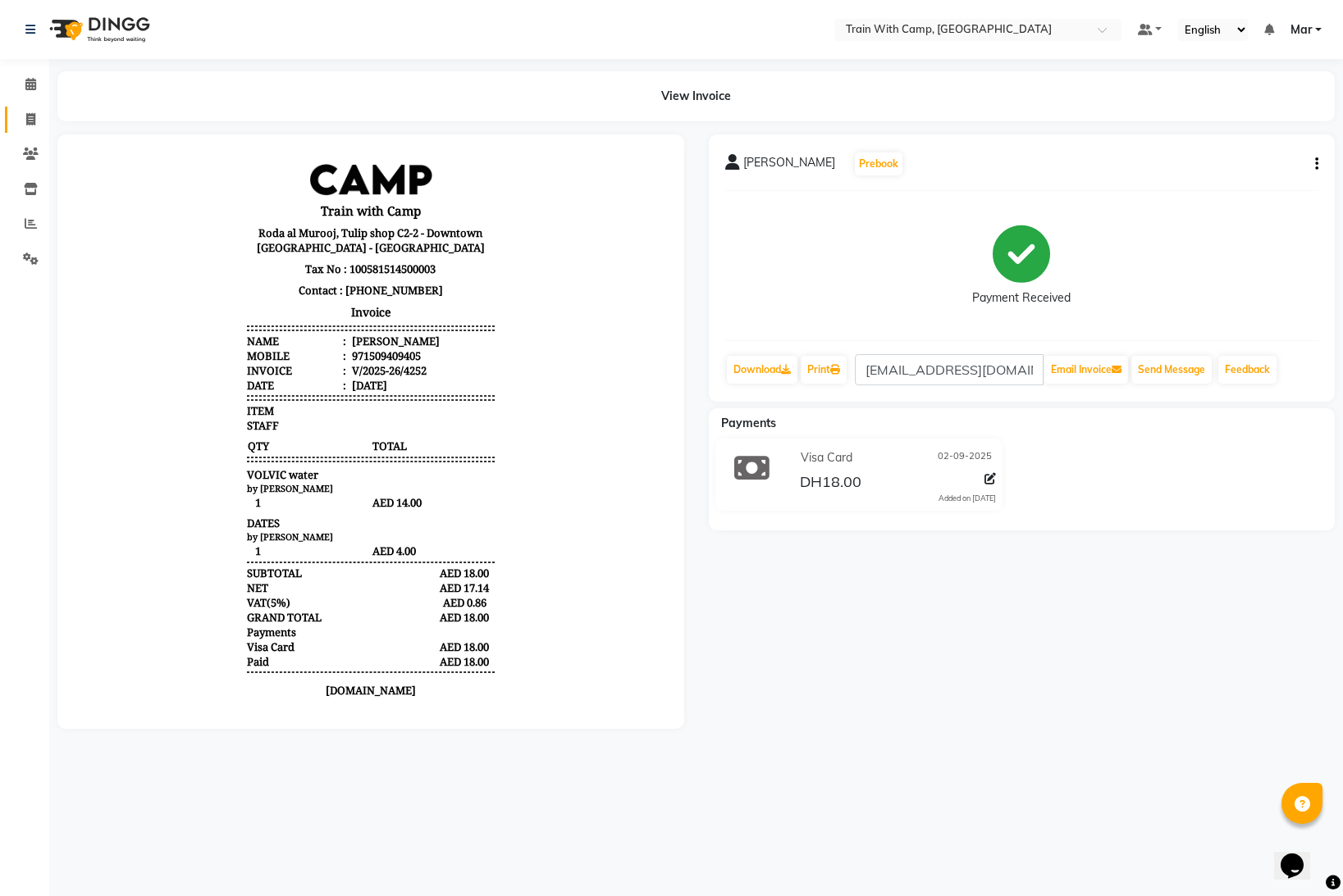
click at [32, 121] on icon at bounding box center [30, 119] width 9 height 13
select select "service"
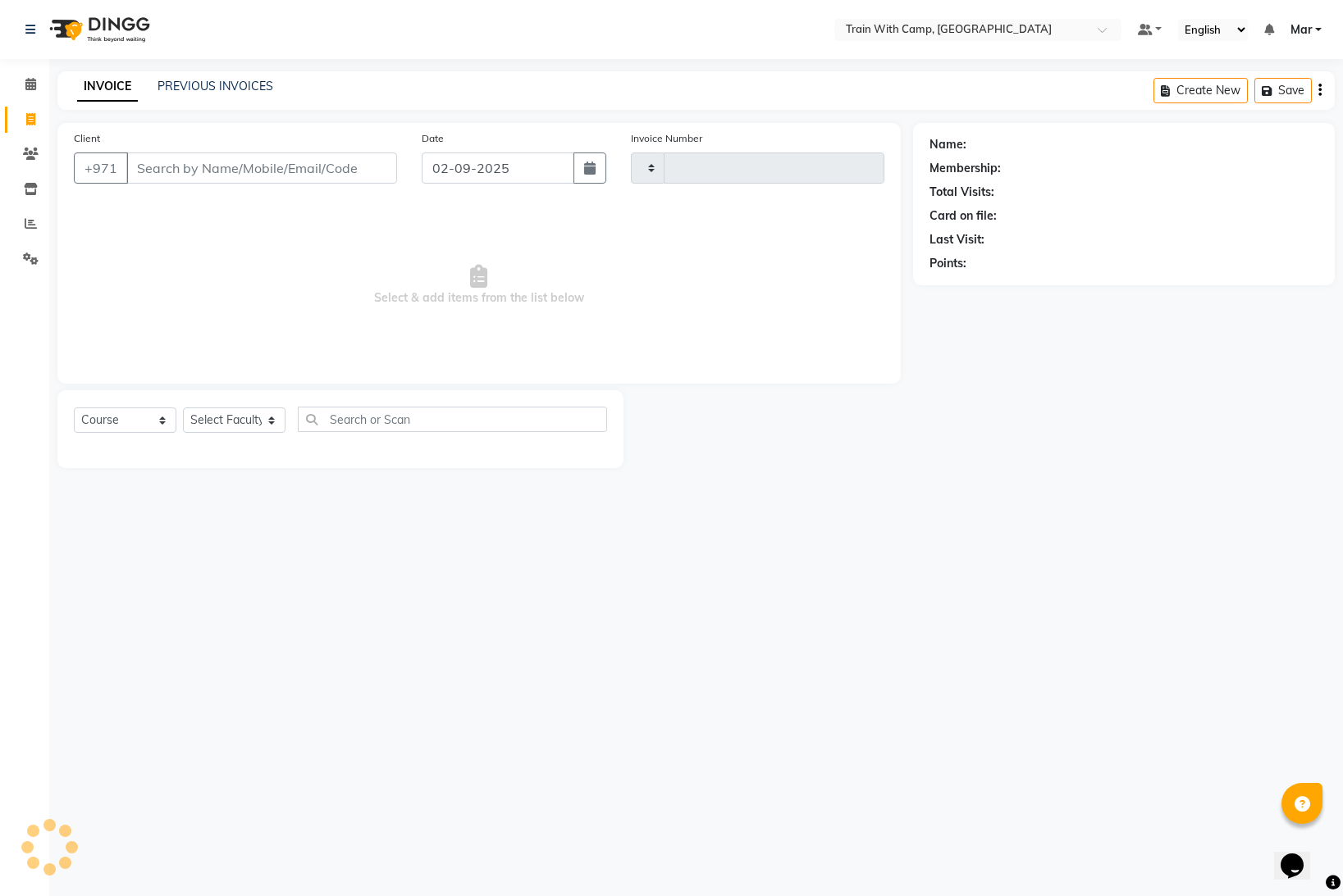
click at [32, 121] on icon at bounding box center [30, 119] width 9 height 13
select select "910"
select select "service"
select select "14898"
